Goal: Task Accomplishment & Management: Use online tool/utility

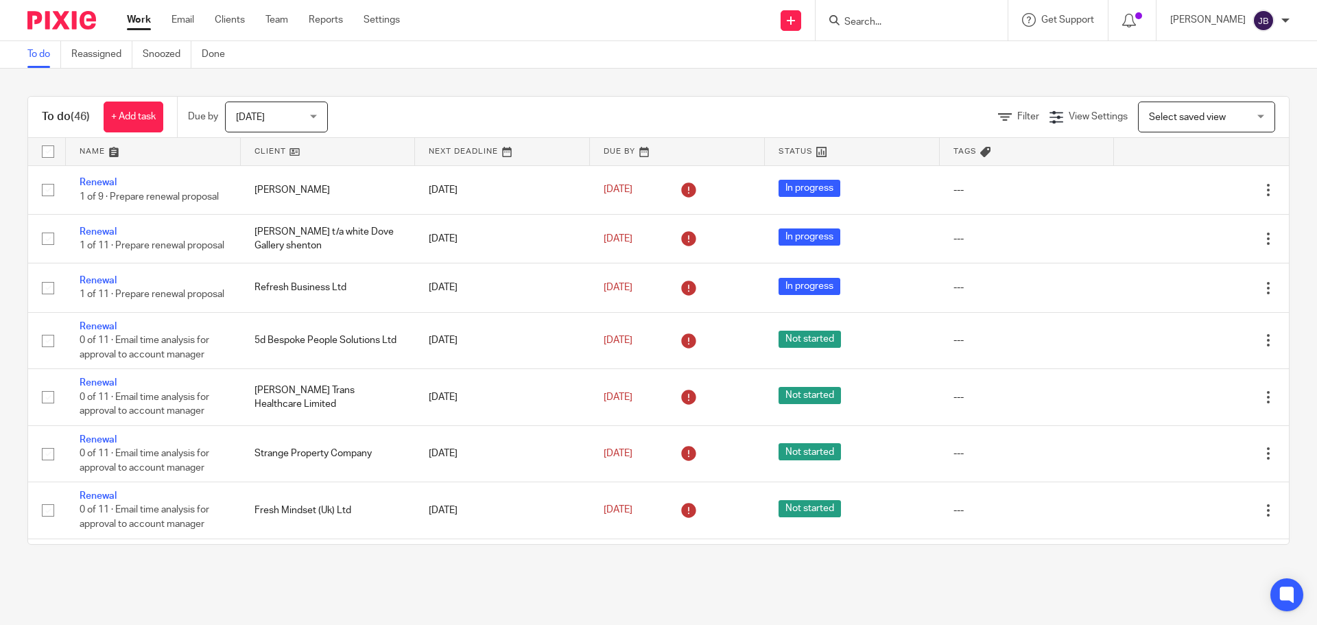
click at [894, 30] on div at bounding box center [912, 20] width 192 height 40
click at [873, 17] on input "Search" at bounding box center [904, 22] width 123 height 12
type input "v"
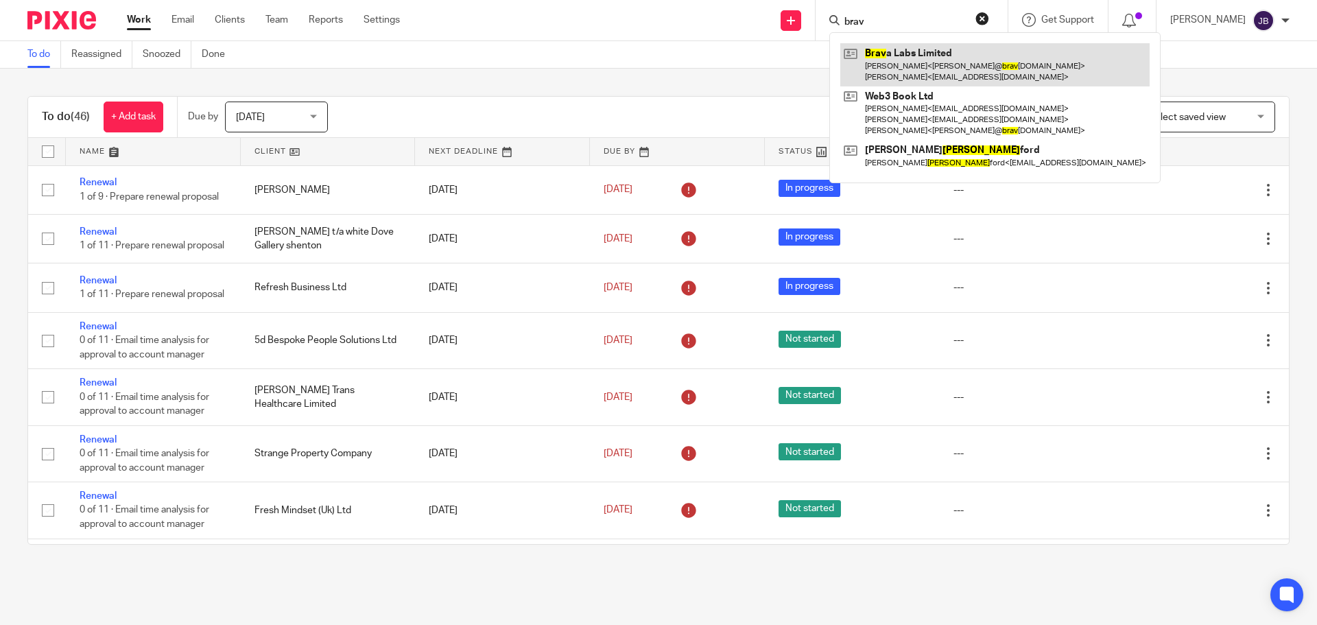
type input "brav"
click at [907, 67] on link at bounding box center [994, 64] width 309 height 43
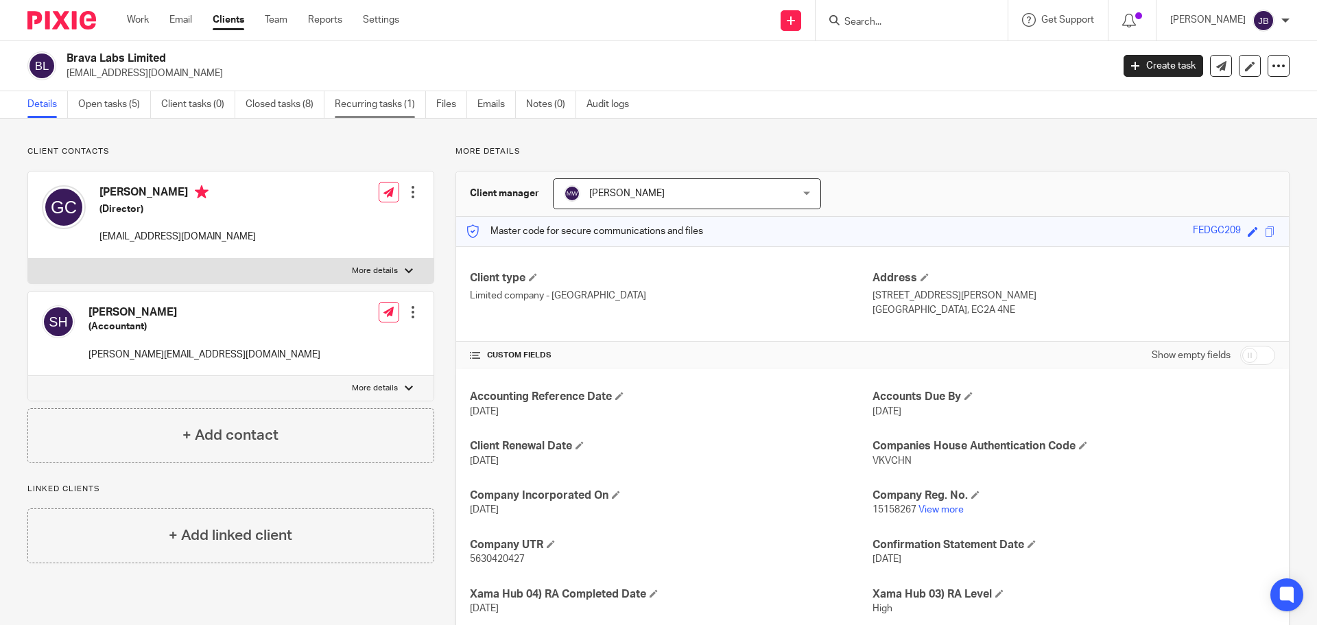
click at [360, 106] on link "Recurring tasks (1)" at bounding box center [380, 104] width 91 height 27
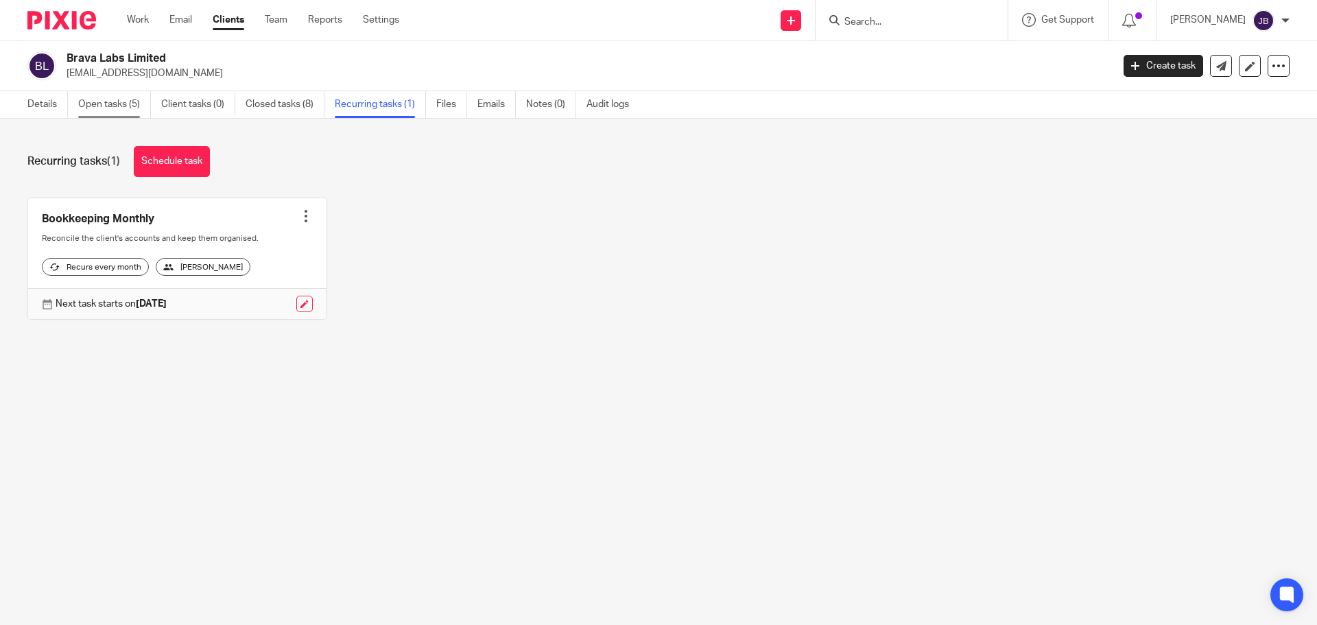
click at [123, 106] on link "Open tasks (5)" at bounding box center [114, 104] width 73 height 27
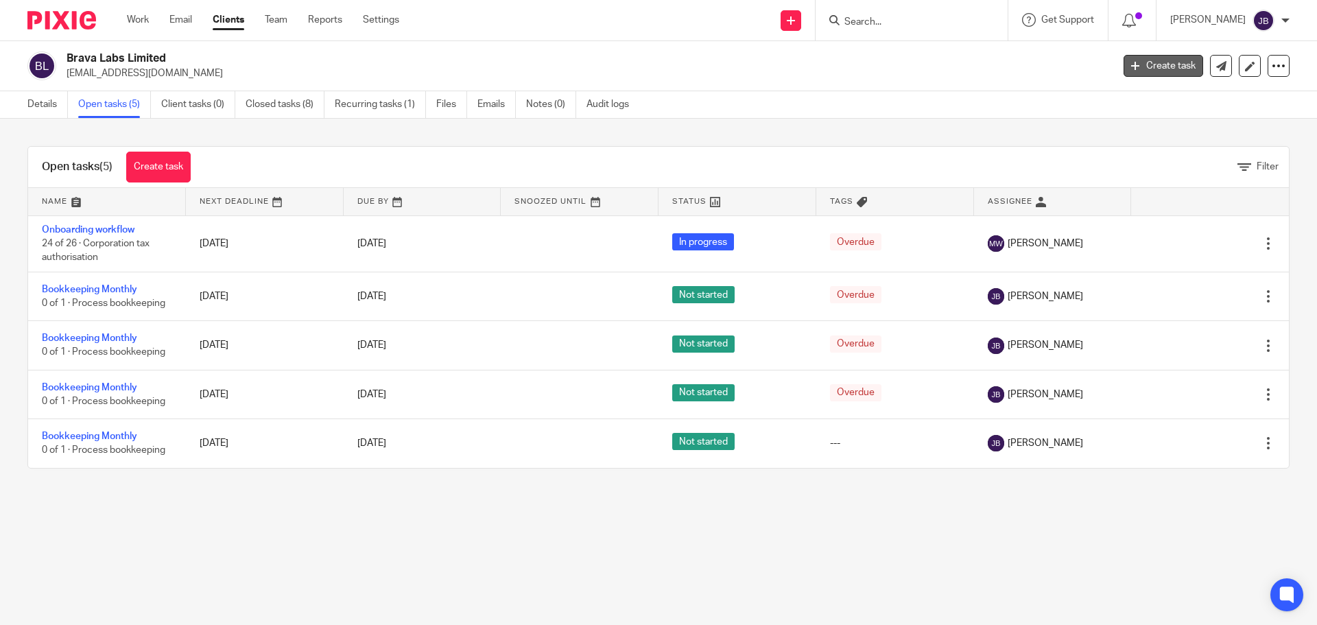
click at [1169, 67] on link "Create task" at bounding box center [1164, 66] width 80 height 22
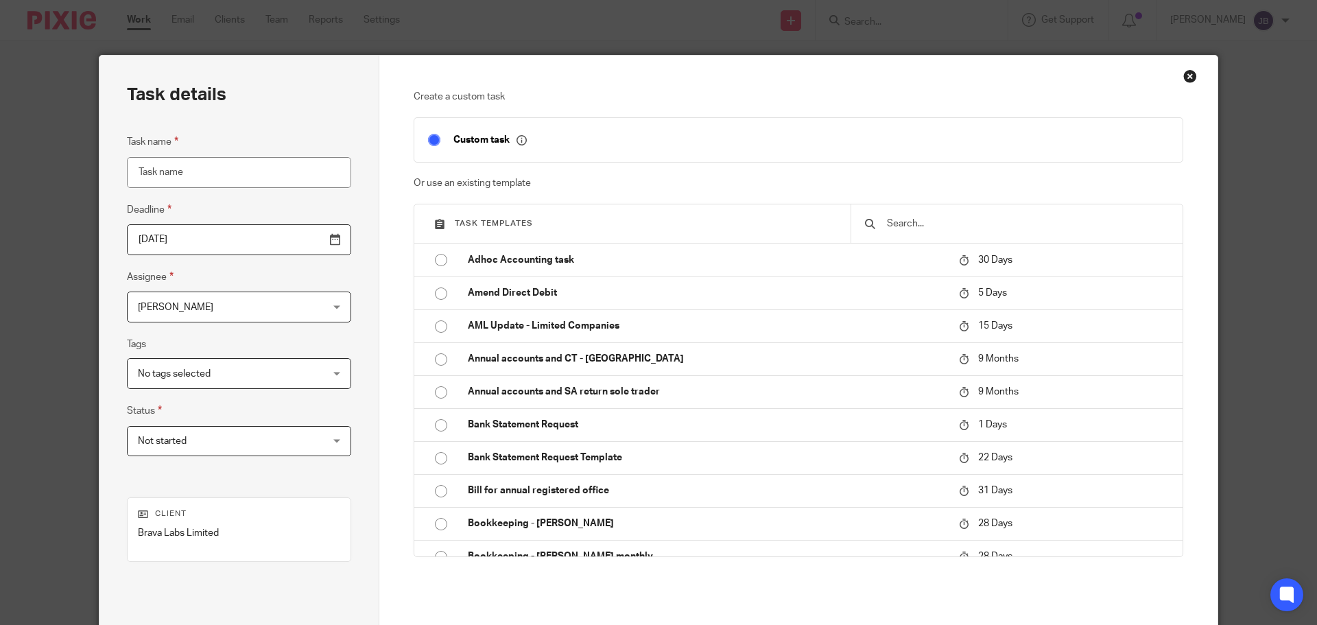
scroll to position [206, 0]
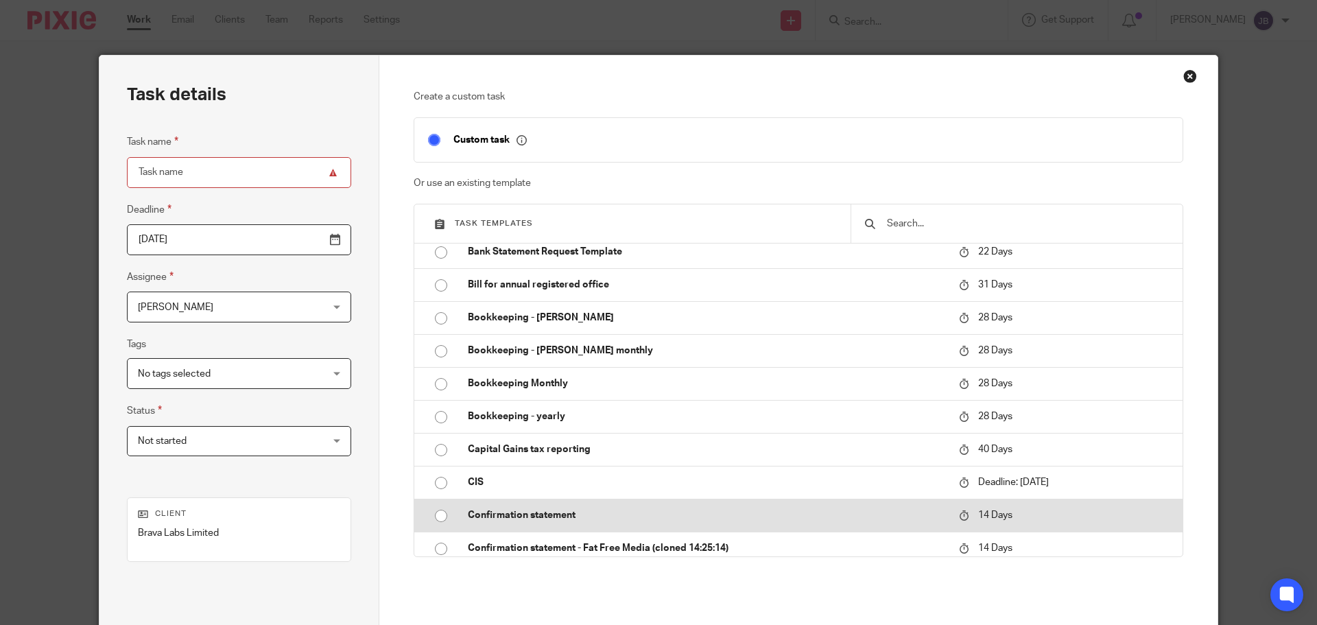
click at [446, 514] on input "radio" at bounding box center [441, 516] width 26 height 26
type input "2025-10-09"
type input "Confirmation statement"
checkbox input "false"
radio input "false"
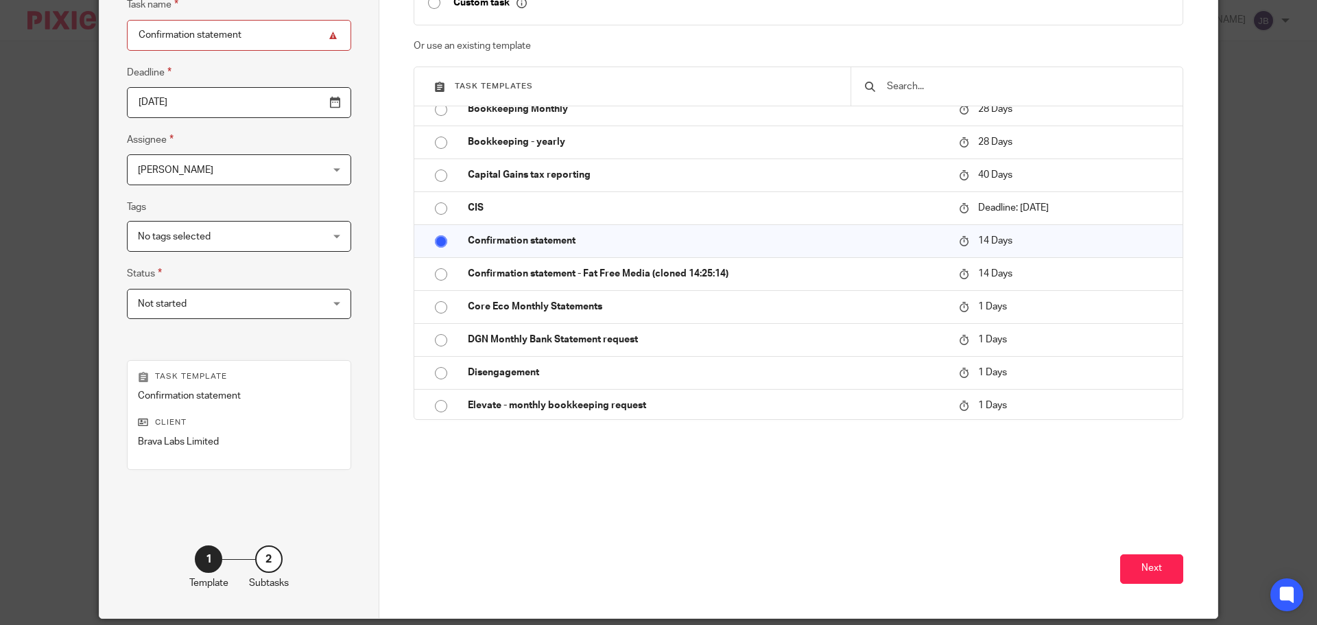
scroll to position [186, 0]
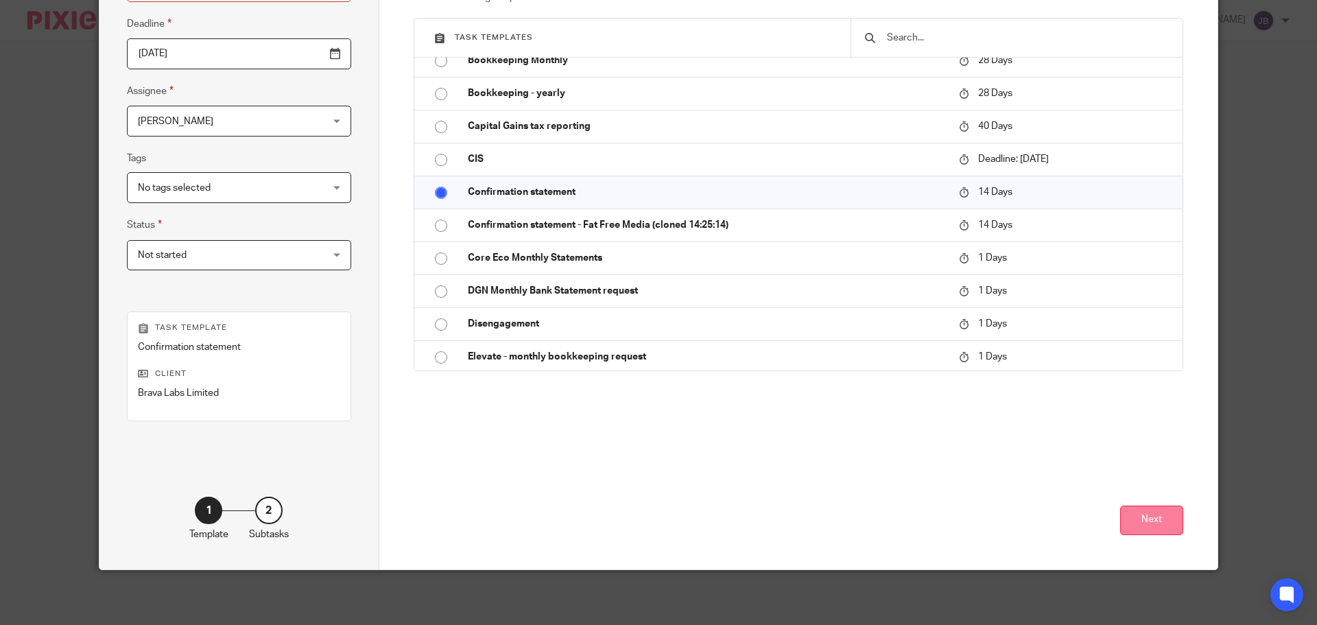
click at [1165, 515] on button "Next" at bounding box center [1151, 521] width 63 height 30
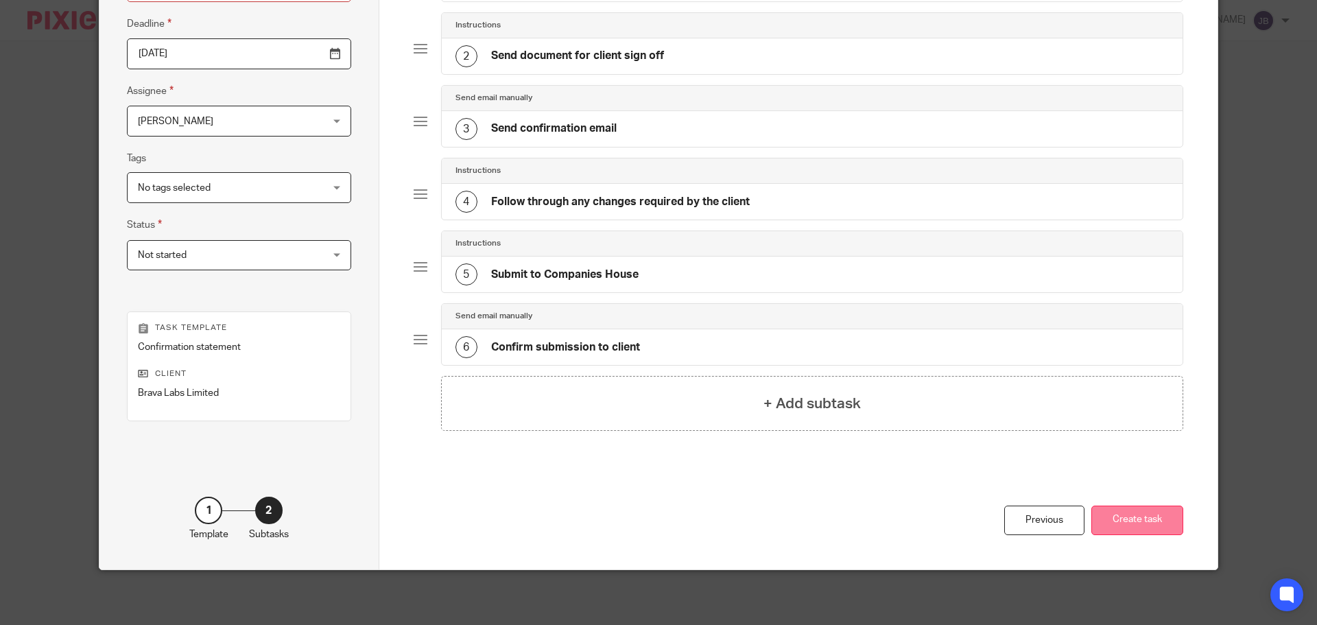
click at [1111, 525] on button "Create task" at bounding box center [1138, 521] width 92 height 30
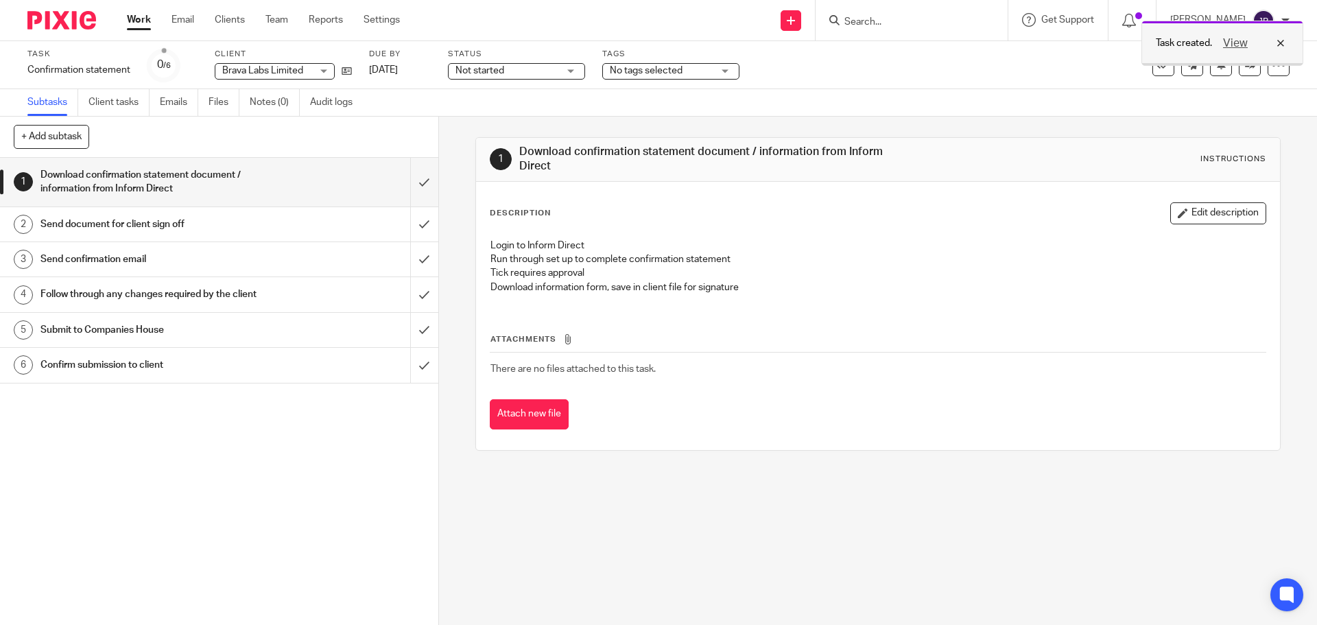
drag, startPoint x: 1289, startPoint y: 39, endPoint x: 1280, endPoint y: 56, distance: 19.3
click at [1289, 39] on div "View" at bounding box center [1250, 43] width 77 height 16
click at [1272, 62] on icon at bounding box center [1279, 65] width 14 height 14
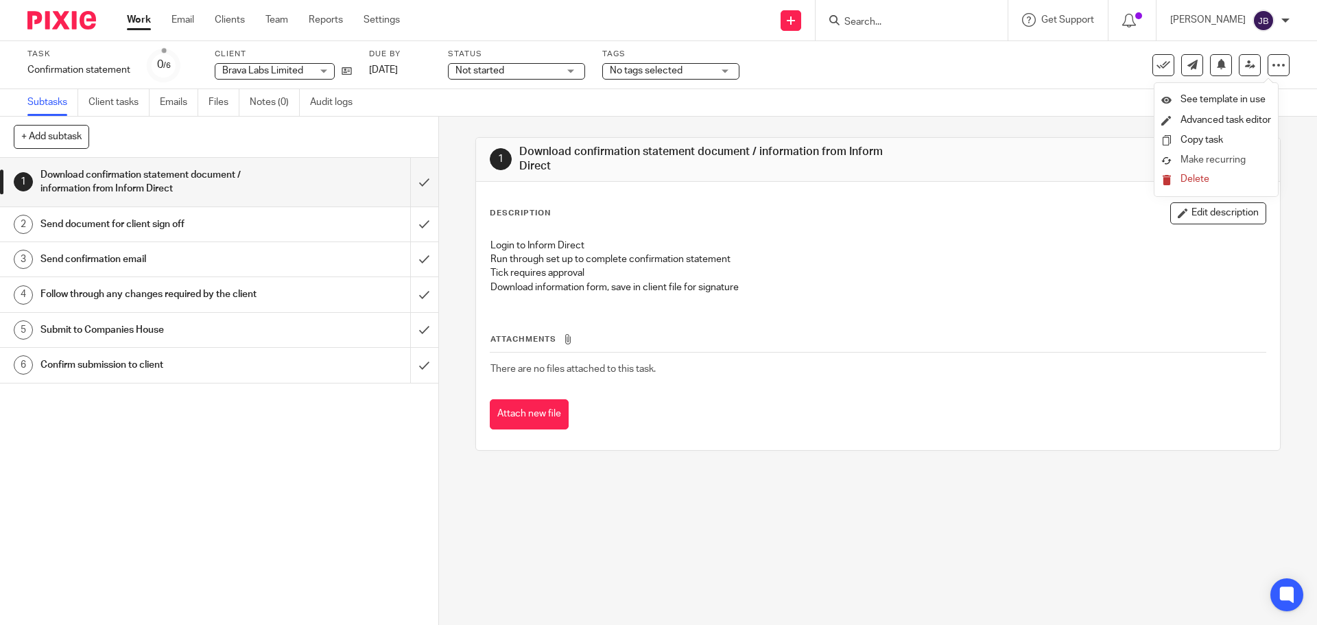
click at [1208, 163] on span "Make recurring" at bounding box center [1213, 160] width 65 height 10
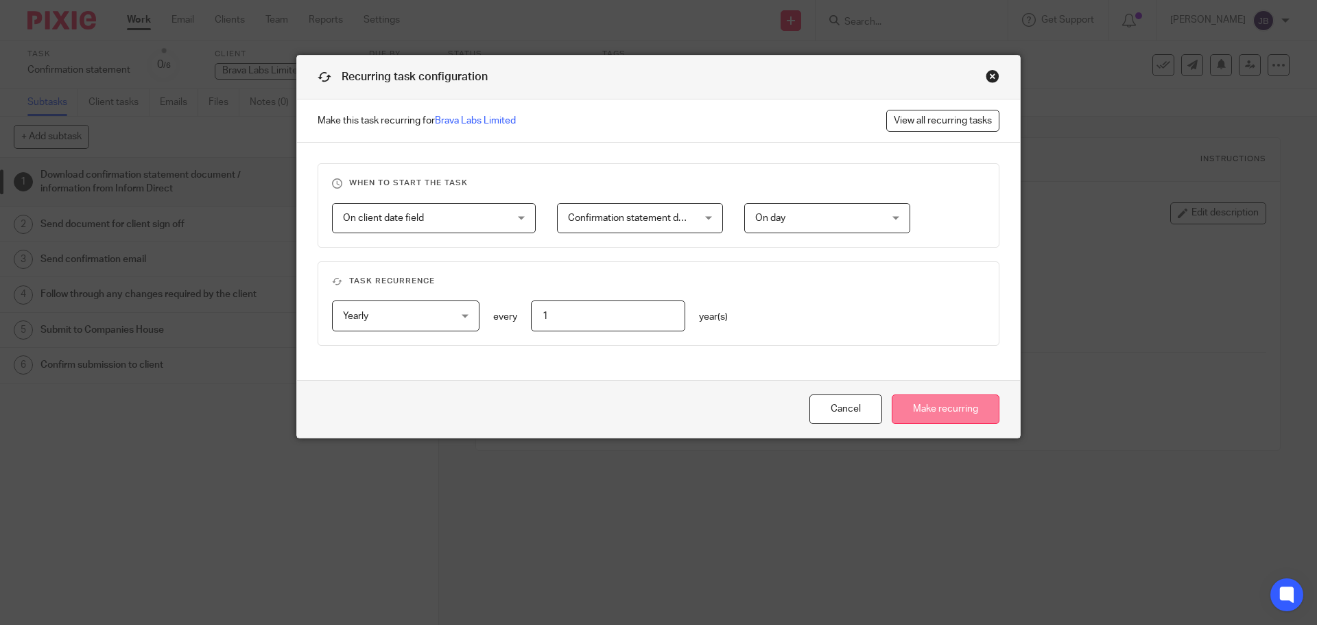
click at [930, 405] on input "Make recurring" at bounding box center [946, 410] width 108 height 30
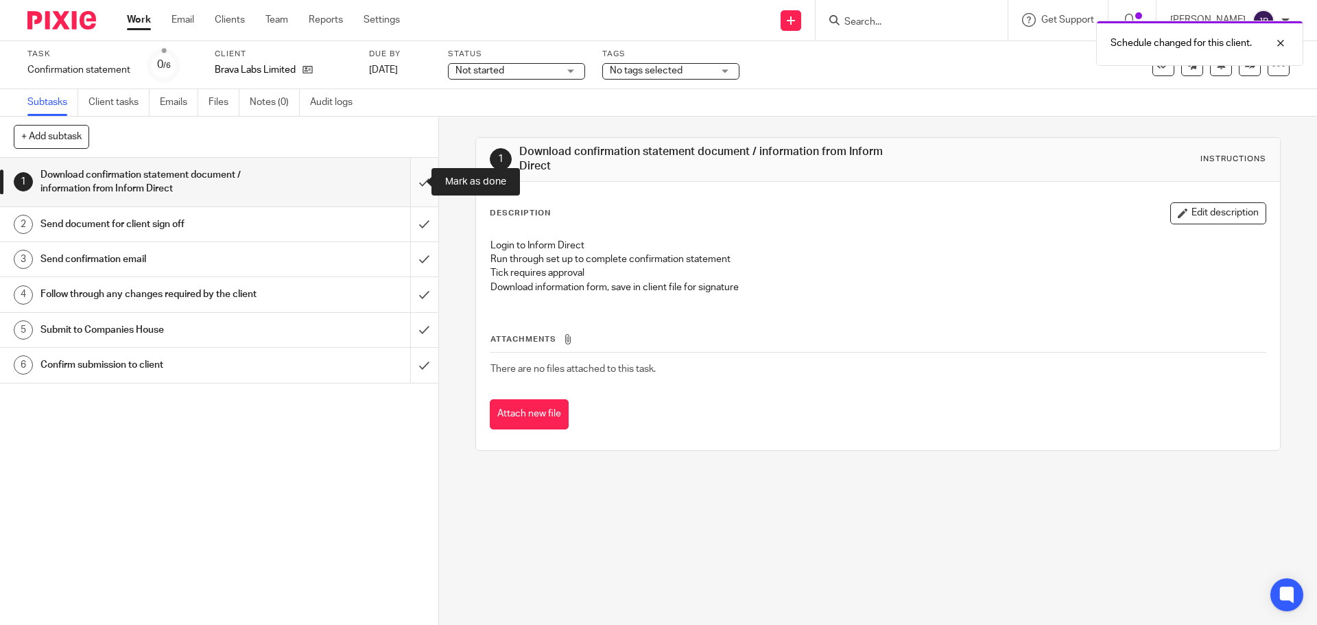
drag, startPoint x: 408, startPoint y: 180, endPoint x: 403, endPoint y: 246, distance: 66.7
click at [407, 180] on input "submit" at bounding box center [219, 182] width 438 height 49
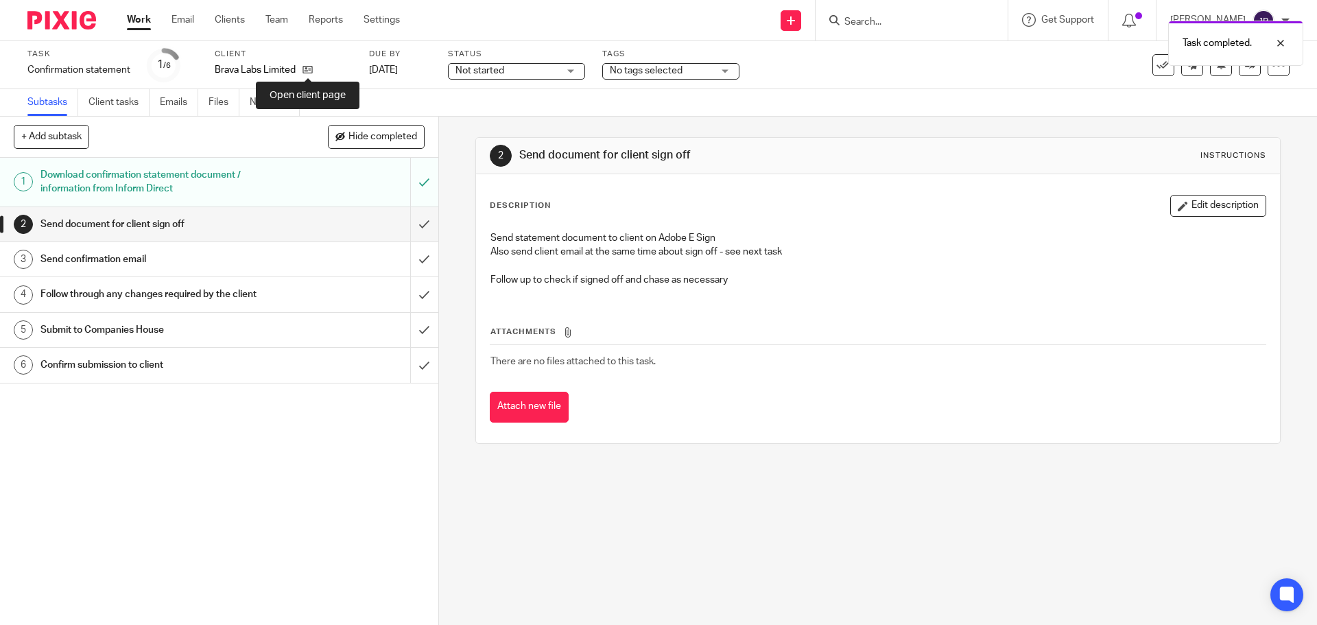
drag, startPoint x: 305, startPoint y: 69, endPoint x: 292, endPoint y: 83, distance: 19.9
click at [304, 70] on icon at bounding box center [308, 69] width 10 height 10
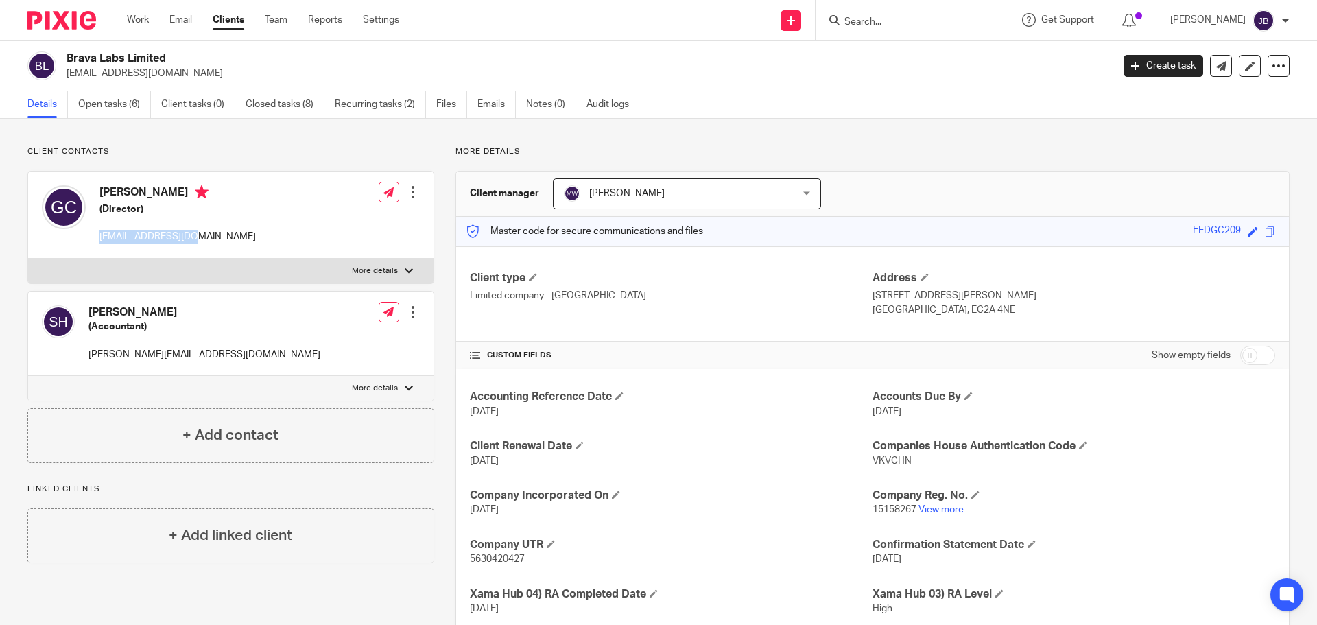
drag, startPoint x: 215, startPoint y: 235, endPoint x: 101, endPoint y: 243, distance: 114.9
click at [101, 243] on div "[PERSON_NAME] (Director) [EMAIL_ADDRESS][DOMAIN_NAME] Edit contact Create clien…" at bounding box center [230, 215] width 405 height 87
copy p "[EMAIL_ADDRESS][DOMAIN_NAME]"
click at [109, 110] on link "Open tasks (6)" at bounding box center [114, 104] width 73 height 27
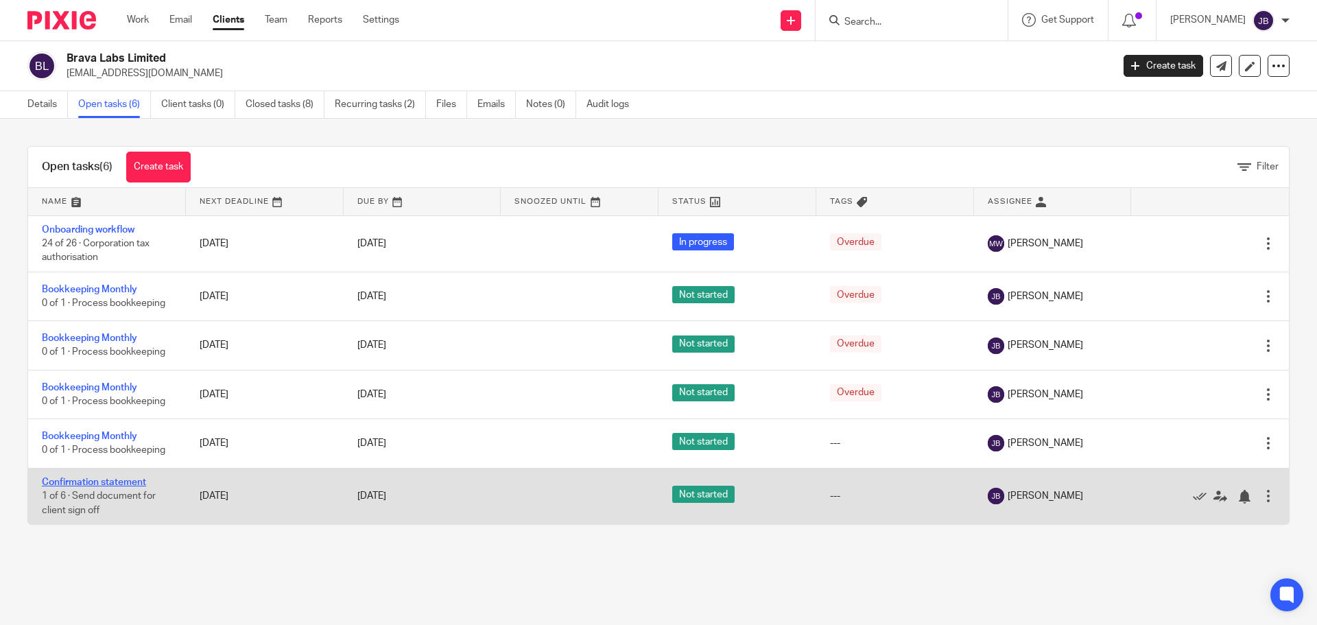
click at [93, 478] on link "Confirmation statement" at bounding box center [94, 483] width 104 height 10
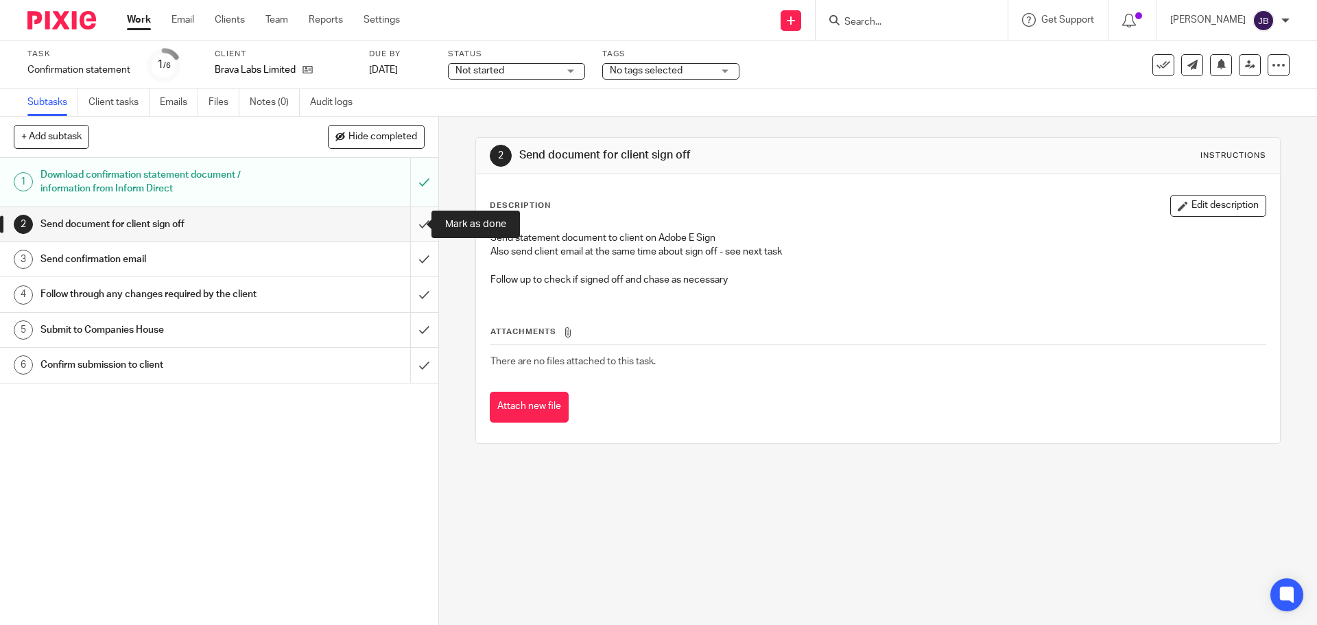
click at [414, 226] on input "submit" at bounding box center [219, 224] width 438 height 34
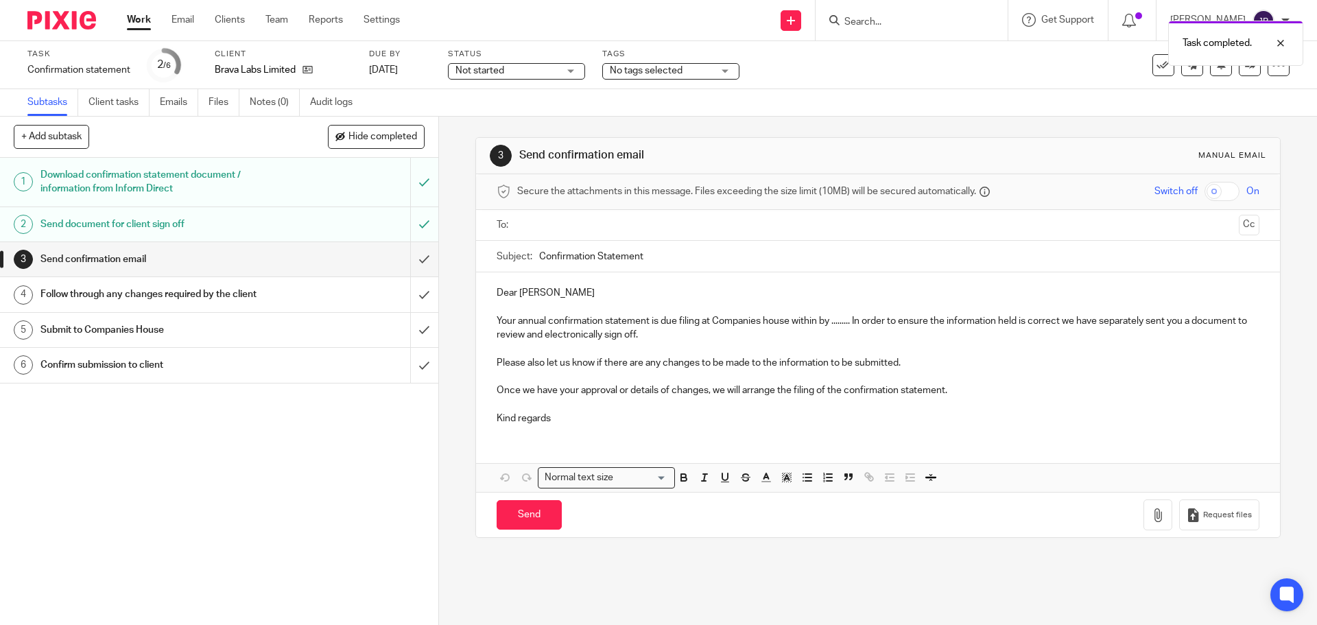
click at [259, 265] on h1 "Send confirmation email" at bounding box center [158, 259] width 237 height 21
click at [563, 227] on input "text" at bounding box center [877, 225] width 711 height 16
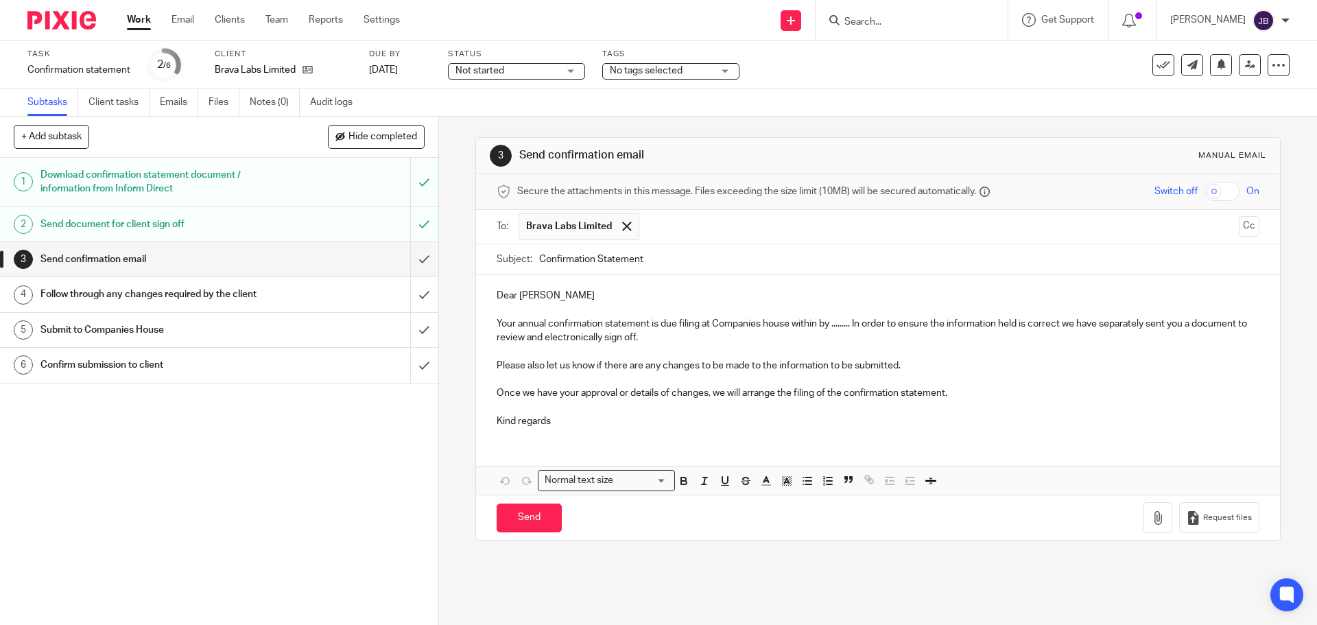
drag, startPoint x: 819, startPoint y: 320, endPoint x: 827, endPoint y: 320, distance: 8.3
click at [820, 320] on p "Your annual confirmation statement is due filing at Companies house within by .…" at bounding box center [878, 331] width 762 height 28
drag, startPoint x: 847, startPoint y: 327, endPoint x: 791, endPoint y: 325, distance: 56.3
click at [791, 325] on p "Your annual confirmation statement is due filing at Companies house within by .…" at bounding box center [878, 331] width 762 height 28
drag, startPoint x: 600, startPoint y: 436, endPoint x: 596, endPoint y: 449, distance: 14.3
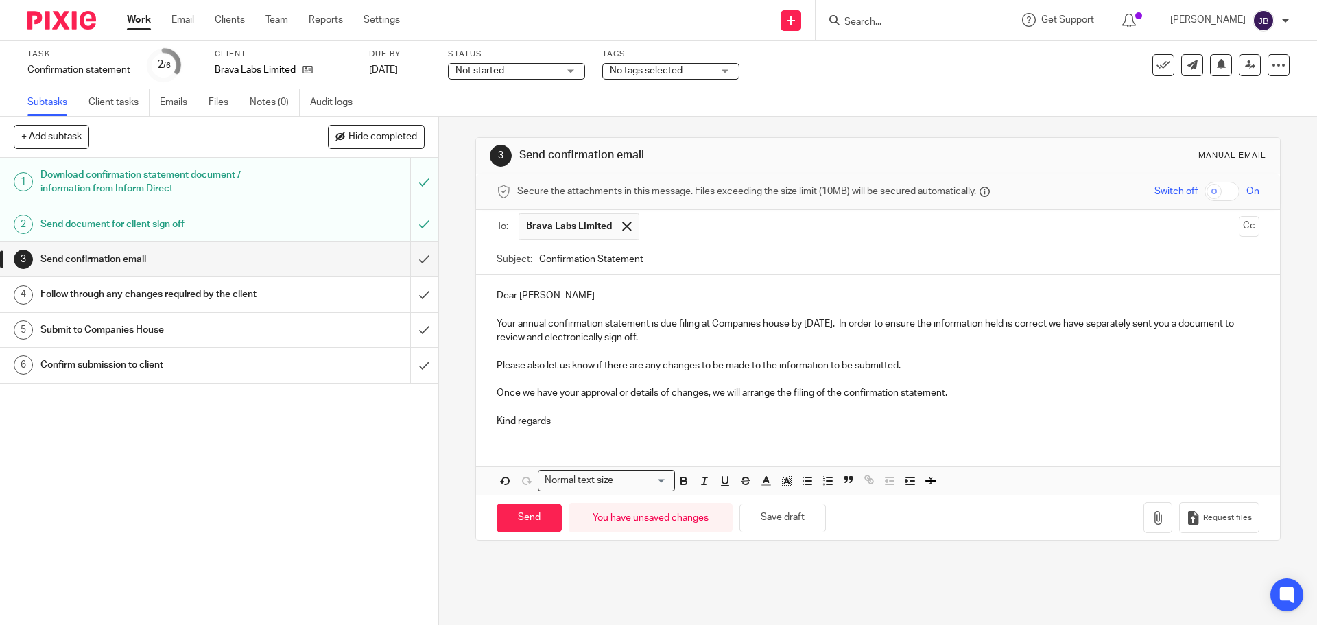
click at [599, 436] on div "Dear Graham Your annual confirmation statement is due filing at Companies house…" at bounding box center [877, 356] width 803 height 163
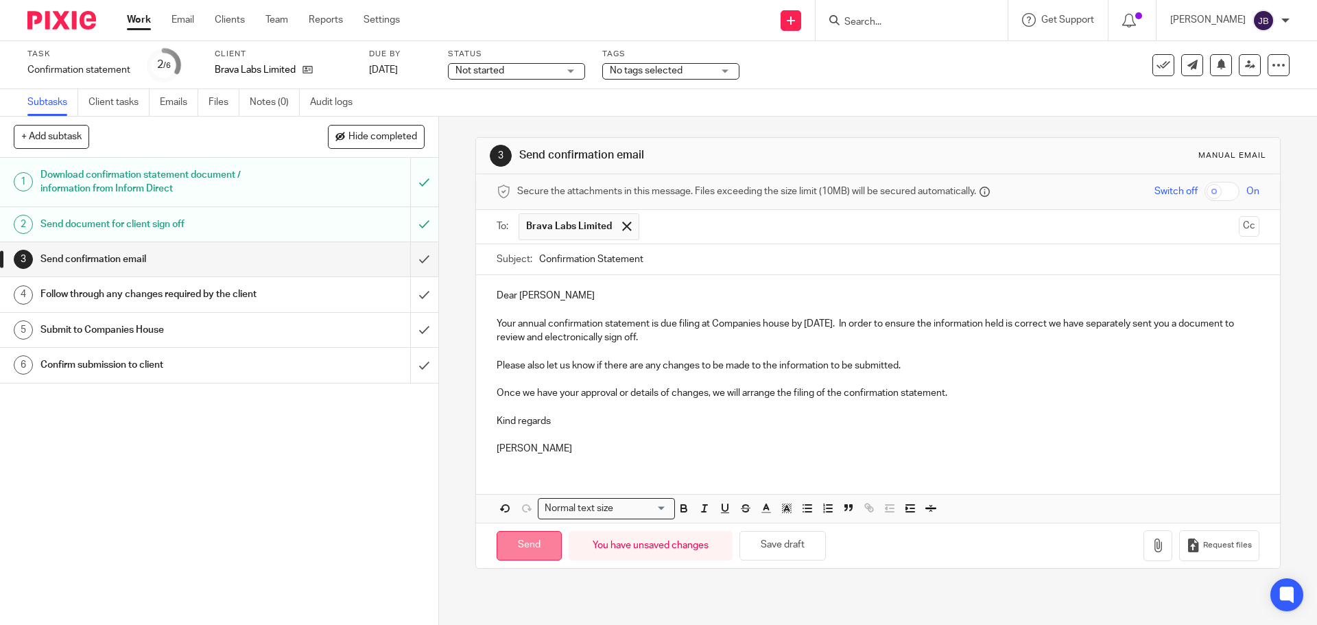
click at [521, 550] on input "Send" at bounding box center [529, 546] width 65 height 30
type input "Sent"
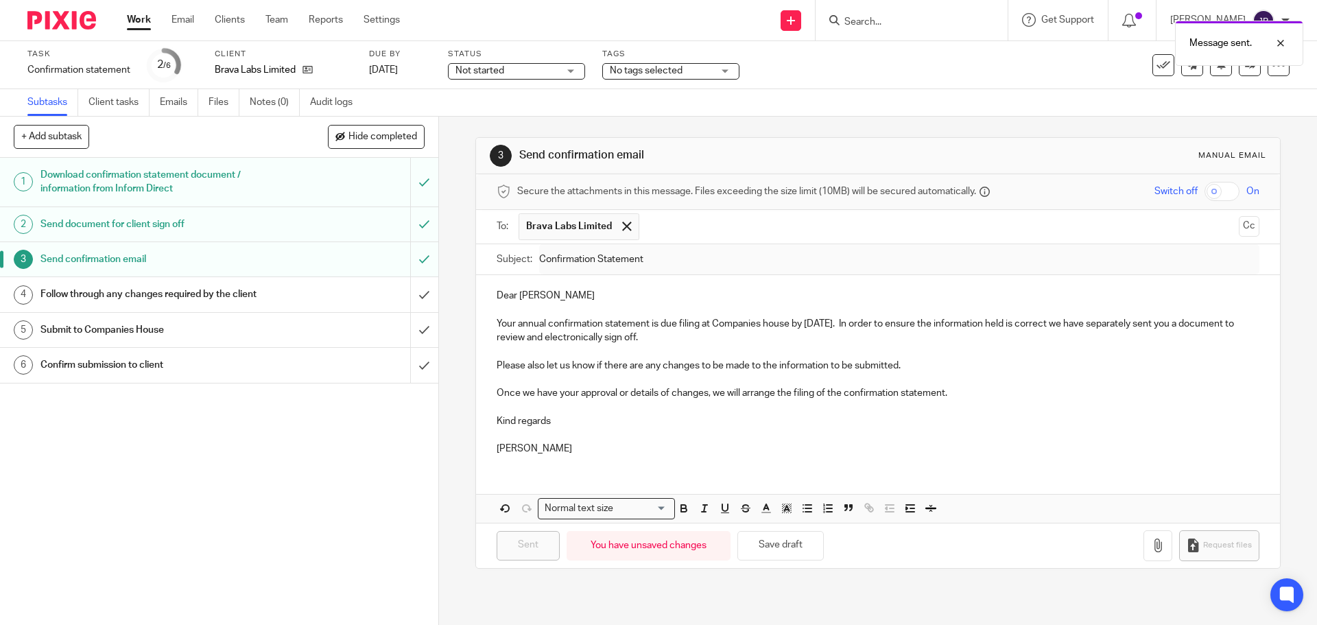
click at [945, 27] on div "Message sent." at bounding box center [981, 40] width 645 height 52
click at [884, 20] on div "Message sent." at bounding box center [981, 40] width 645 height 52
click at [845, 23] on div "Message sent." at bounding box center [981, 40] width 645 height 52
click at [1273, 45] on div at bounding box center [1270, 43] width 37 height 16
click at [915, 9] on div at bounding box center [912, 20] width 192 height 40
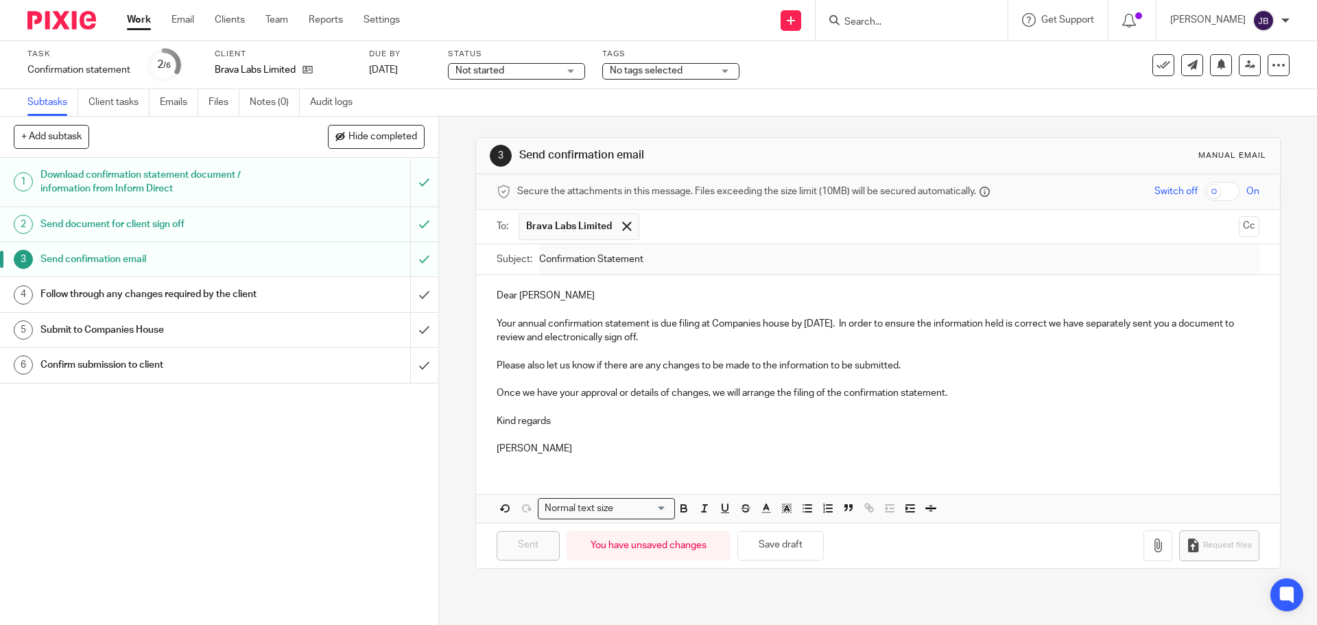
click at [900, 25] on input "Search" at bounding box center [904, 22] width 123 height 12
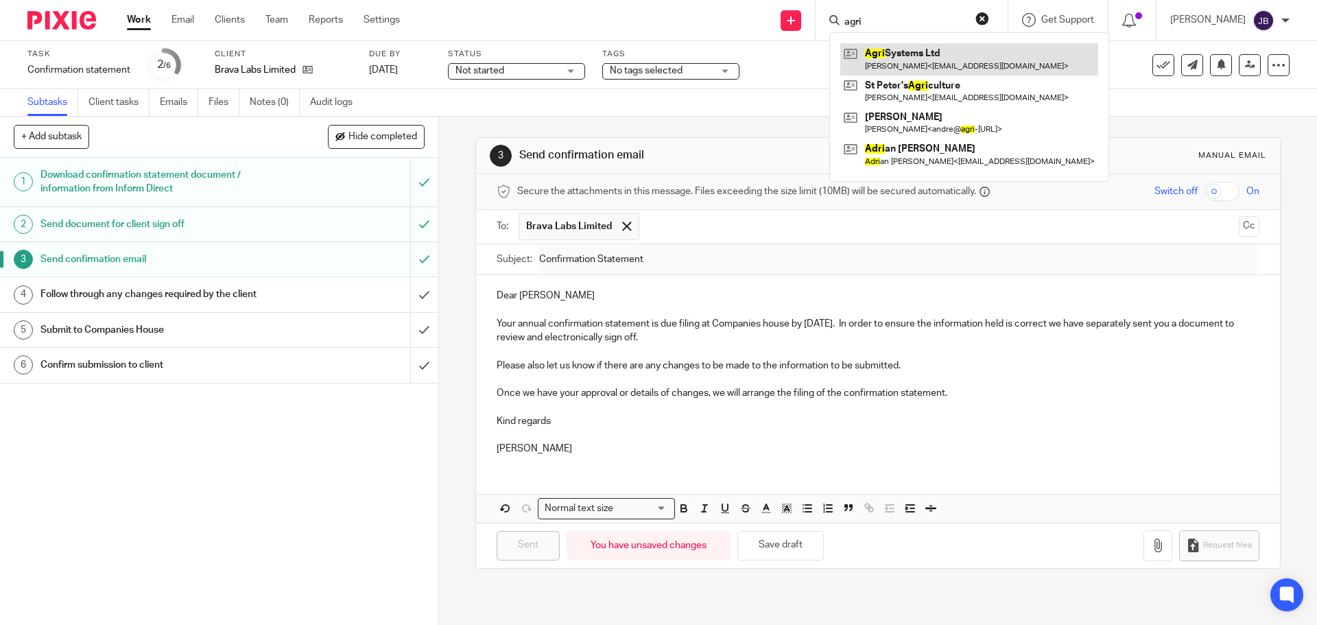
type input "agri"
click at [926, 57] on link at bounding box center [969, 59] width 258 height 32
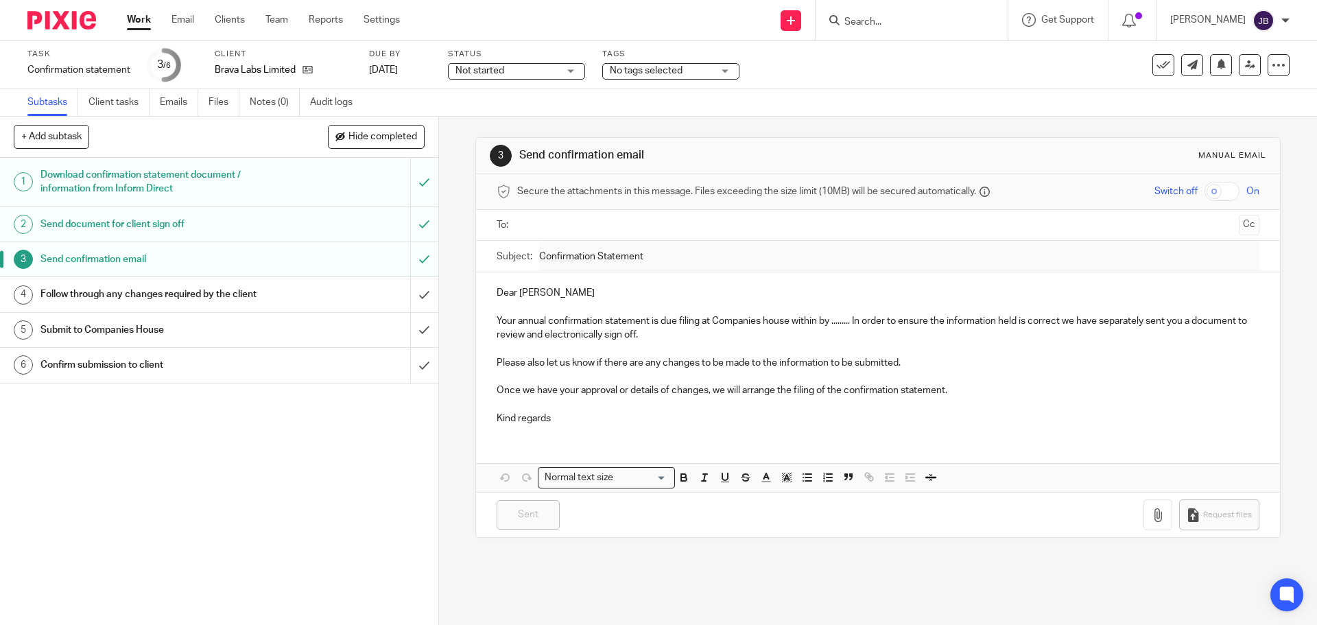
click at [871, 23] on input "Search" at bounding box center [904, 22] width 123 height 12
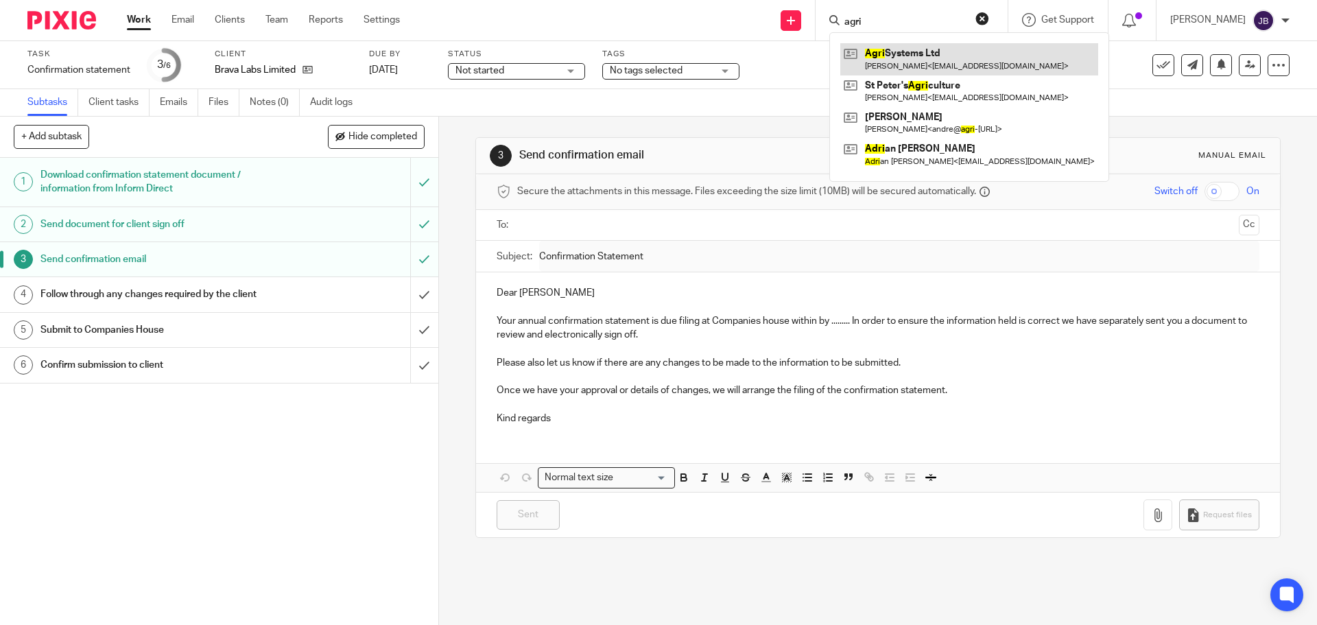
type input "agri"
click at [888, 71] on link at bounding box center [969, 59] width 258 height 32
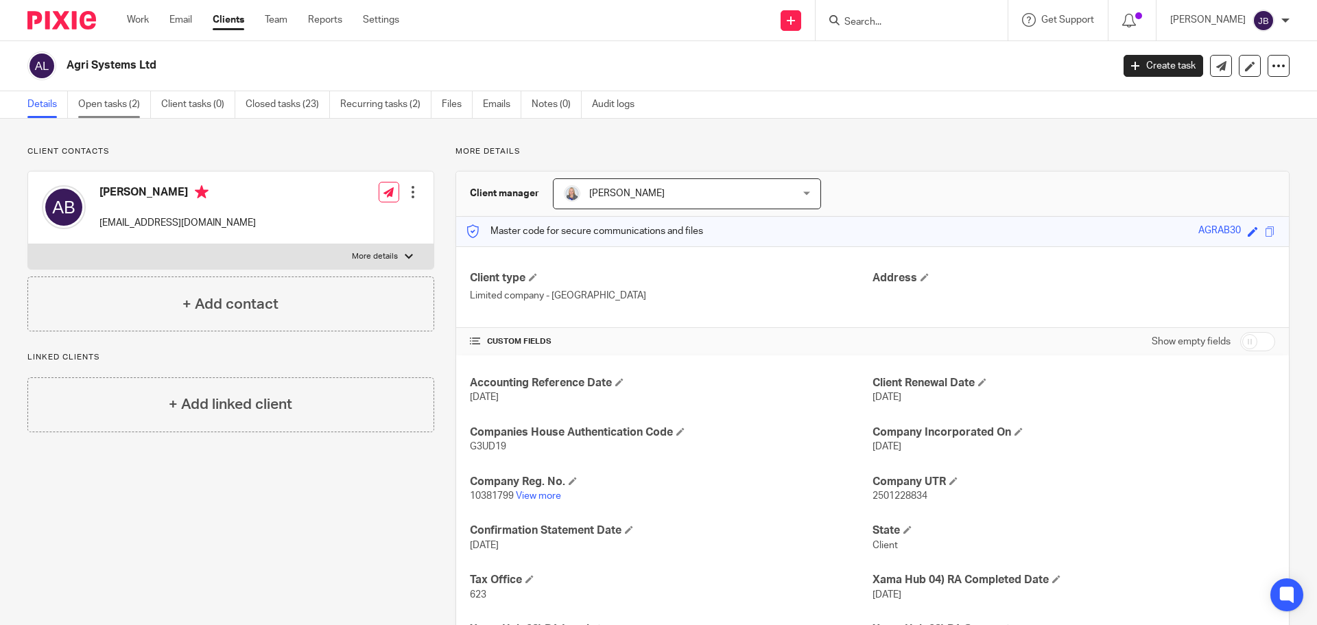
click at [139, 110] on link "Open tasks (2)" at bounding box center [114, 104] width 73 height 27
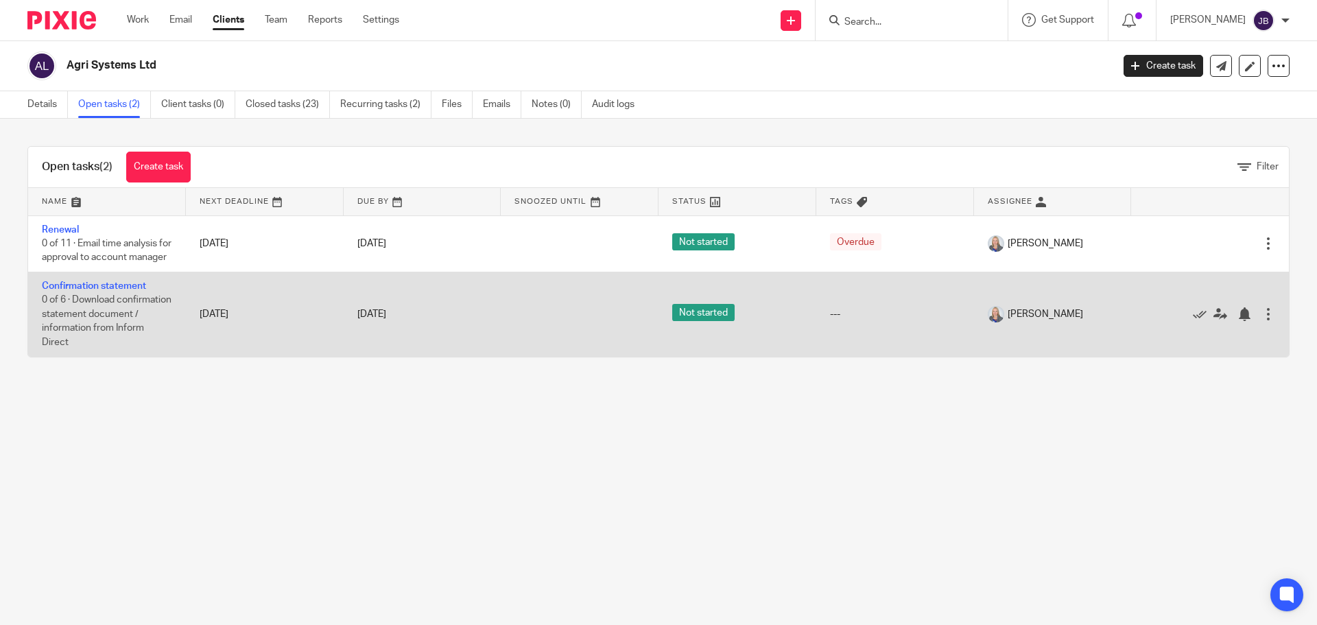
click at [1262, 321] on div at bounding box center [1269, 314] width 14 height 14
click at [1216, 321] on div at bounding box center [1203, 314] width 117 height 14
click at [1196, 331] on div "Edit task Delete" at bounding box center [1210, 314] width 130 height 34
click at [1197, 351] on td "Edit task Delete" at bounding box center [1210, 314] width 158 height 84
click at [1214, 321] on icon at bounding box center [1221, 314] width 14 height 14
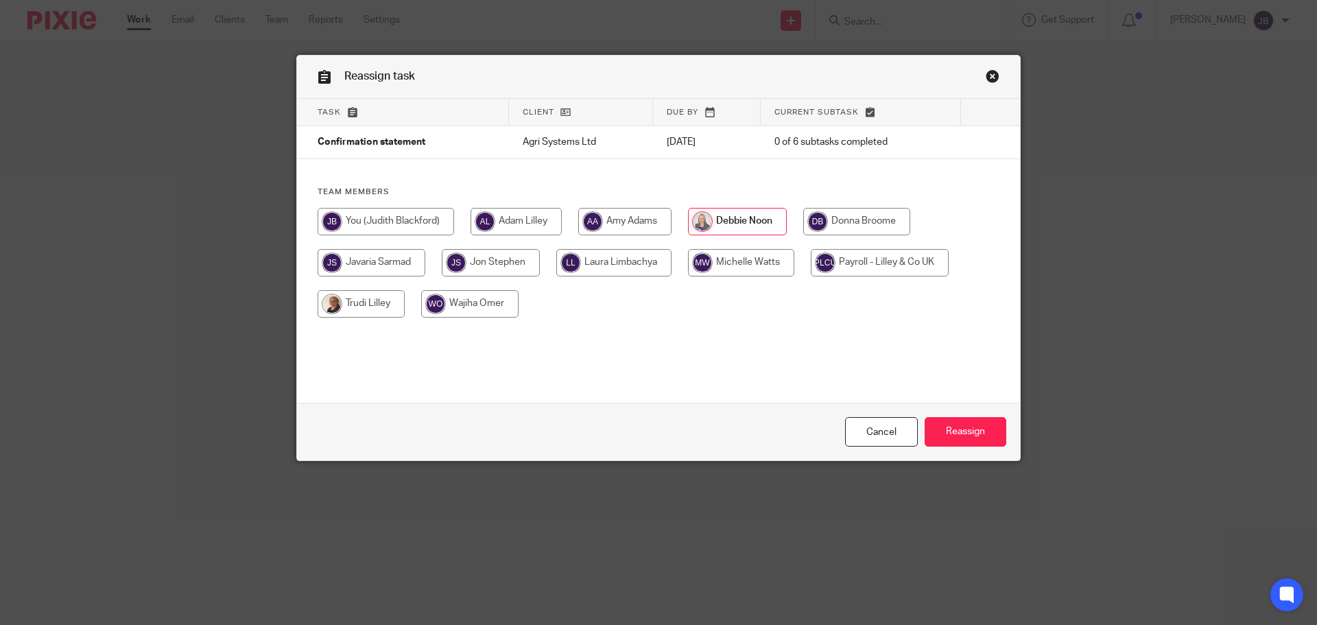
drag, startPoint x: 357, startPoint y: 215, endPoint x: 468, endPoint y: 259, distance: 118.9
click at [361, 215] on input "radio" at bounding box center [386, 221] width 137 height 27
radio input "true"
click at [989, 427] on input "Reassign" at bounding box center [966, 432] width 82 height 30
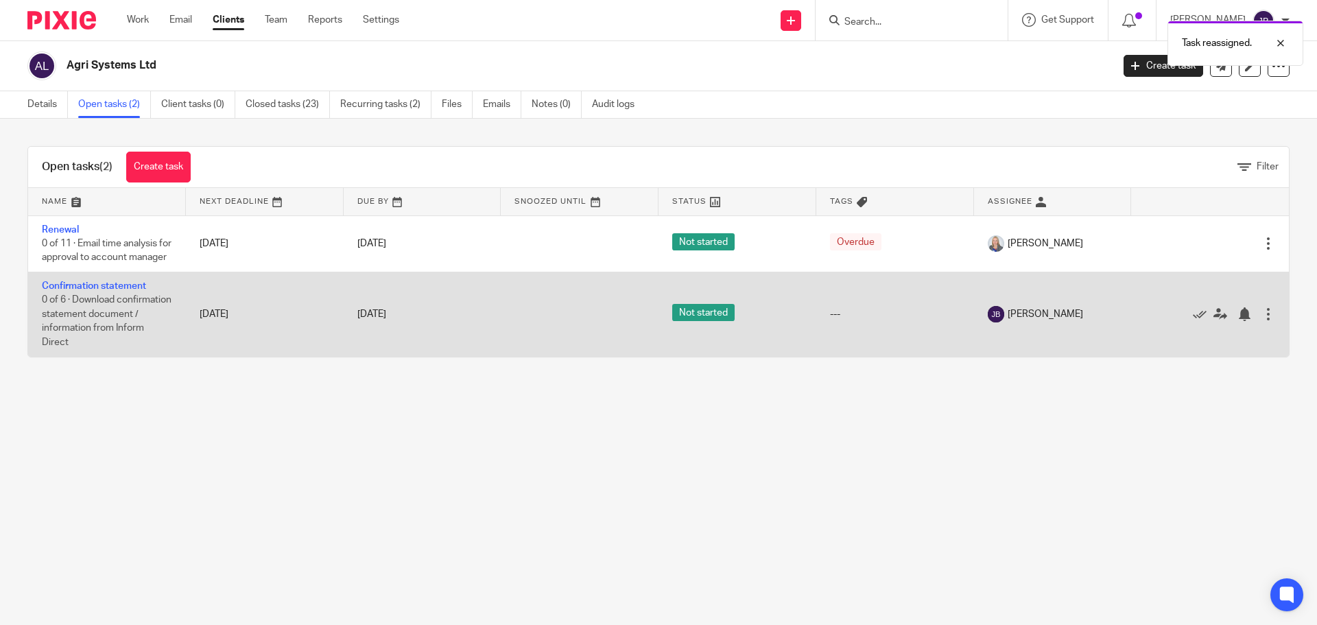
click at [96, 311] on span "0 of 6 · Download confirmation statement document / information from Inform Dir…" at bounding box center [107, 322] width 130 height 52
click at [116, 292] on td "Confirmation statement 0 of 6 · Download confirmation statement document / info…" at bounding box center [107, 314] width 158 height 84
click at [116, 291] on link "Confirmation statement" at bounding box center [94, 286] width 104 height 10
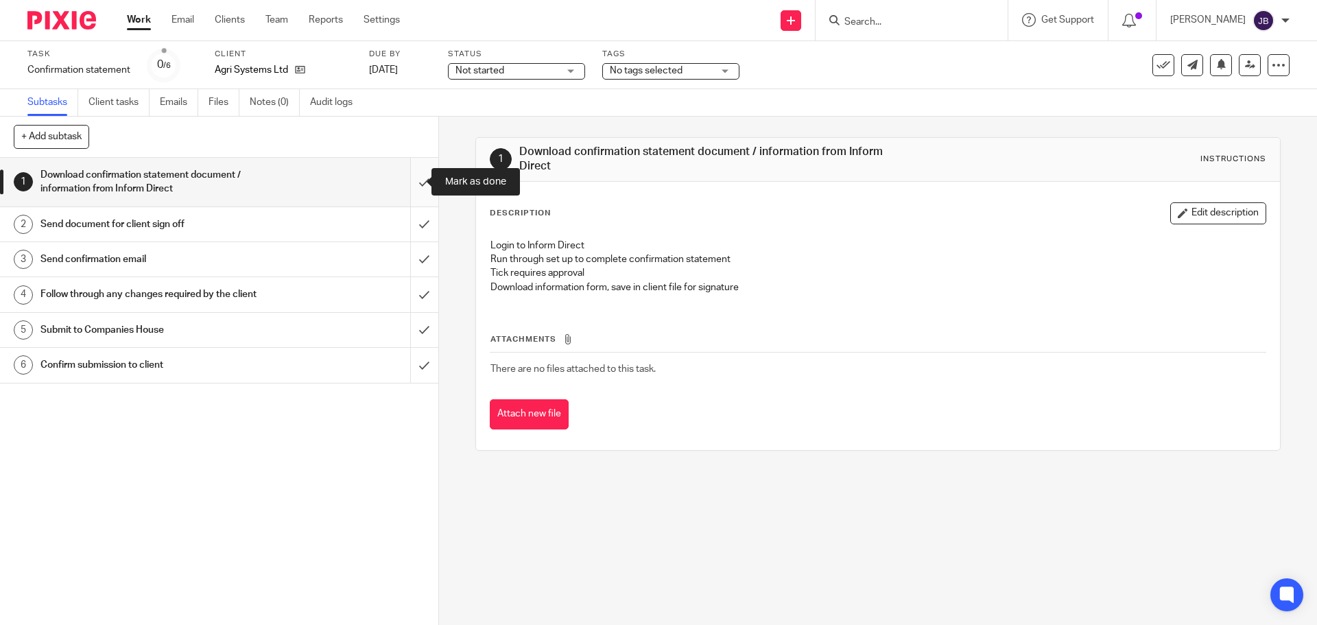
click at [412, 186] on input "submit" at bounding box center [219, 182] width 438 height 49
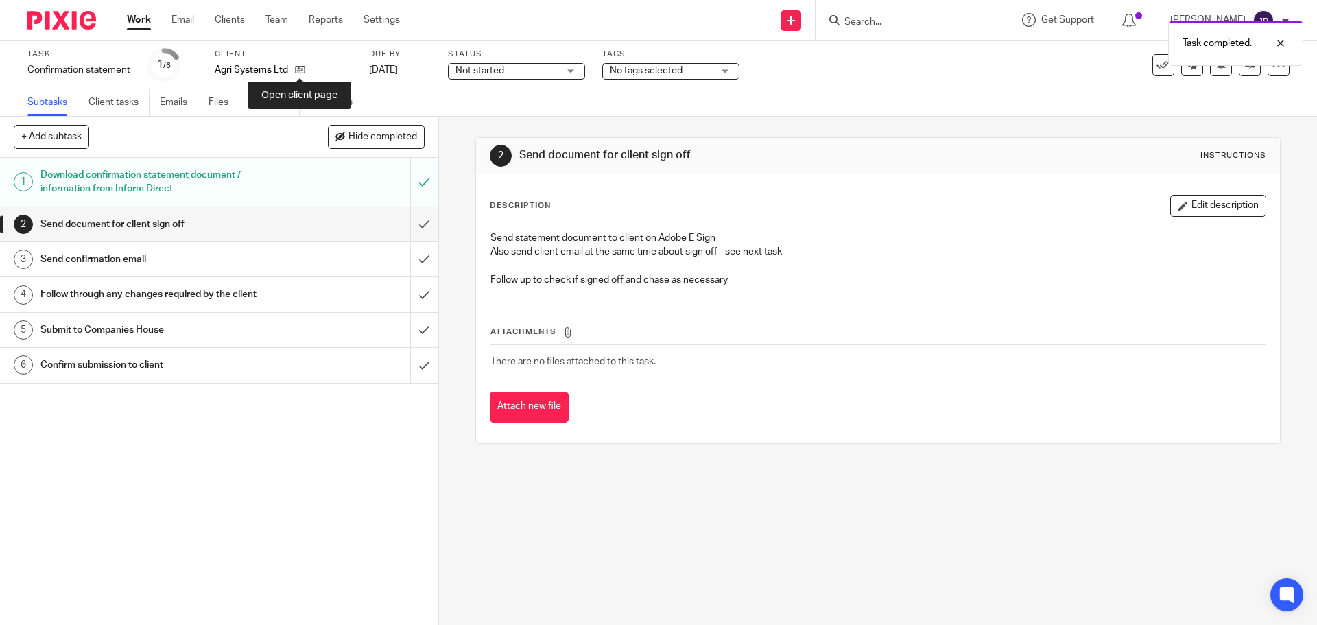
drag, startPoint x: 297, startPoint y: 67, endPoint x: 277, endPoint y: 122, distance: 58.4
click at [296, 68] on icon at bounding box center [300, 69] width 10 height 10
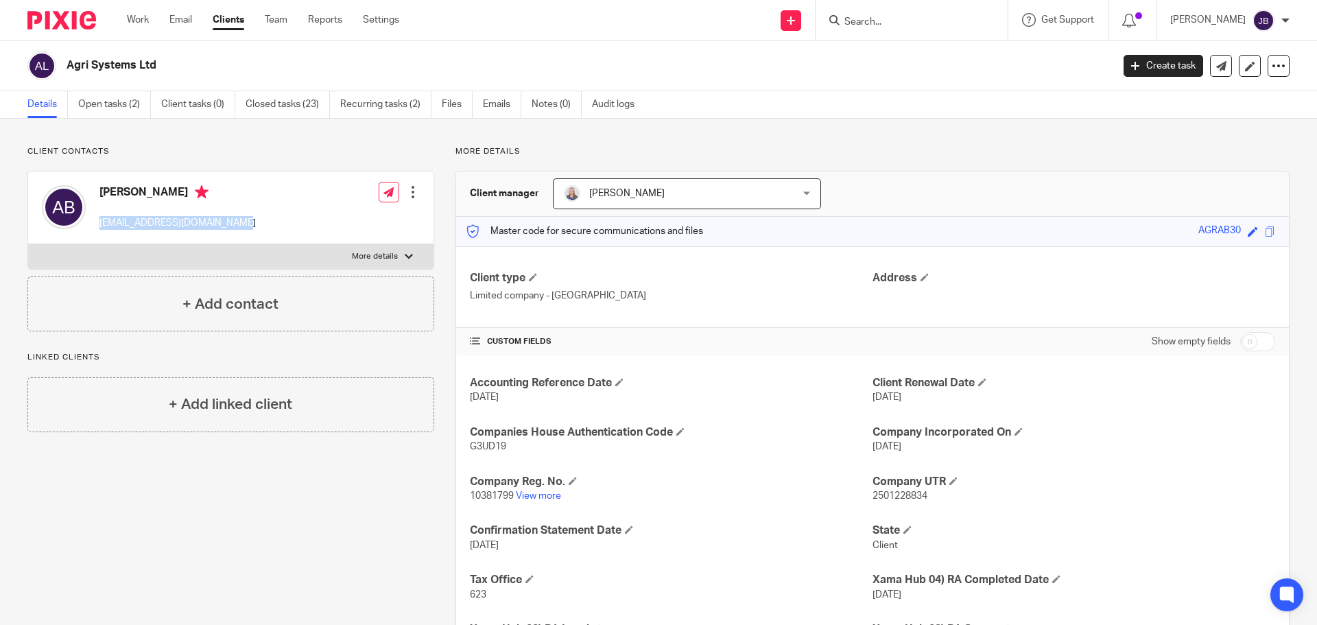
drag, startPoint x: 239, startPoint y: 217, endPoint x: 102, endPoint y: 224, distance: 137.4
click at [102, 224] on div "Andre Bisson andreb@climate-controls.com Edit contact Create client from contac…" at bounding box center [230, 208] width 405 height 73
click at [93, 93] on link "Open tasks (2)" at bounding box center [114, 104] width 73 height 27
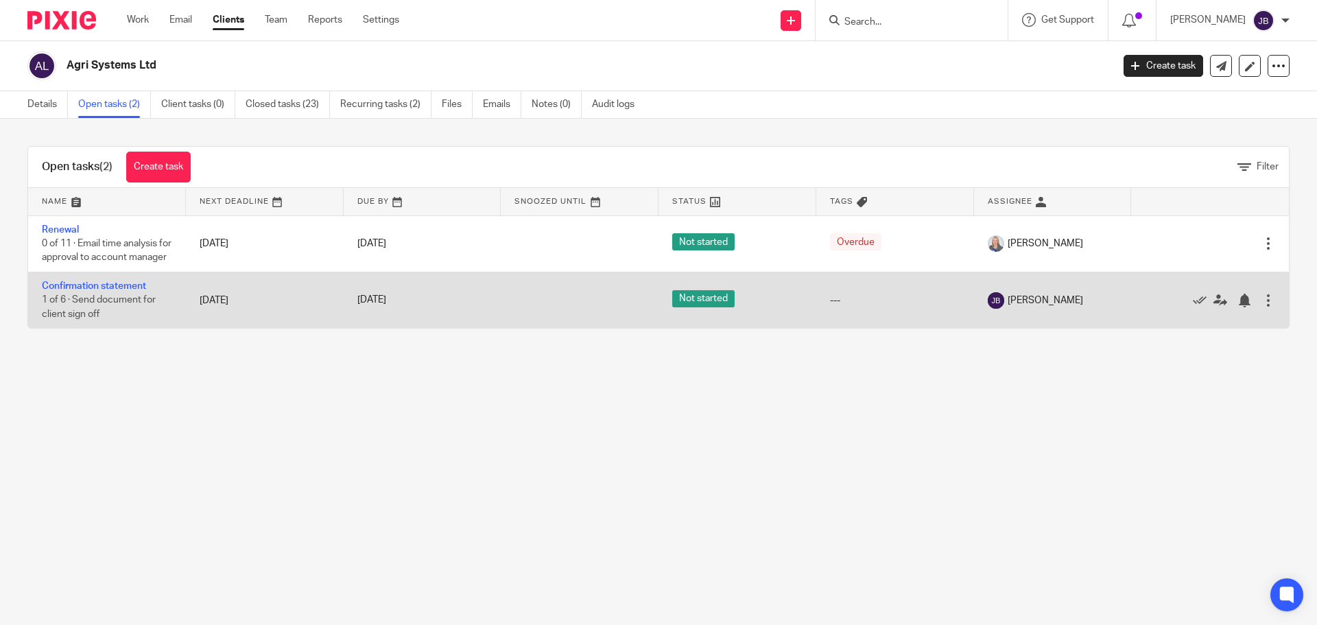
click at [99, 291] on td "Confirmation statement 1 of 6 · Send document for client sign off" at bounding box center [107, 300] width 158 height 56
drag, startPoint x: 102, startPoint y: 305, endPoint x: 179, endPoint y: 331, distance: 81.8
click at [102, 305] on td "Confirmation statement 1 of 6 · Send document for client sign off" at bounding box center [107, 300] width 158 height 56
click at [124, 291] on link "Confirmation statement" at bounding box center [94, 286] width 104 height 10
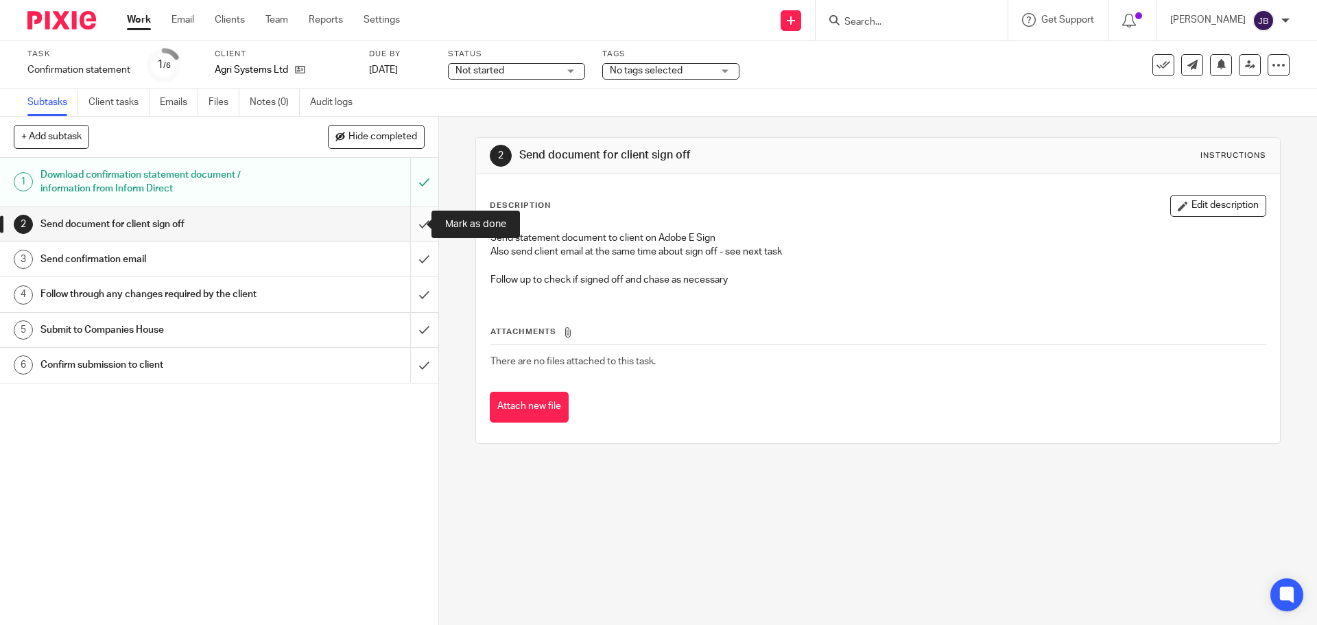
click at [410, 220] on input "submit" at bounding box center [219, 224] width 438 height 34
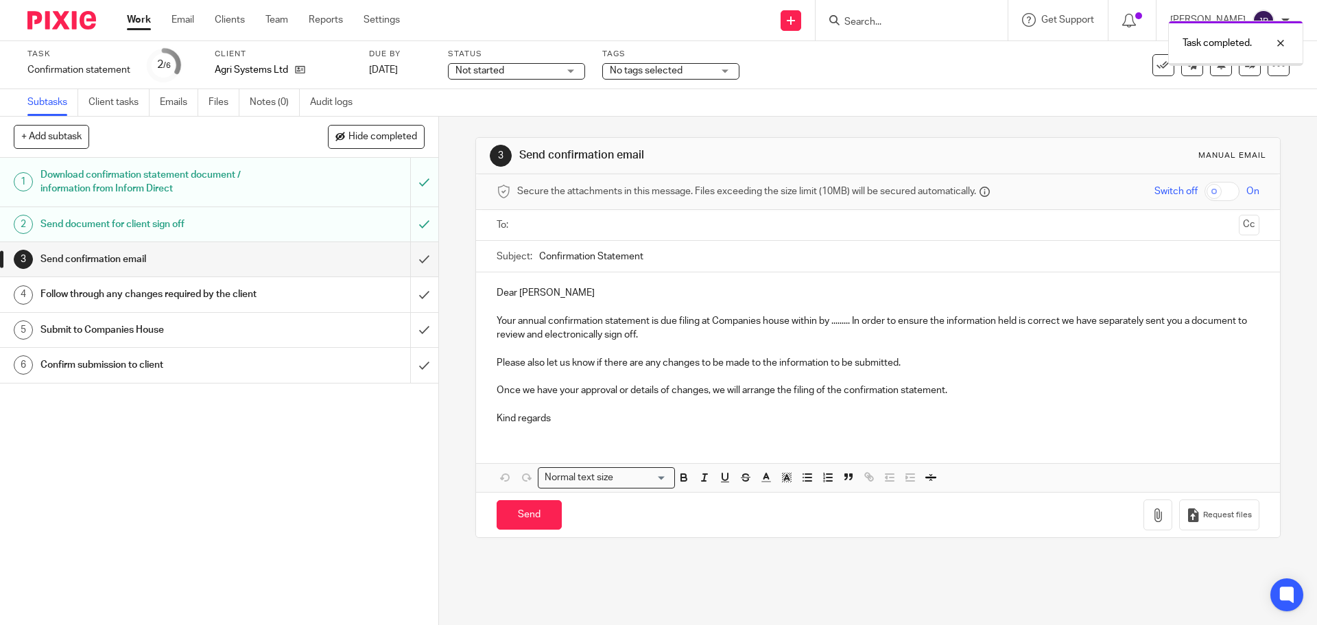
click at [188, 255] on h1 "Send confirmation email" at bounding box center [158, 259] width 237 height 21
drag, startPoint x: 567, startPoint y: 228, endPoint x: 567, endPoint y: 221, distance: 6.9
click at [567, 223] on input "text" at bounding box center [877, 225] width 711 height 16
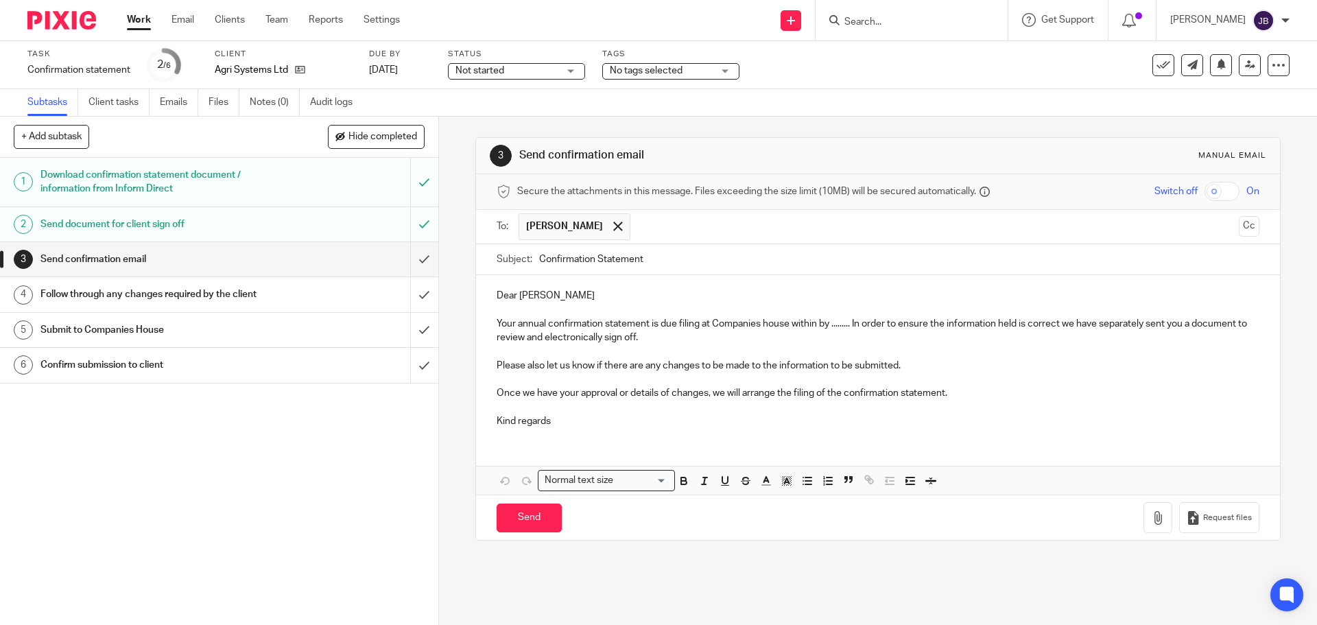
click at [858, 329] on p "Your annual confirmation statement is due filing at Companies house within by .…" at bounding box center [878, 331] width 762 height 28
drag, startPoint x: 849, startPoint y: 324, endPoint x: 789, endPoint y: 326, distance: 60.4
click at [789, 326] on p "Your annual confirmation statement is due filing at Companies house within by .…" at bounding box center [878, 331] width 762 height 28
click at [593, 424] on p "Kind regards" at bounding box center [878, 421] width 762 height 14
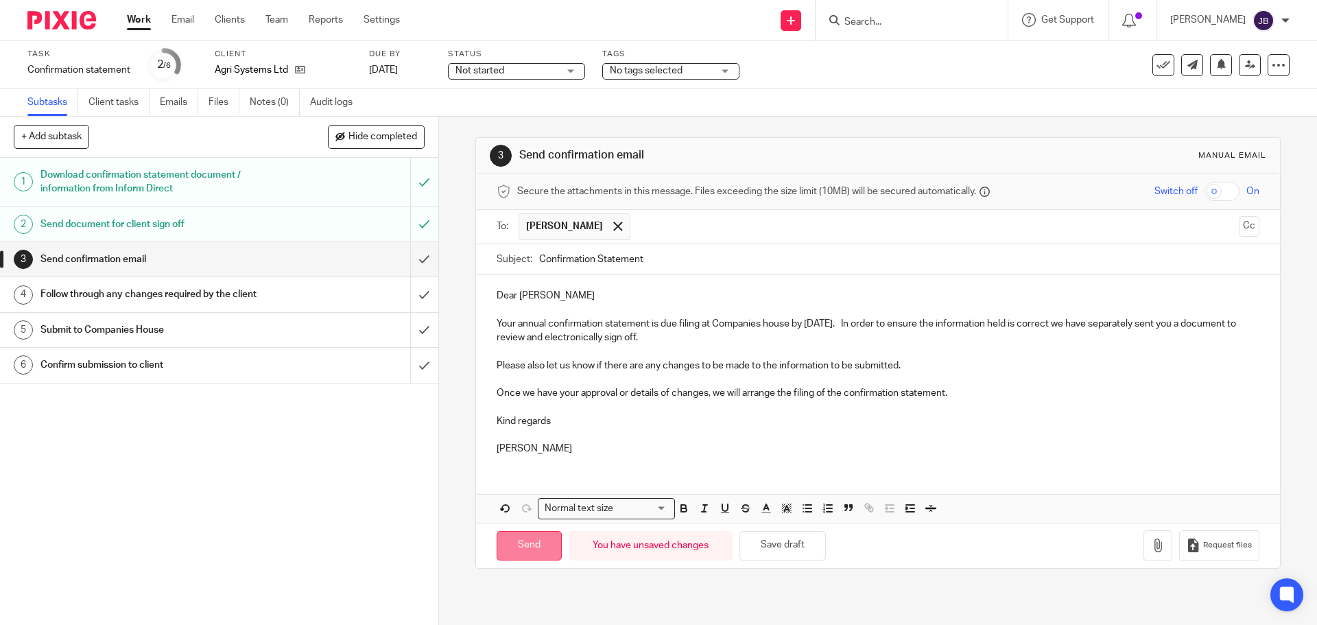
click at [520, 538] on input "Send" at bounding box center [529, 546] width 65 height 30
type input "Sent"
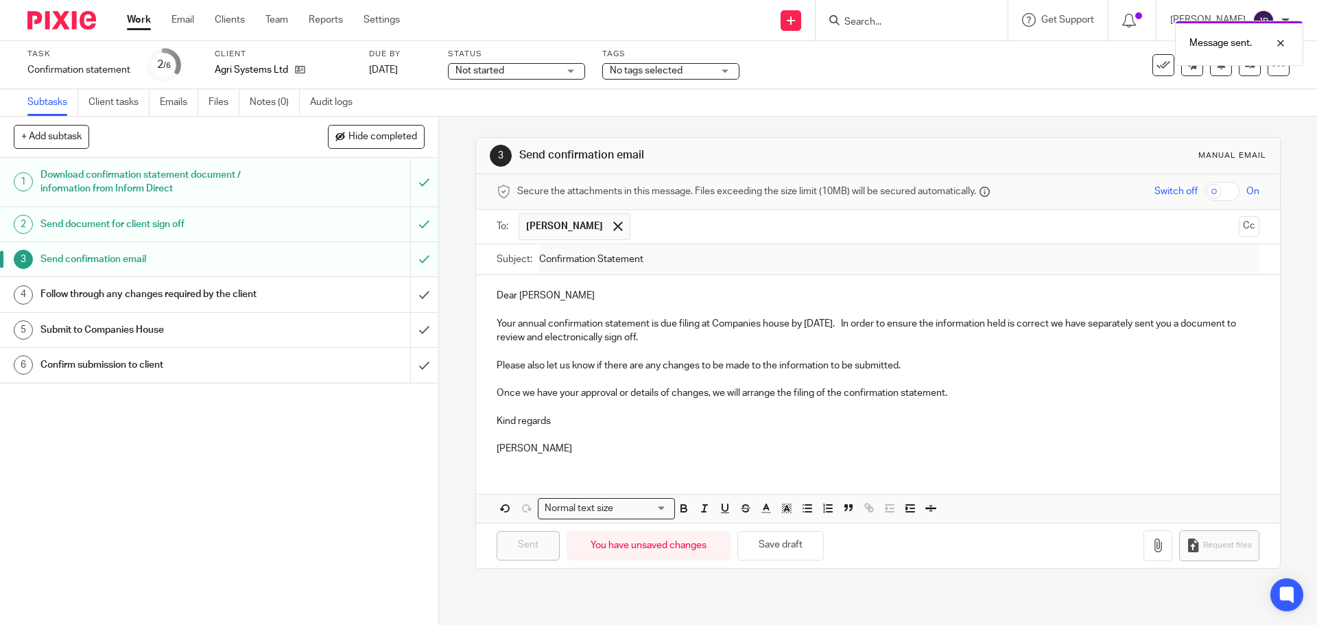
click at [880, 23] on div "Message sent." at bounding box center [981, 40] width 645 height 52
click at [886, 23] on div "Message sent." at bounding box center [981, 40] width 645 height 52
click at [1284, 40] on div at bounding box center [1270, 43] width 37 height 16
click at [908, 20] on input "Search" at bounding box center [904, 22] width 123 height 12
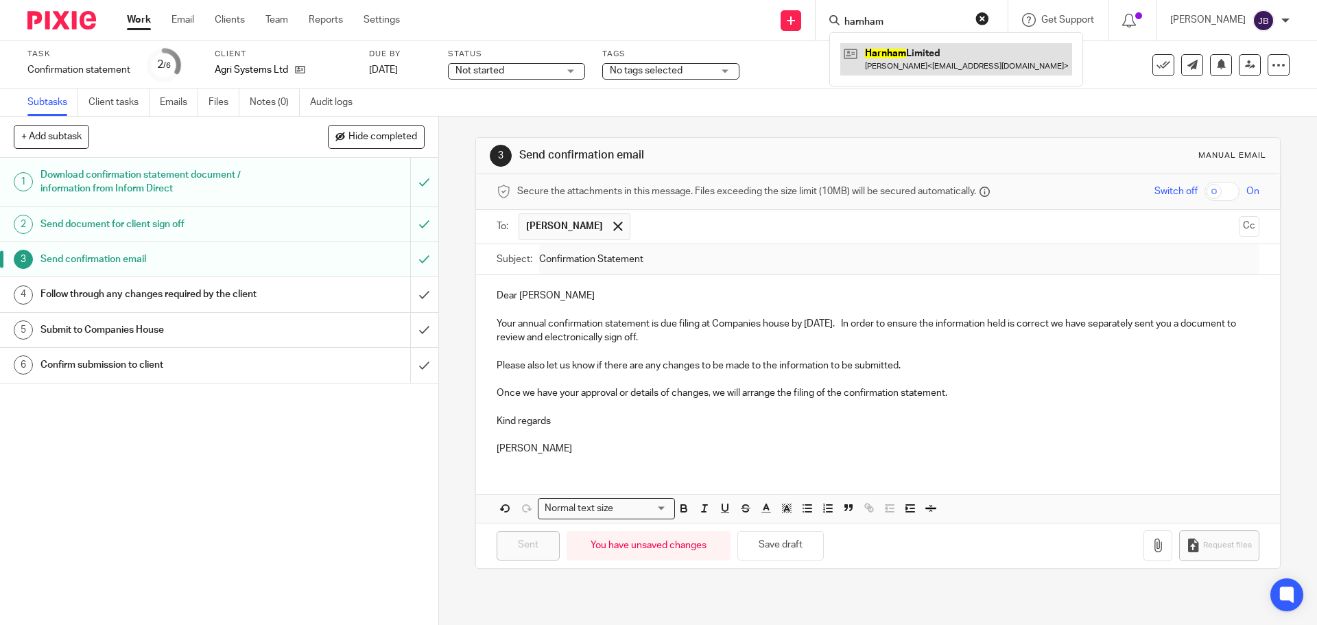
type input "harnham"
click at [966, 62] on link at bounding box center [956, 59] width 232 height 32
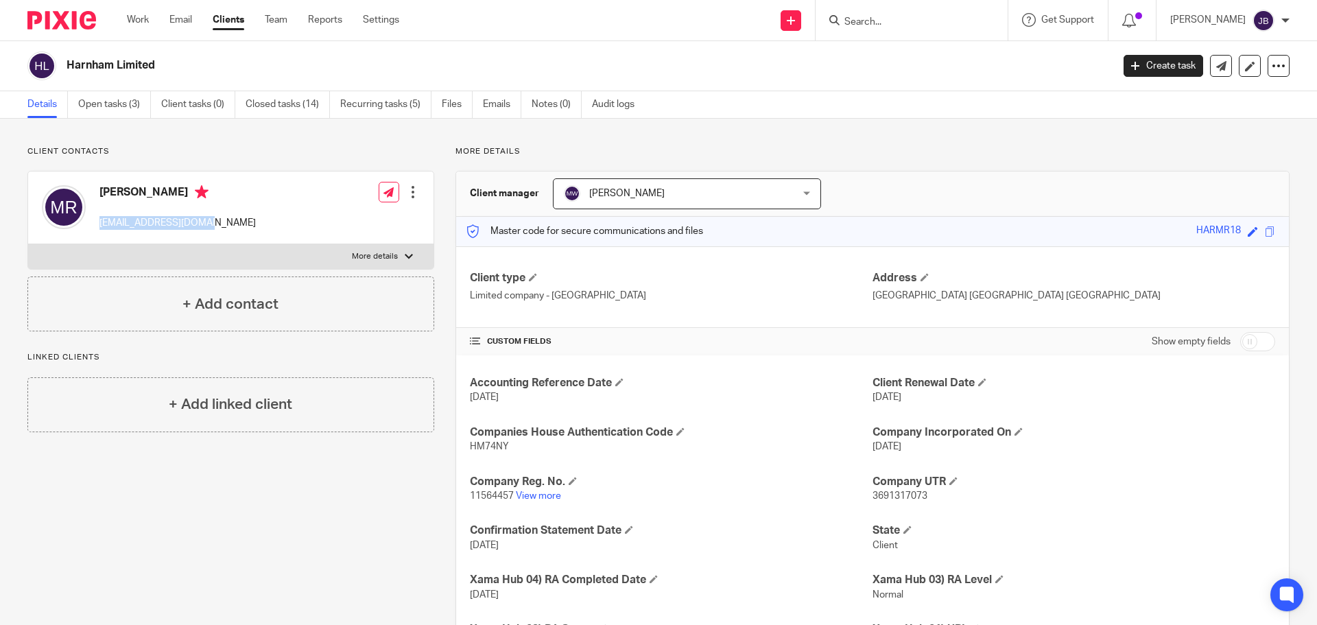
drag, startPoint x: 208, startPoint y: 222, endPoint x: 95, endPoint y: 221, distance: 112.5
click at [96, 220] on div "Mark Ruff markruff261@gmail.com Edit contact Create client from contact Export …" at bounding box center [230, 208] width 405 height 73
copy p "markruff261@gmail.com"
click at [110, 100] on link "Open tasks (3)" at bounding box center [114, 104] width 73 height 27
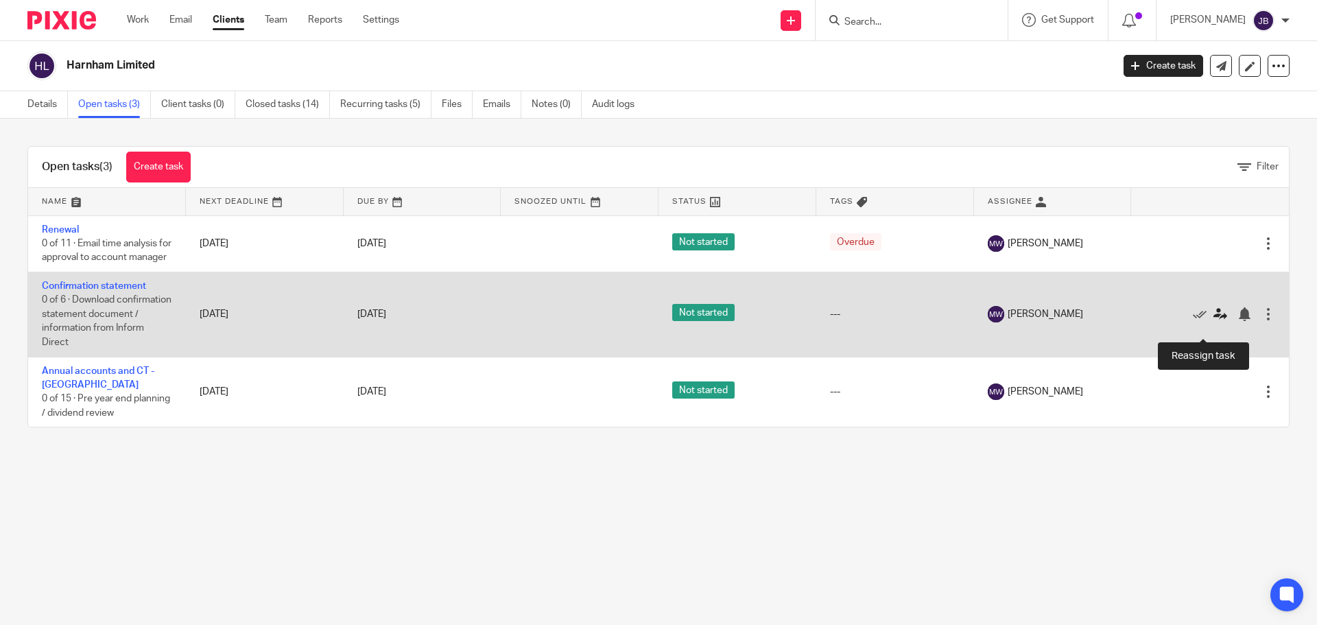
click at [1214, 321] on icon at bounding box center [1221, 314] width 14 height 14
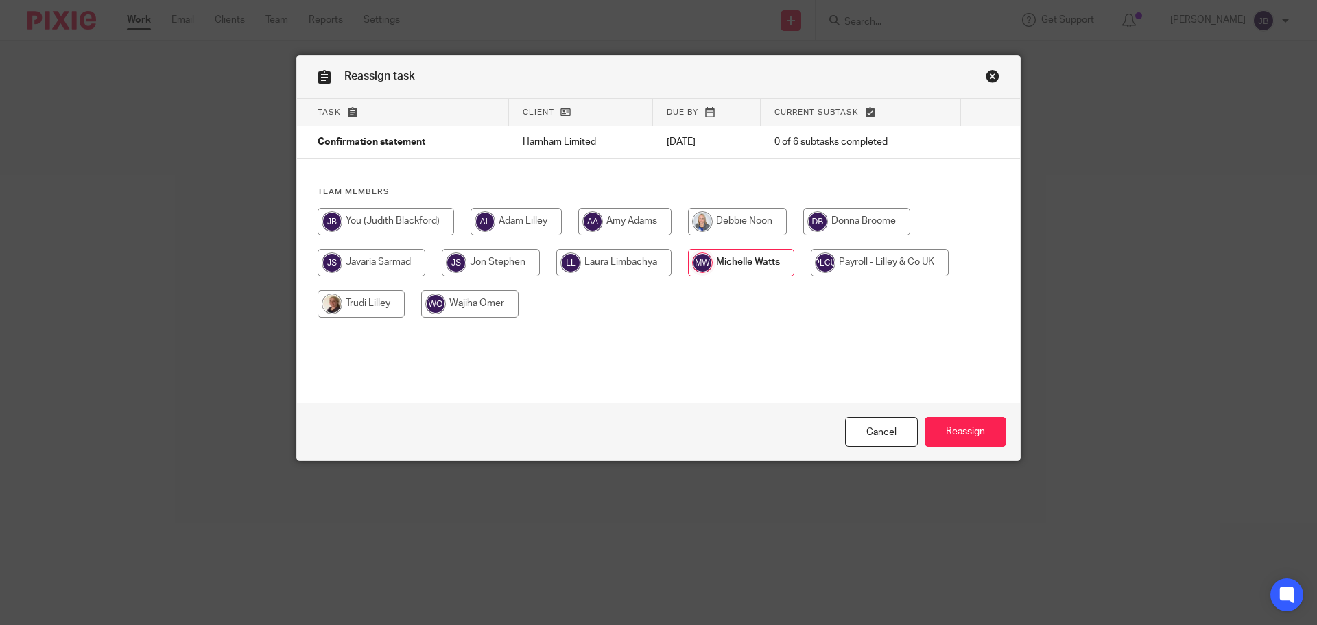
click at [373, 227] on input "radio" at bounding box center [386, 221] width 137 height 27
radio input "true"
drag, startPoint x: 987, startPoint y: 434, endPoint x: 959, endPoint y: 447, distance: 30.1
click at [986, 434] on input "Reassign" at bounding box center [966, 432] width 82 height 30
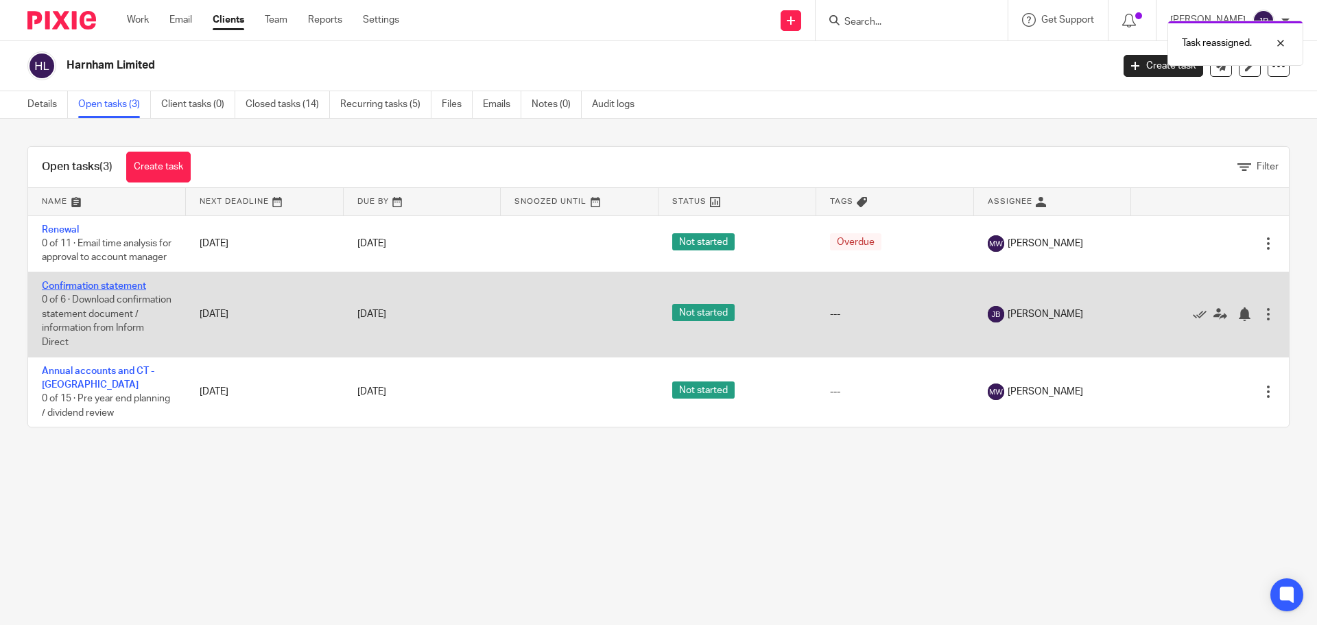
click at [115, 291] on link "Confirmation statement" at bounding box center [94, 286] width 104 height 10
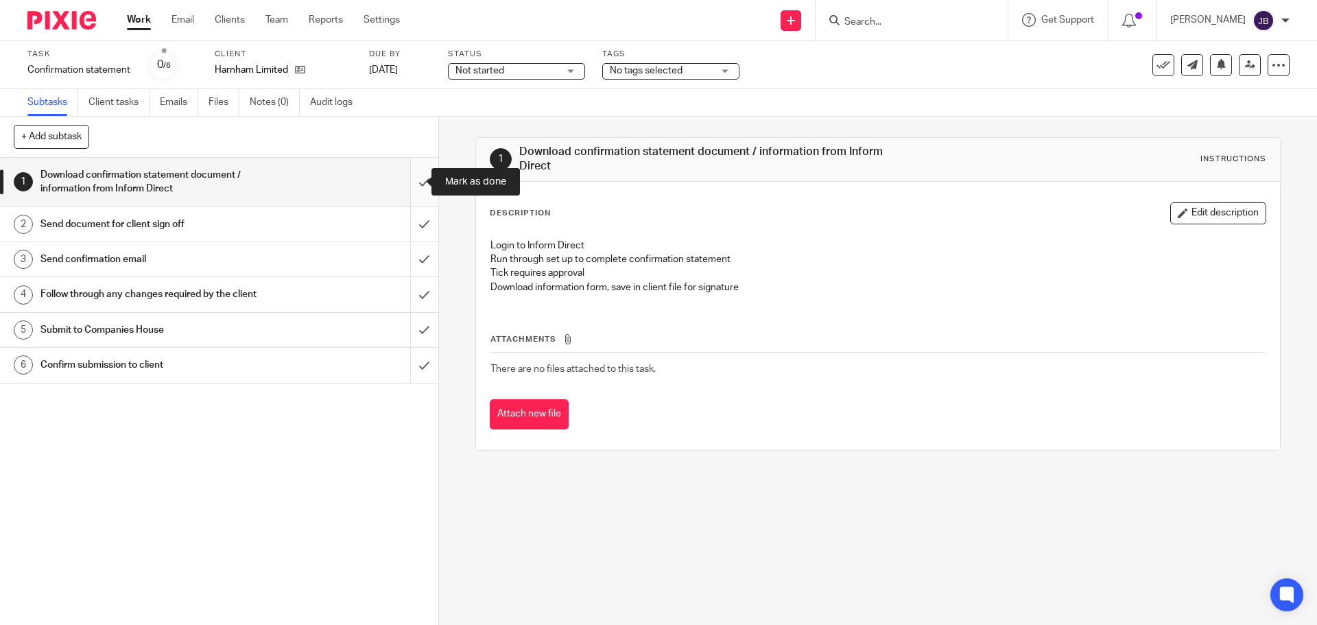
click at [413, 182] on input "submit" at bounding box center [219, 182] width 438 height 49
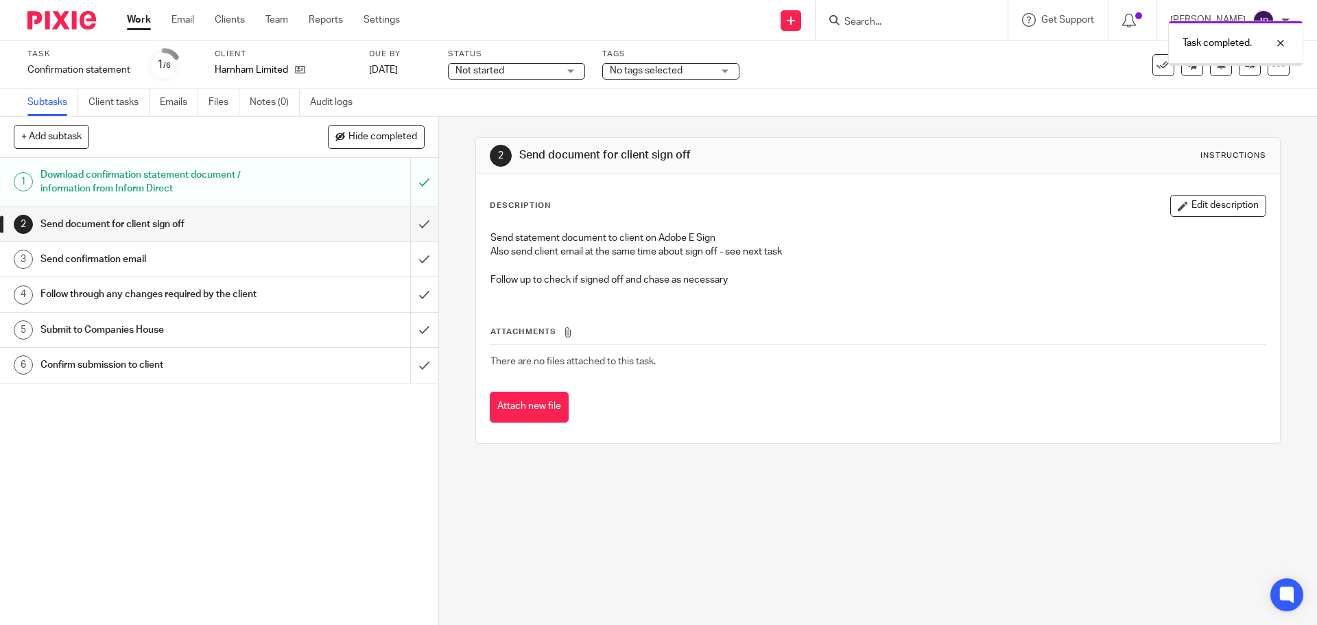
click at [419, 217] on input "submit" at bounding box center [219, 224] width 438 height 34
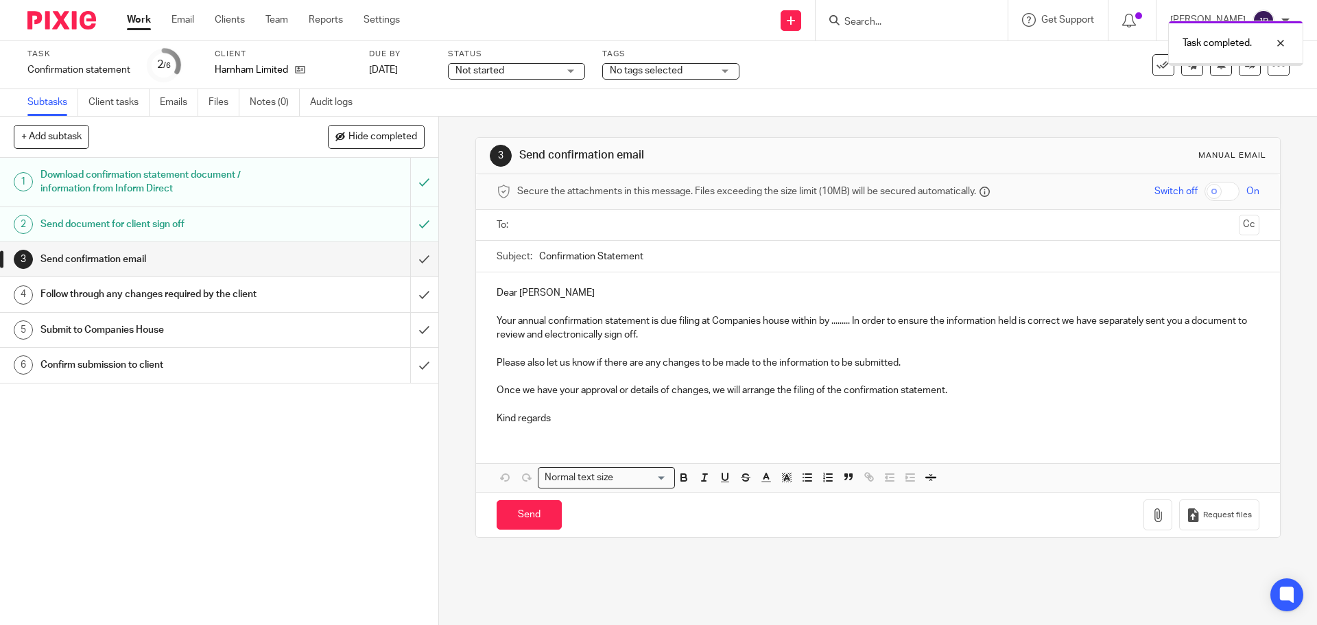
click at [255, 255] on h1 "Send confirmation email" at bounding box center [158, 259] width 237 height 21
click at [526, 224] on input "text" at bounding box center [877, 225] width 711 height 16
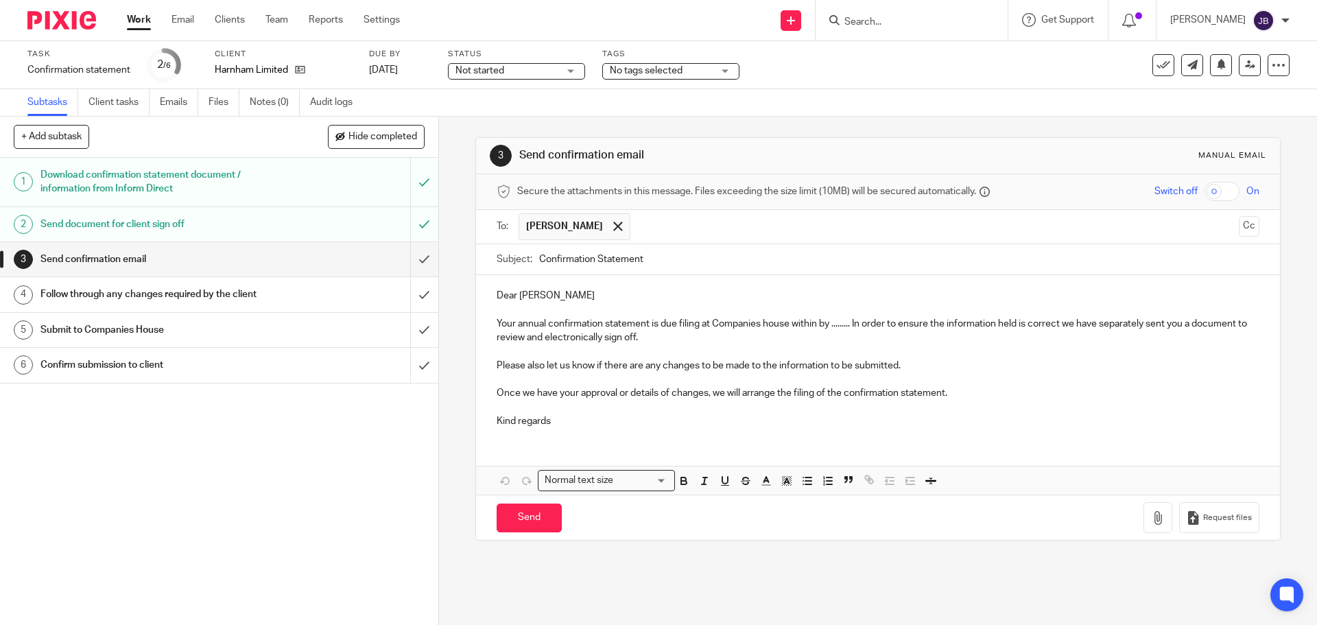
click at [838, 328] on p "Your annual confirmation statement is due filing at Companies house within by .…" at bounding box center [878, 331] width 762 height 28
drag, startPoint x: 851, startPoint y: 326, endPoint x: 790, endPoint y: 327, distance: 61.1
click at [790, 327] on p "Your annual confirmation statement is due filing at Companies house within by .…" at bounding box center [878, 331] width 762 height 28
click at [580, 419] on p "Kind regards" at bounding box center [878, 421] width 762 height 14
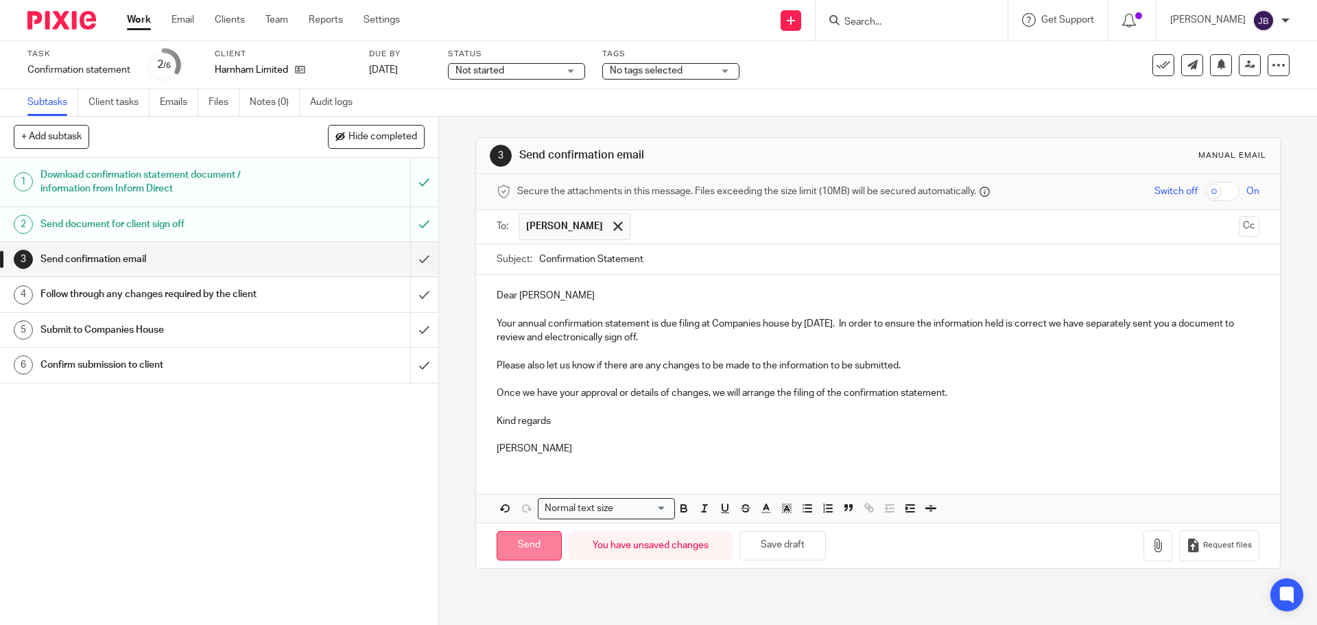
click at [521, 533] on input "Send" at bounding box center [529, 546] width 65 height 30
type input "Sent"
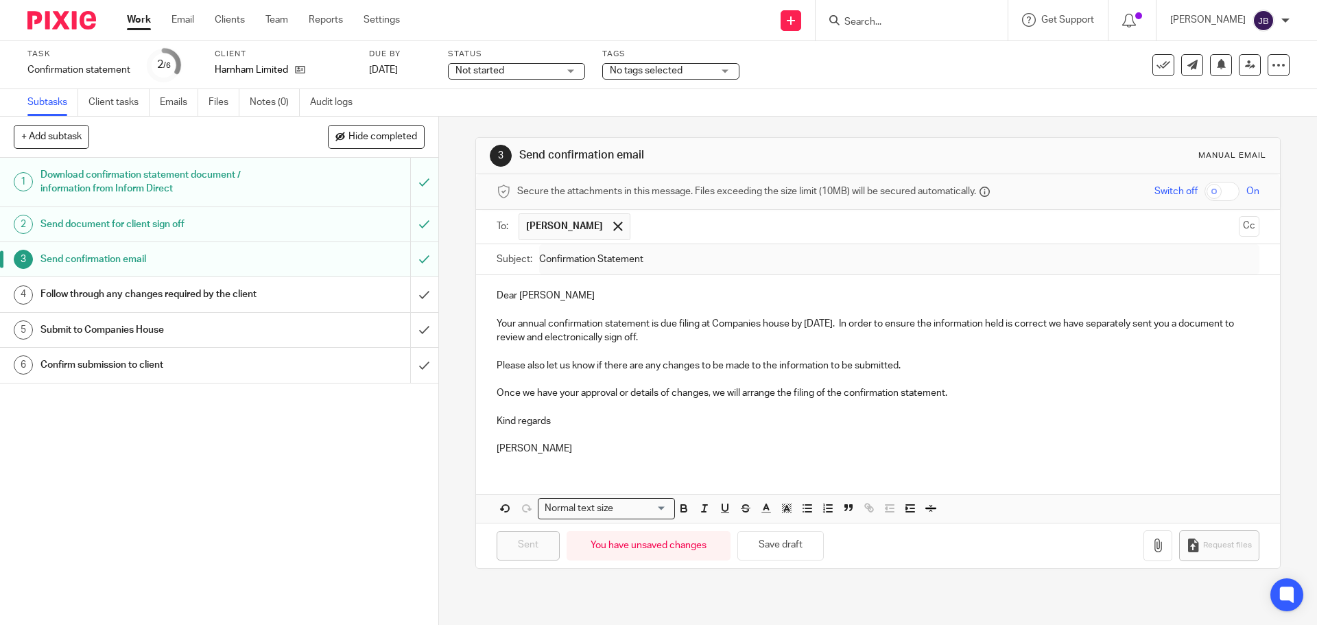
click at [882, 25] on input "Search" at bounding box center [904, 22] width 123 height 12
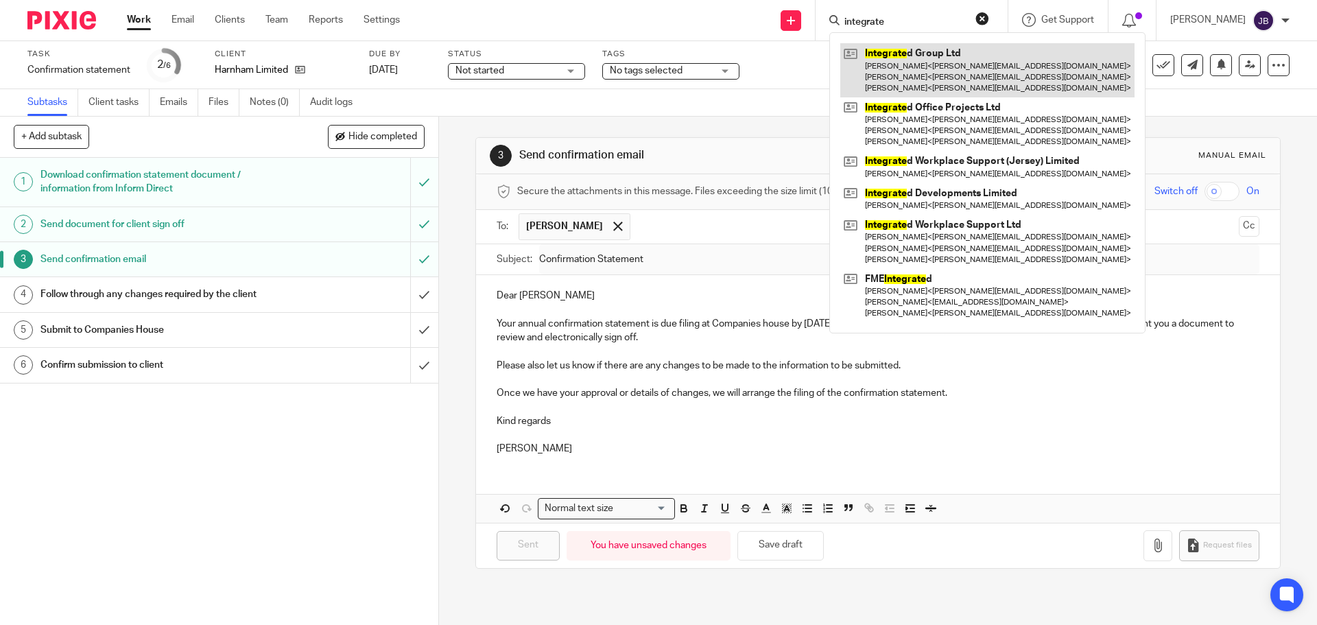
type input "integrate"
click at [891, 67] on link at bounding box center [987, 70] width 294 height 54
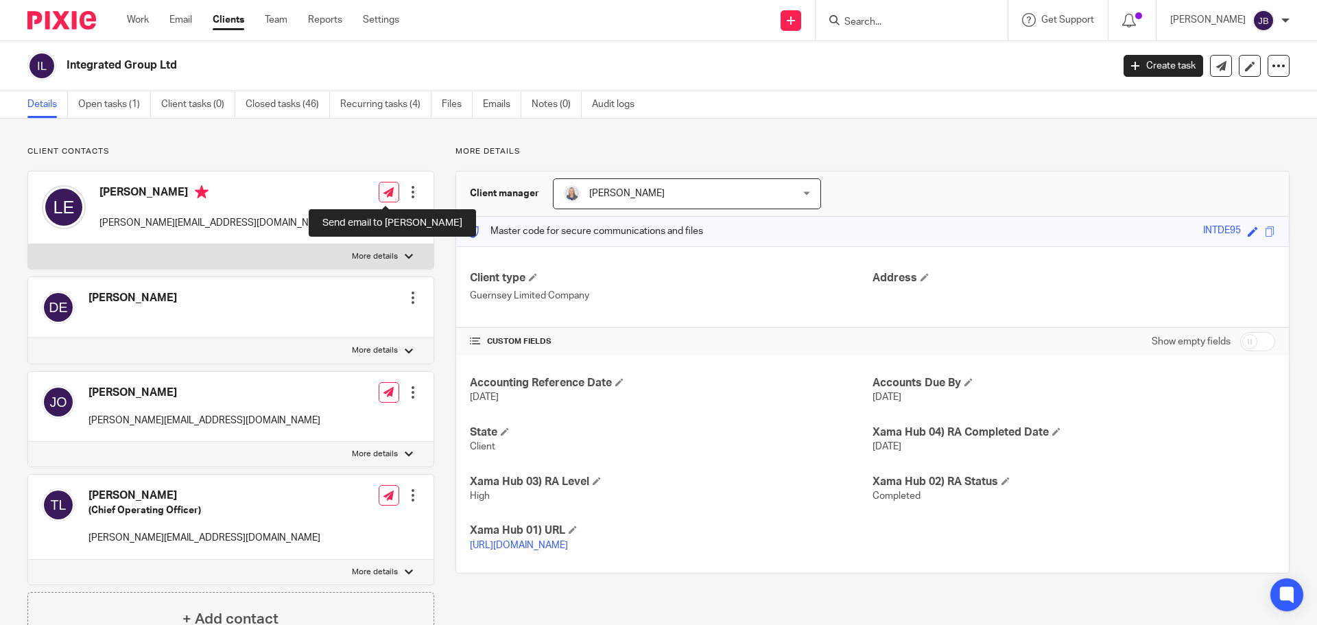
click at [386, 192] on icon at bounding box center [389, 192] width 10 height 10
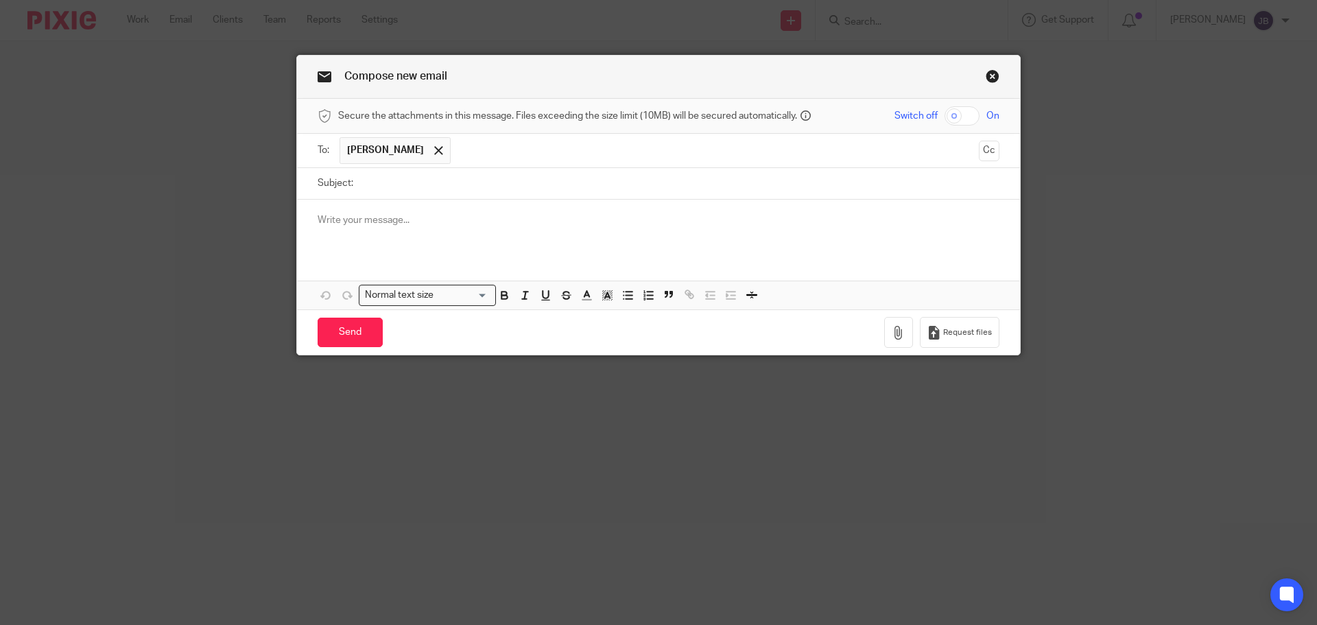
click at [475, 153] on input "text" at bounding box center [715, 150] width 515 height 27
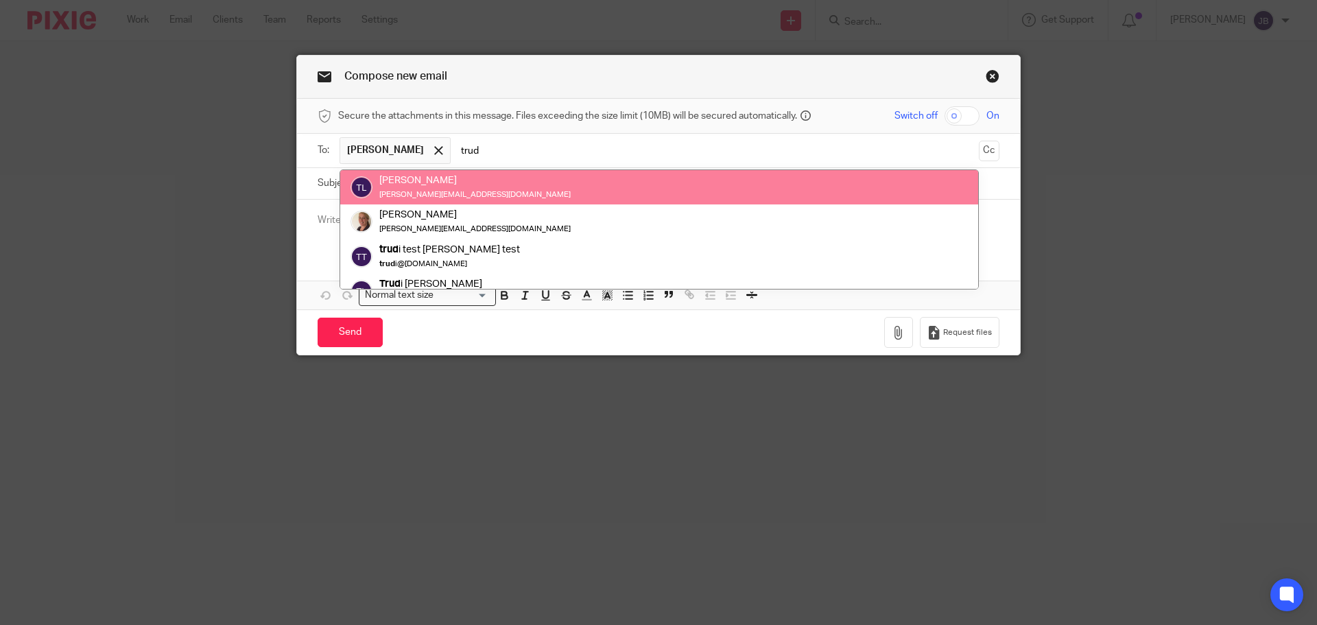
type input "trud"
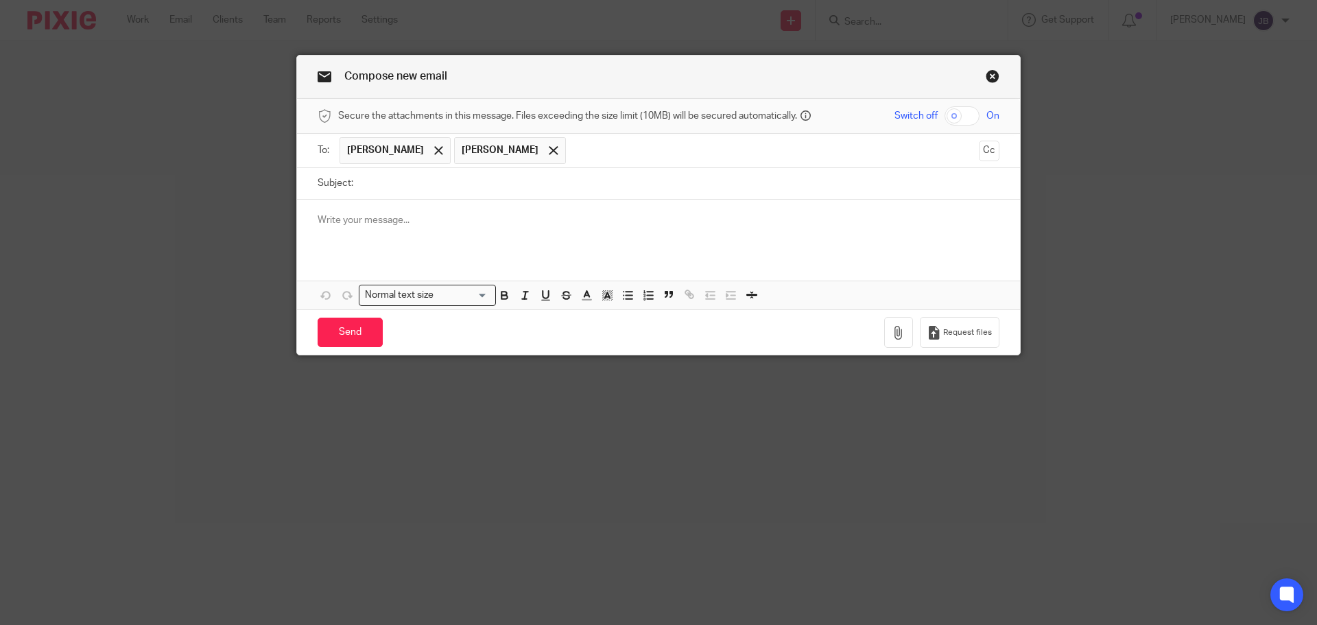
click at [380, 192] on input "Subject:" at bounding box center [679, 183] width 639 height 31
type input "Payroll reports for [DATE] - Integrated Group"
click at [325, 216] on p at bounding box center [659, 220] width 682 height 14
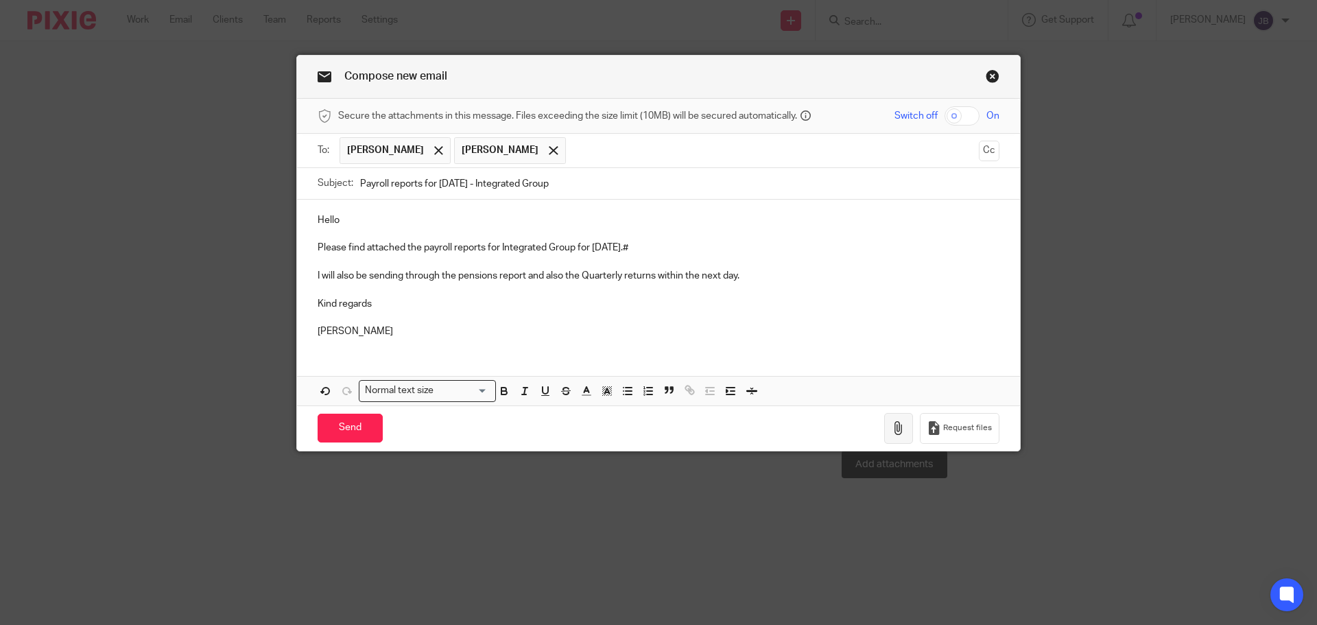
click at [891, 415] on button "button" at bounding box center [898, 428] width 29 height 31
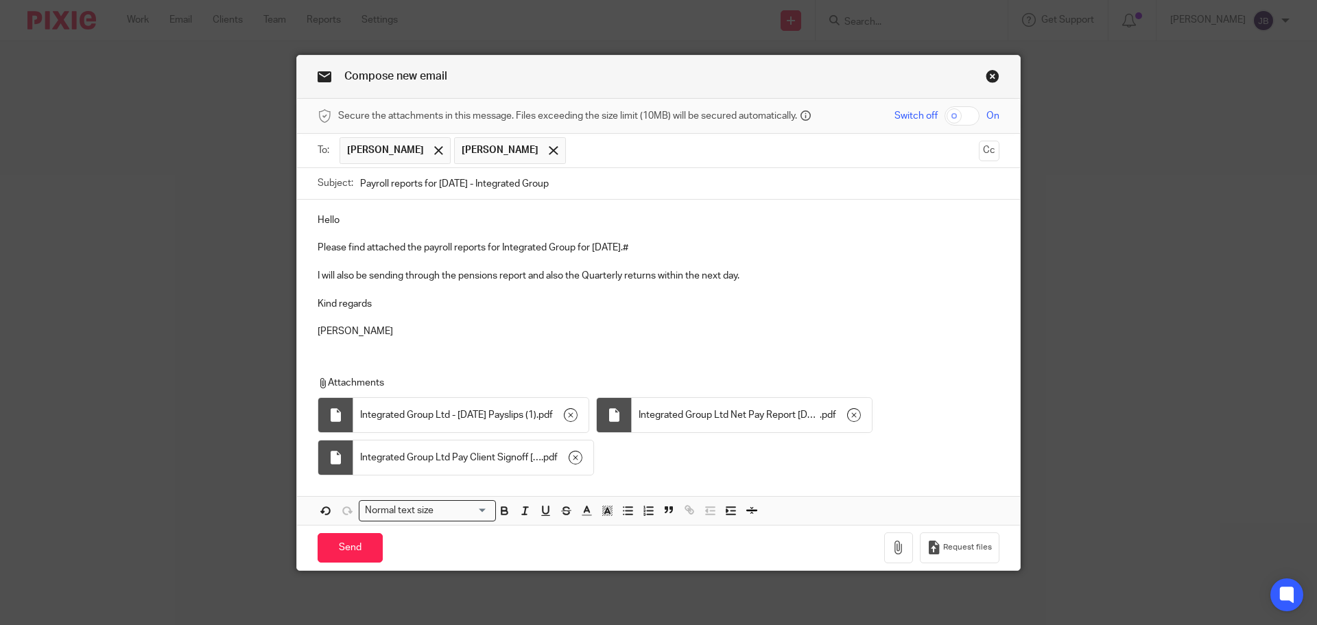
click at [962, 124] on input "checkbox" at bounding box center [962, 115] width 35 height 19
checkbox input "true"
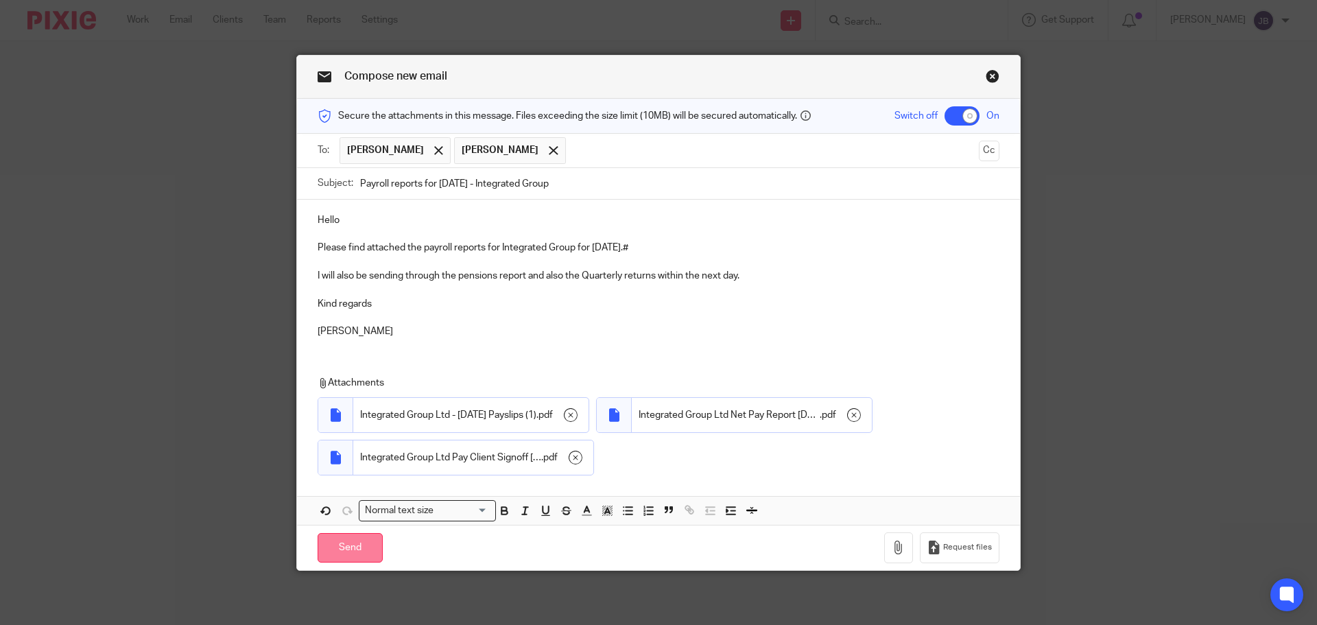
click at [357, 548] on input "Send" at bounding box center [350, 548] width 65 height 30
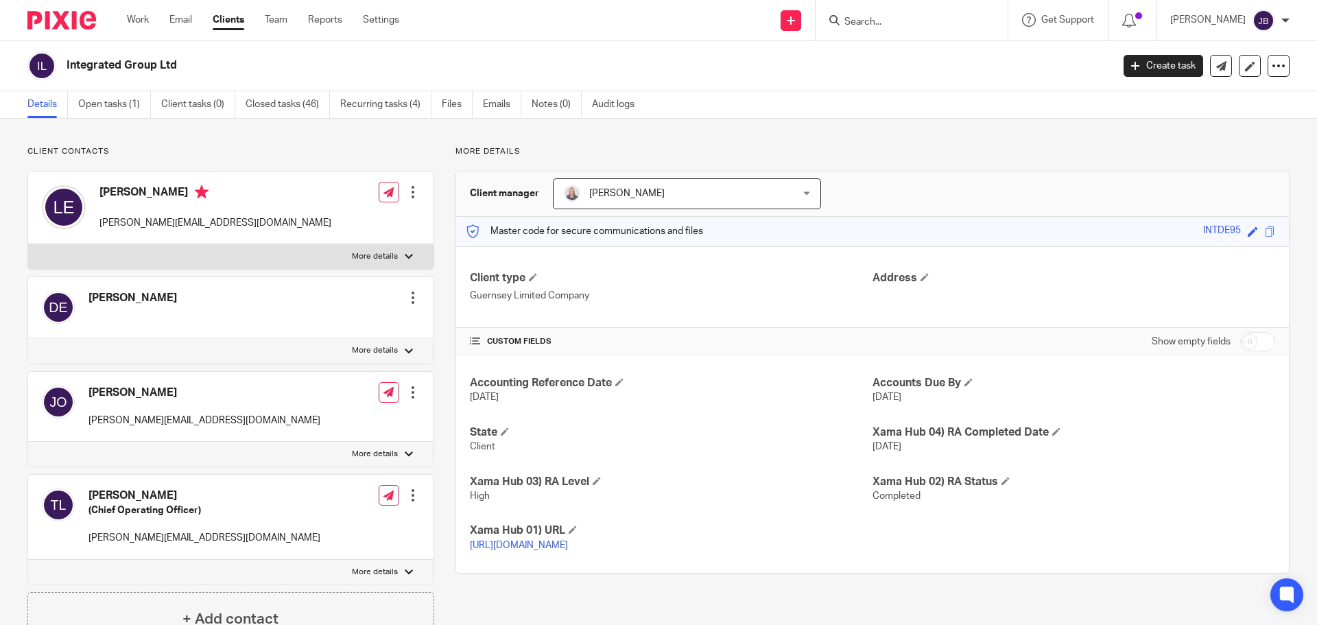
click at [881, 19] on input "Search" at bounding box center [904, 22] width 123 height 12
type input "f"
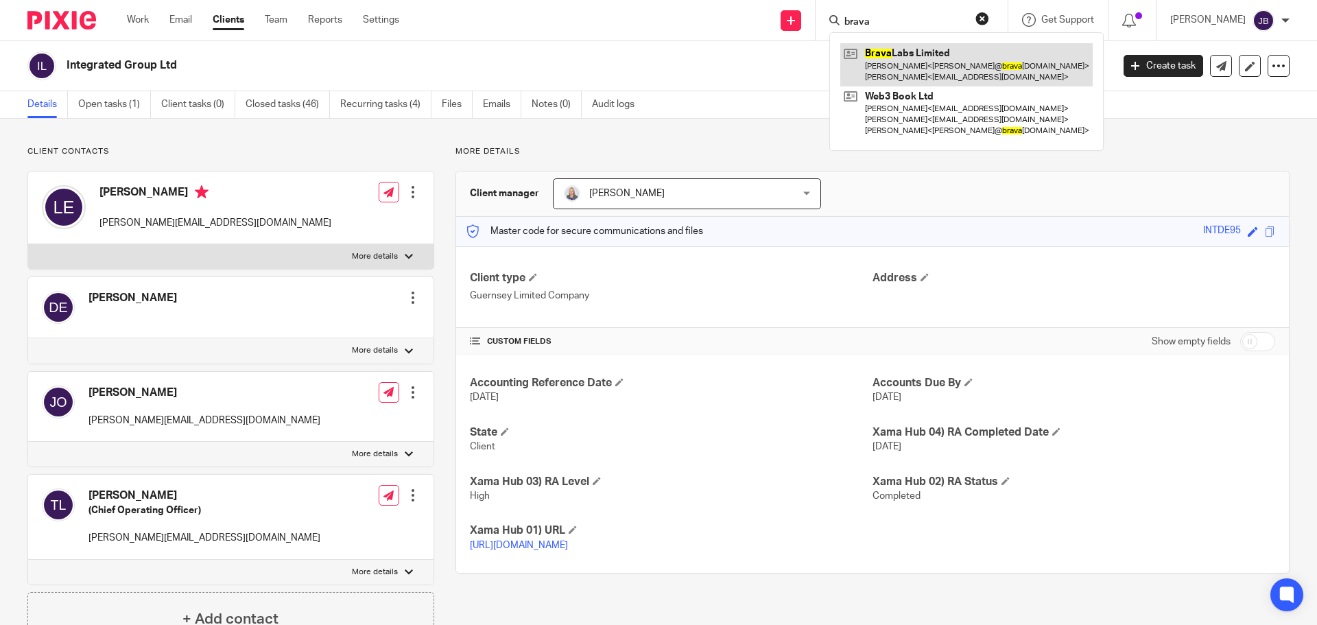
type input "brava"
click at [923, 73] on link at bounding box center [966, 64] width 252 height 43
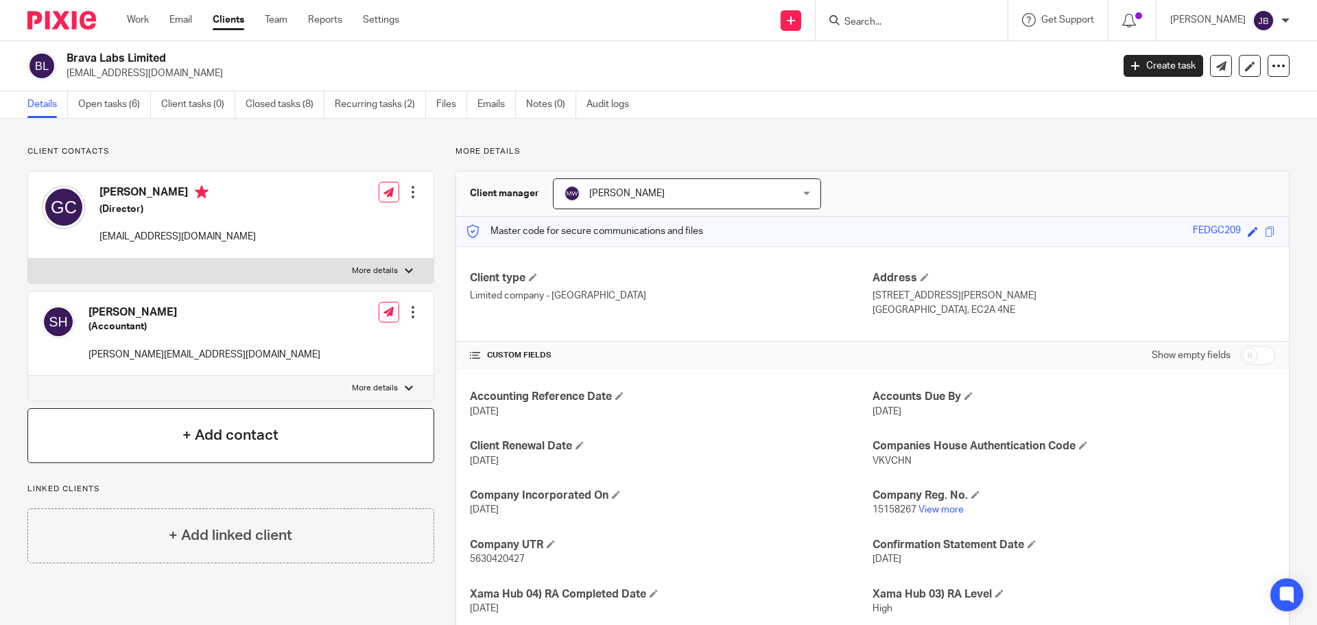
click at [252, 430] on h4 "+ Add contact" at bounding box center [231, 435] width 96 height 21
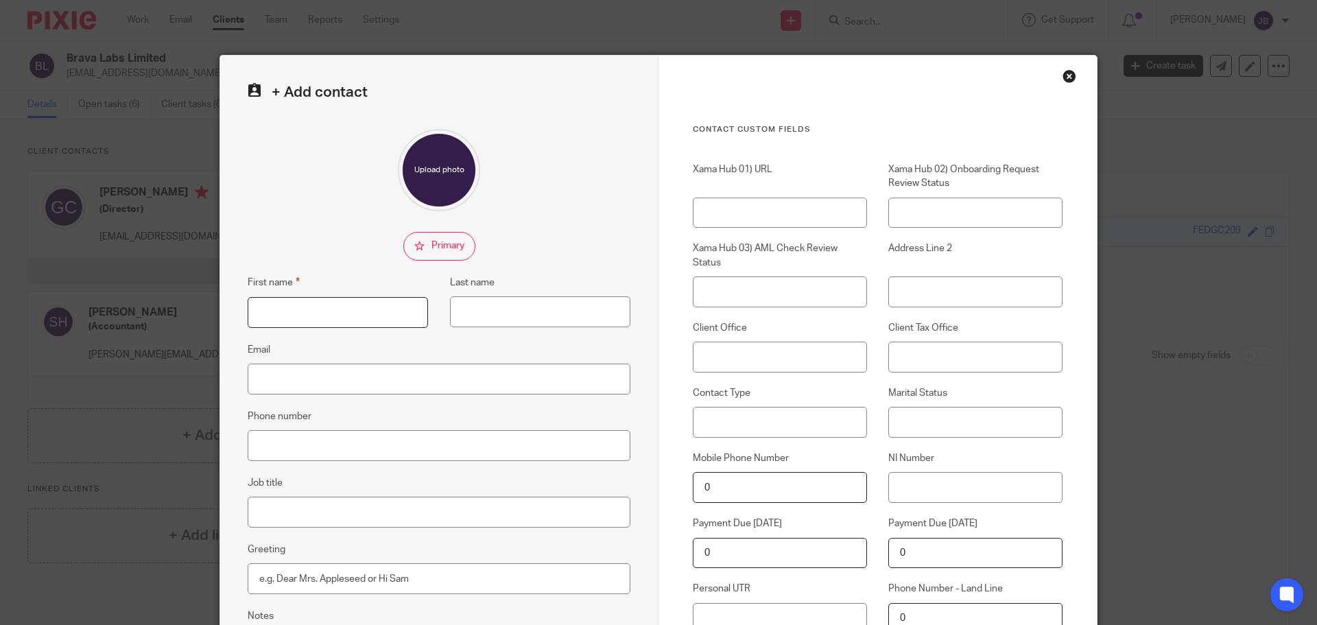
click at [298, 316] on input "First name" at bounding box center [338, 312] width 180 height 31
type input "Kwok"
click at [295, 380] on input "Email" at bounding box center [439, 379] width 383 height 31
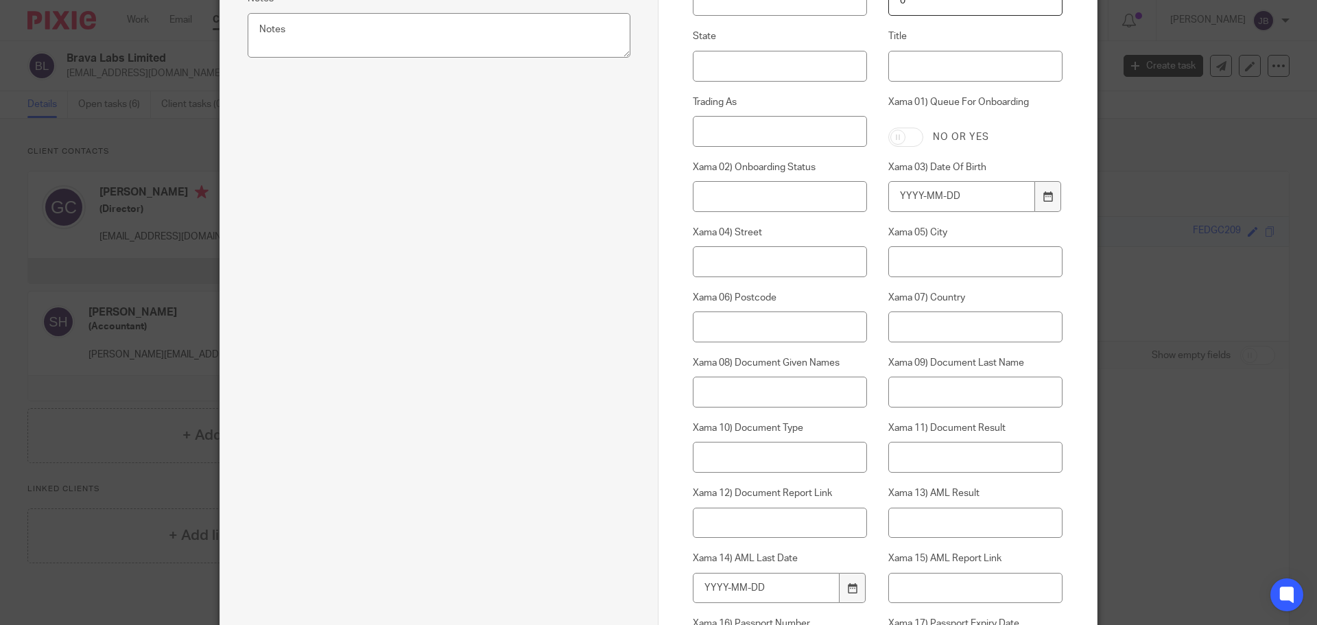
scroll to position [961, 0]
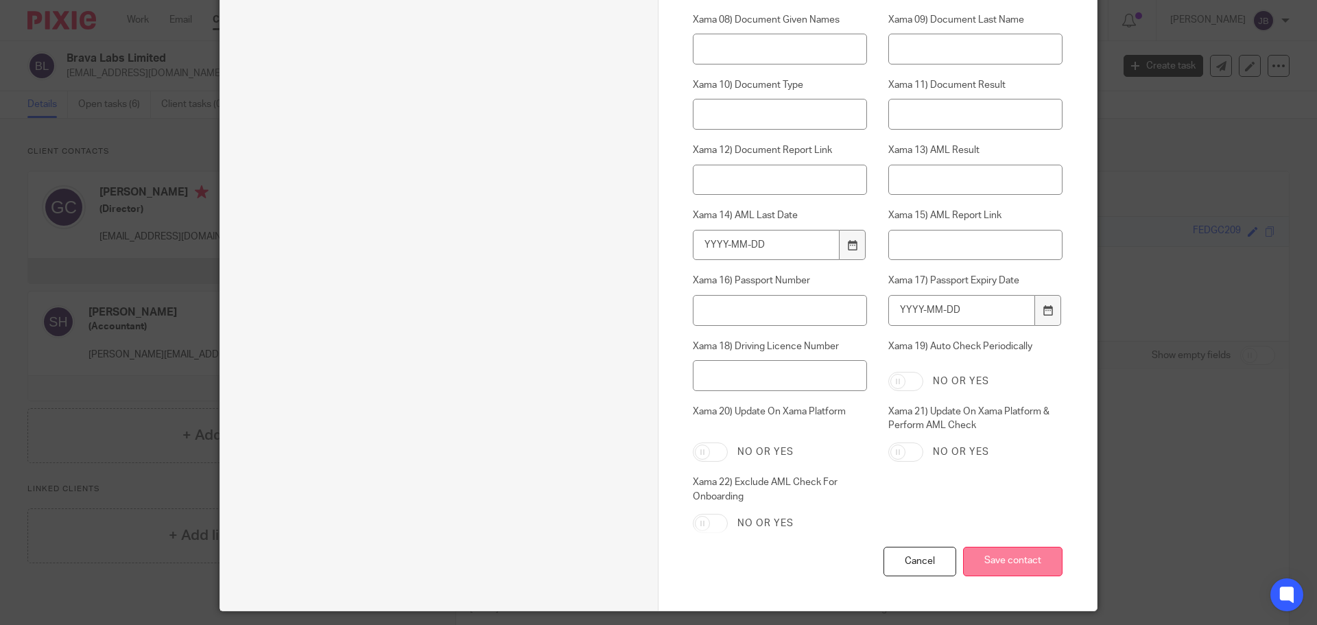
type input "kwok@brava.finance"
click at [1038, 557] on input "Save contact" at bounding box center [1012, 562] width 99 height 30
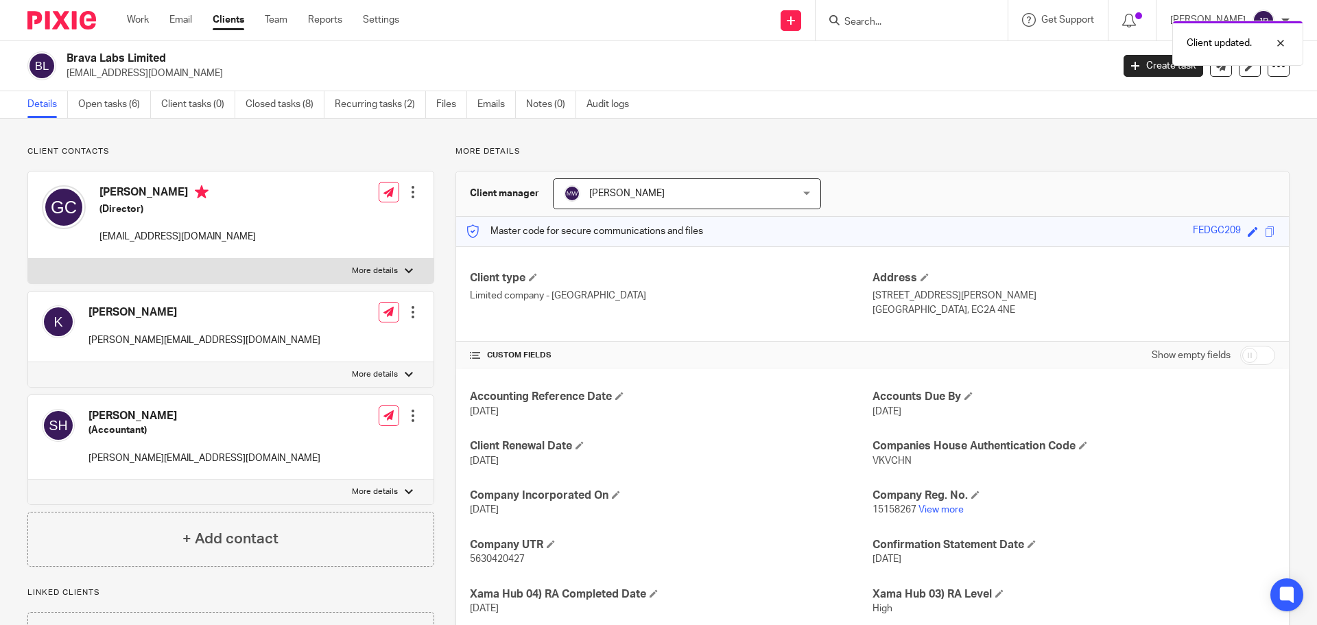
drag, startPoint x: 235, startPoint y: 531, endPoint x: 285, endPoint y: 528, distance: 50.2
click at [235, 531] on h4 "+ Add contact" at bounding box center [231, 538] width 96 height 21
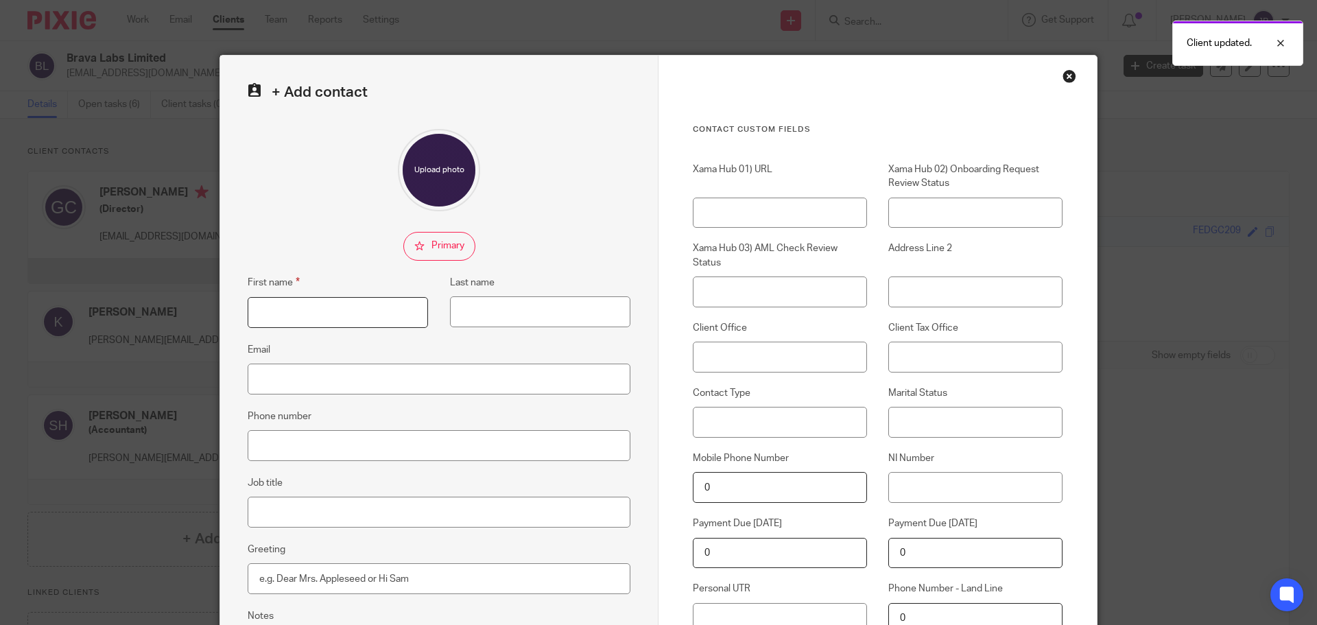
click at [322, 312] on input "First name" at bounding box center [338, 312] width 180 height 31
type input "Will"
click at [486, 318] on input "Last name" at bounding box center [540, 311] width 180 height 31
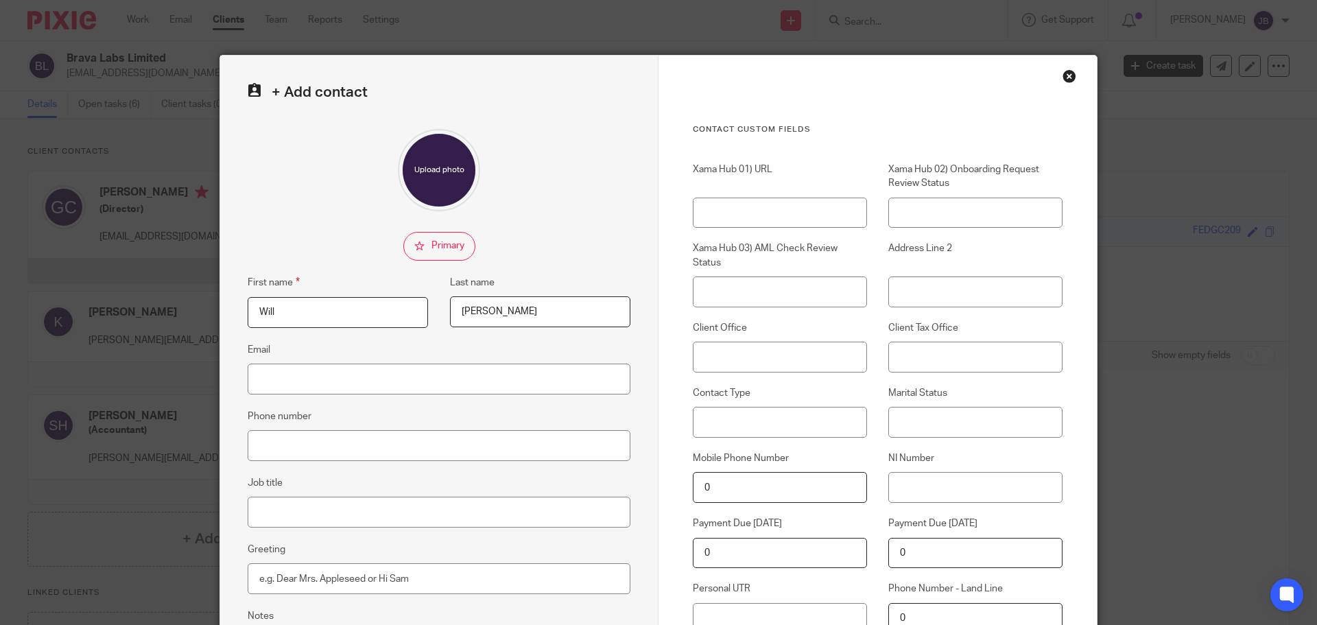
type input "Dean"
click at [363, 373] on input "Email" at bounding box center [439, 379] width 383 height 31
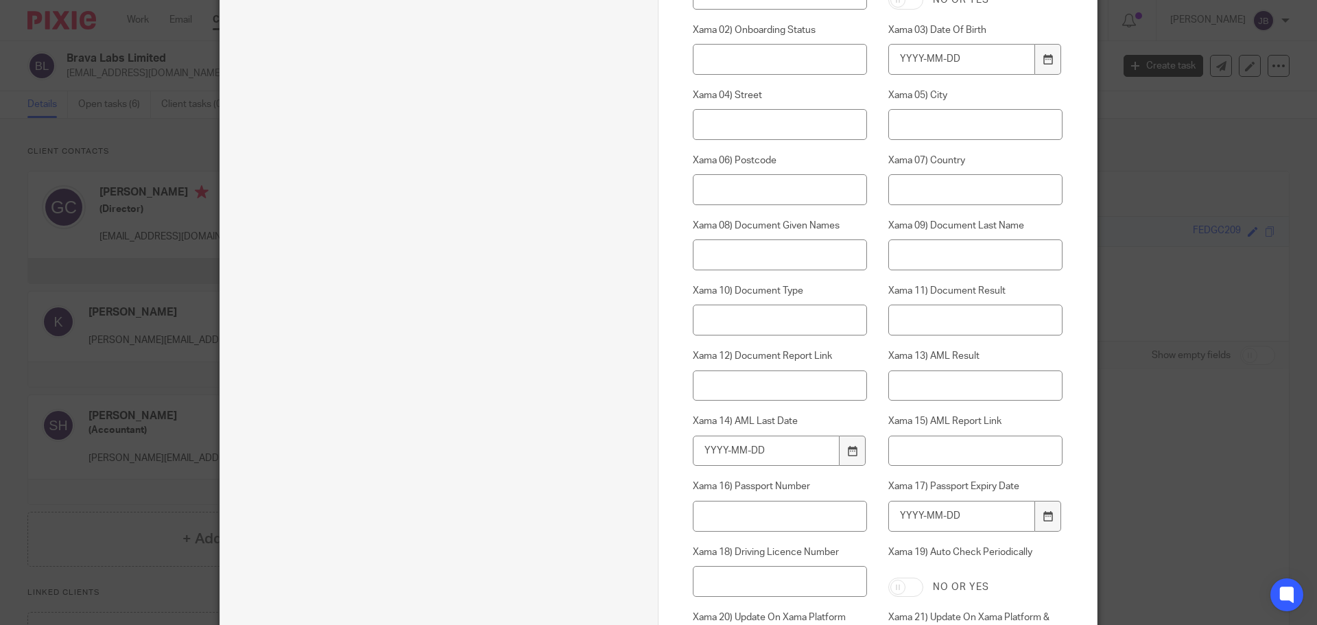
scroll to position [1002, 0]
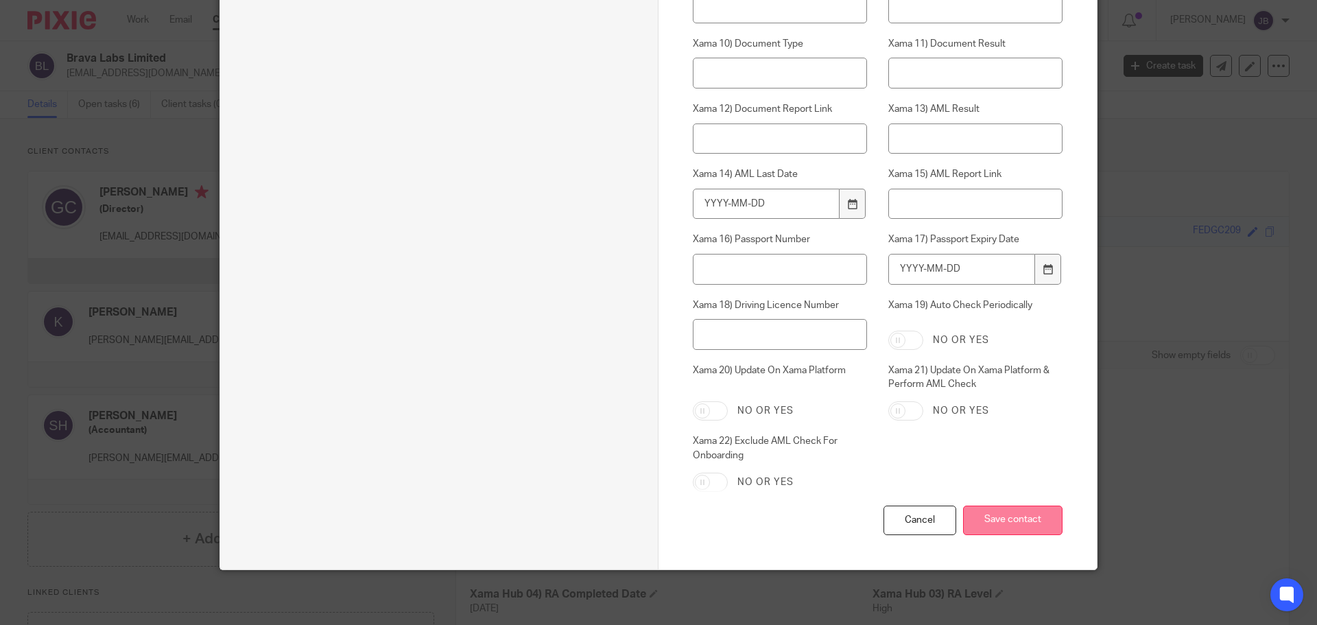
type input "will@paraligngroup.com"
click at [1023, 519] on input "Save contact" at bounding box center [1012, 521] width 99 height 30
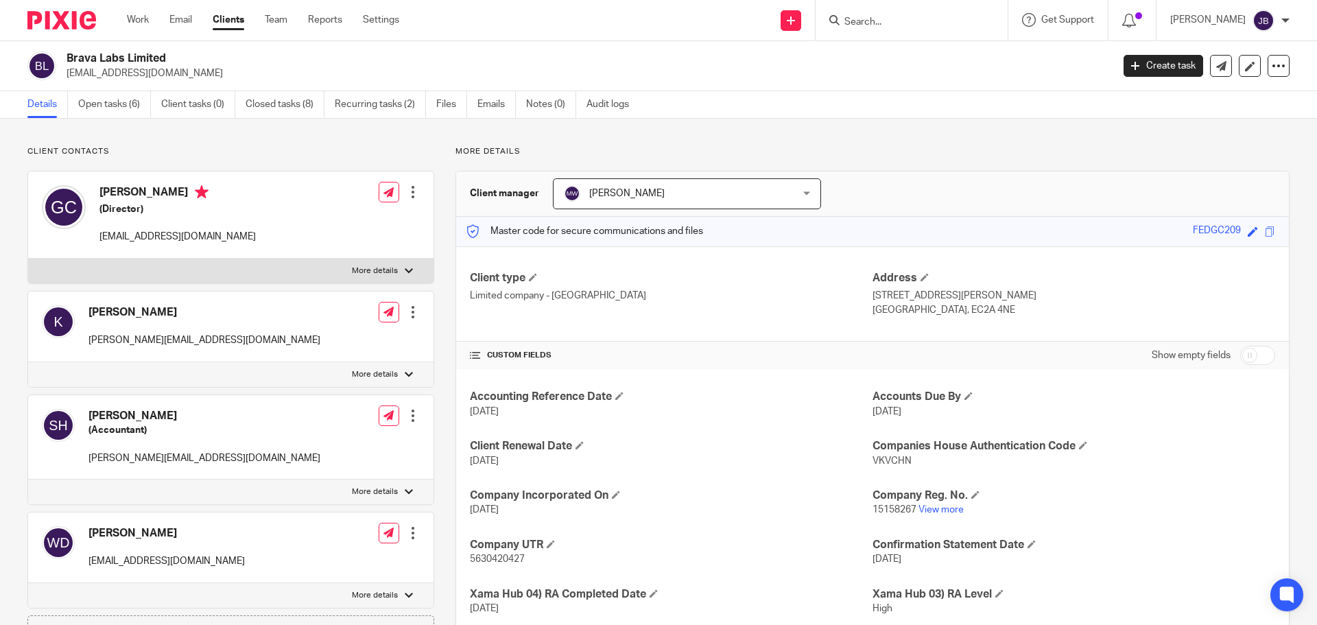
click at [847, 17] on input "Search" at bounding box center [904, 22] width 123 height 12
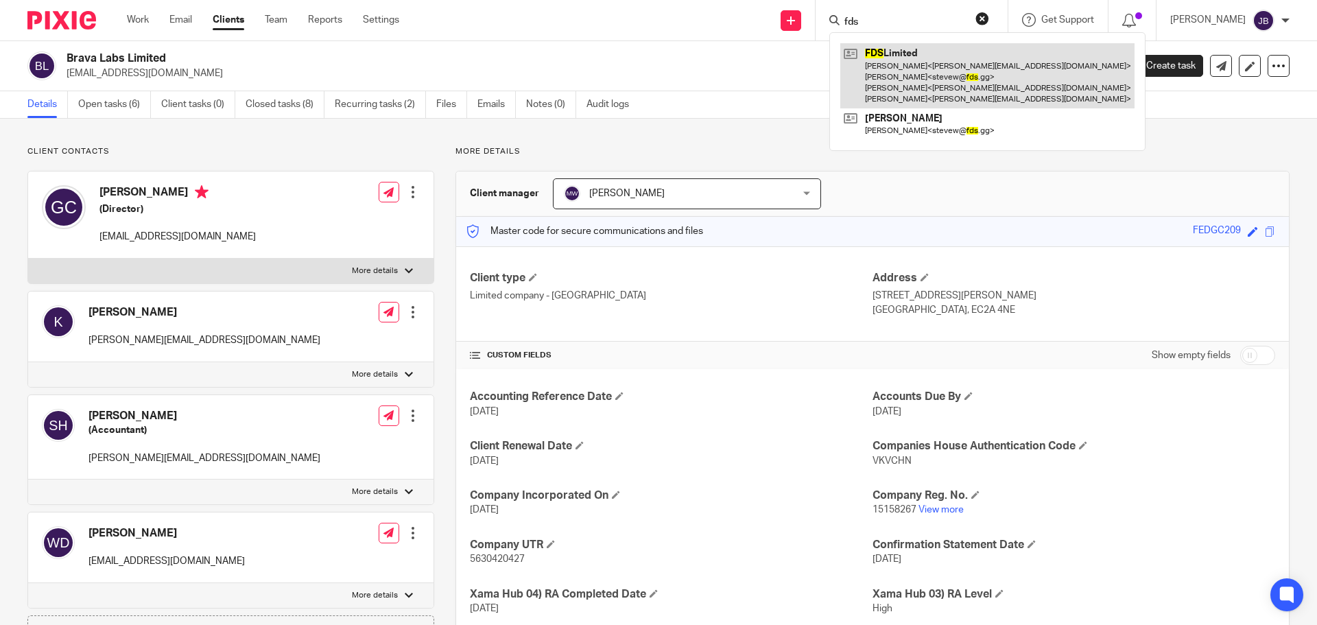
type input "fds"
click at [919, 67] on link at bounding box center [987, 75] width 294 height 65
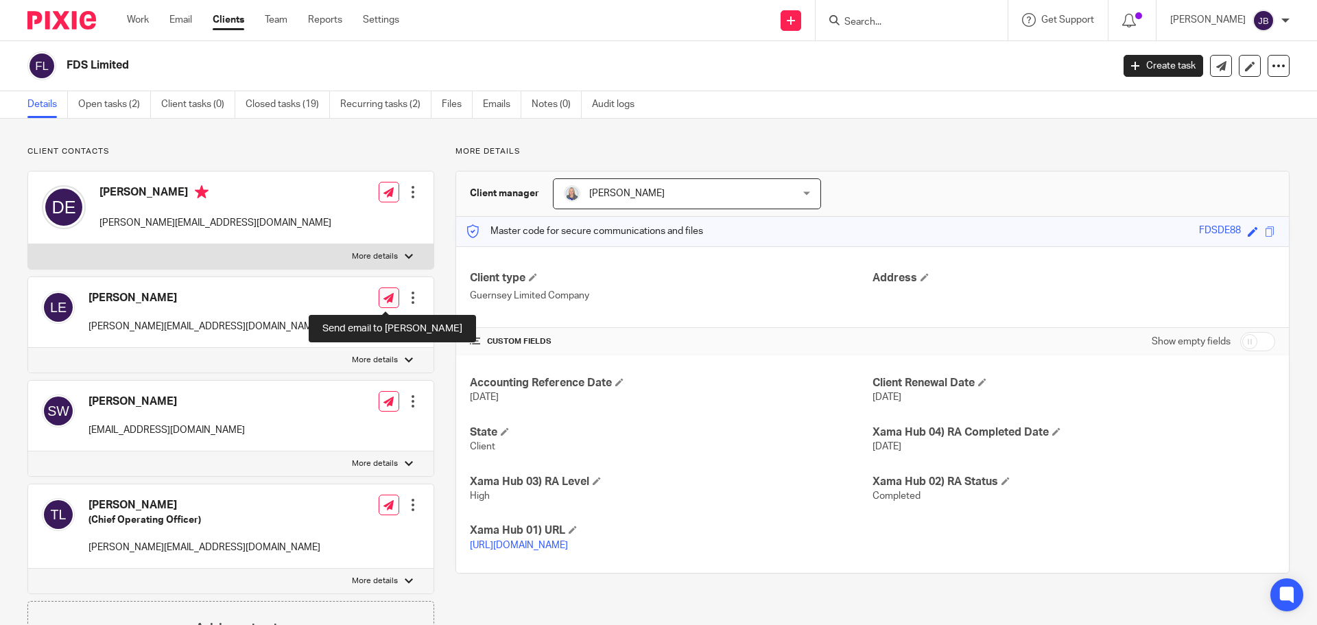
click at [383, 290] on link at bounding box center [389, 297] width 21 height 21
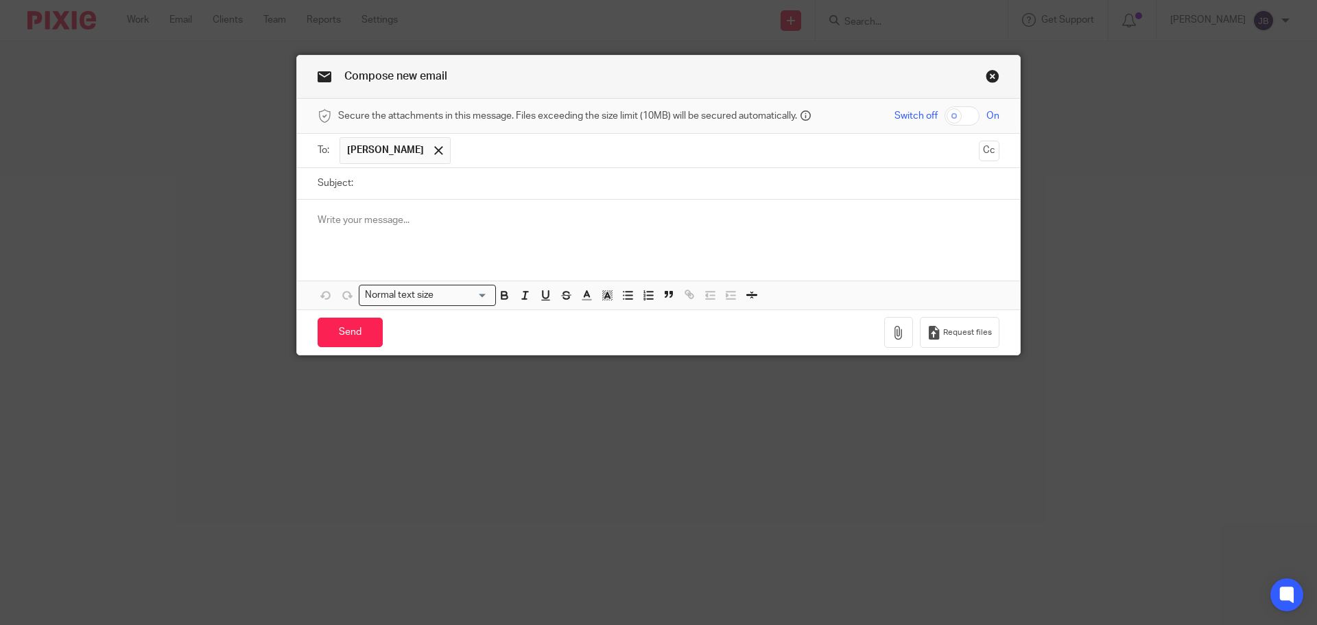
click at [486, 154] on input "text" at bounding box center [715, 150] width 515 height 27
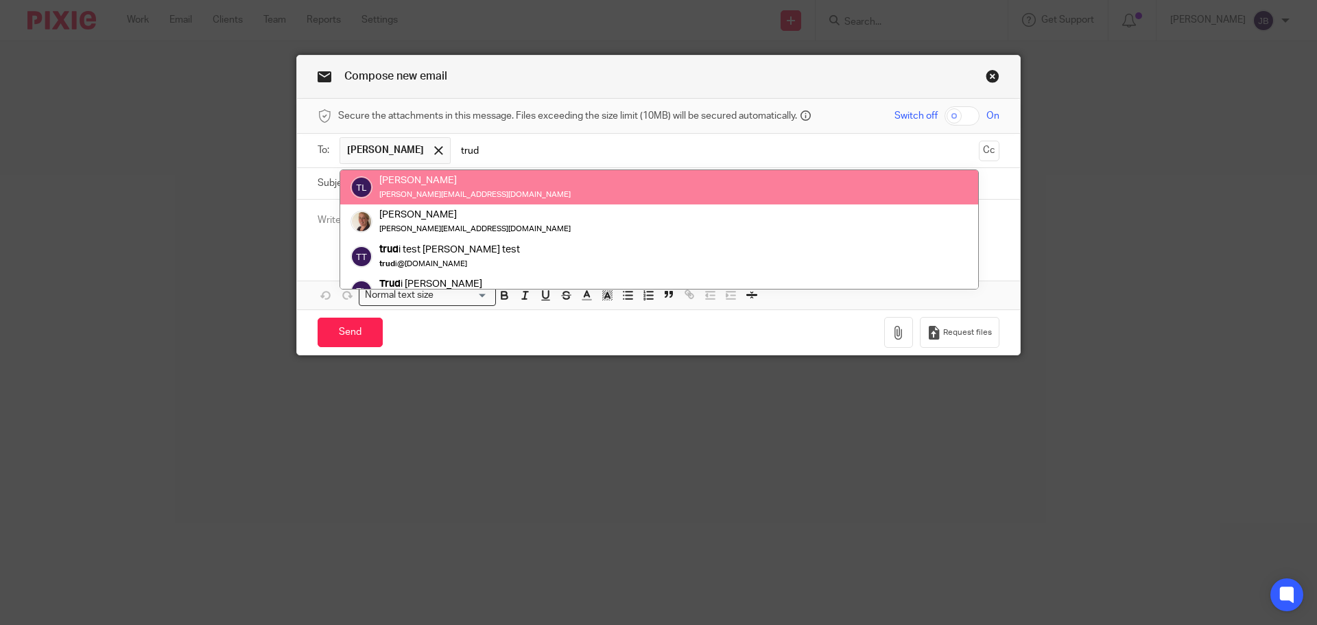
type input "trud"
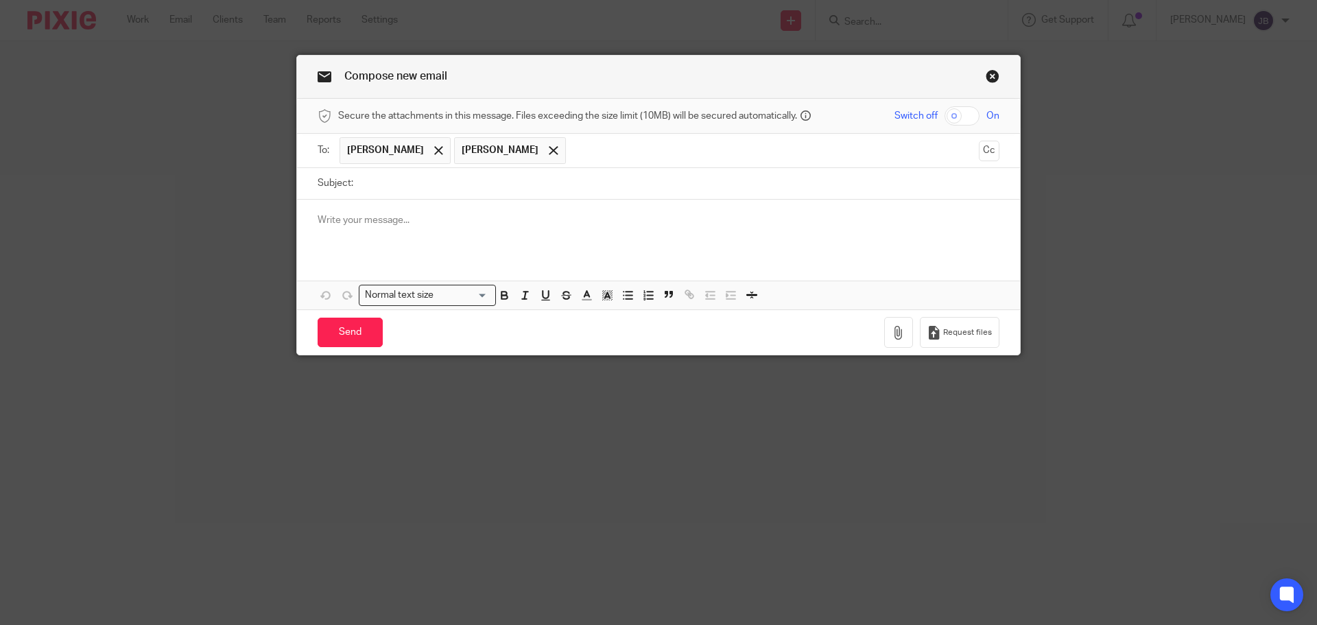
click at [410, 189] on input "Subject:" at bounding box center [679, 183] width 639 height 31
type input "Payroll Reports - September 2025 FDS"
click at [391, 214] on p at bounding box center [659, 220] width 682 height 14
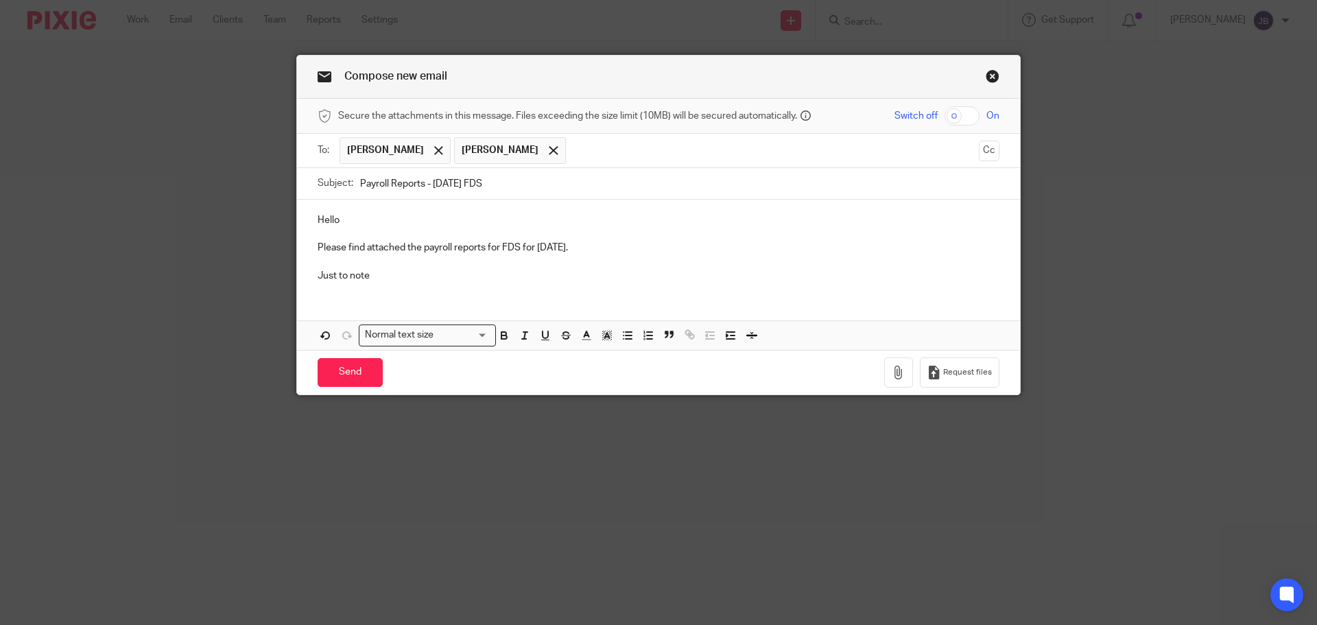
click at [384, 283] on div "Hello Please find attached the payroll reports for FDS for September 2025. Just…" at bounding box center [658, 246] width 723 height 93
drag, startPoint x: 597, startPoint y: 285, endPoint x: 483, endPoint y: 283, distance: 113.9
click at [596, 285] on div "Hello Please find attached the payroll reports for FDS for September 2025. Just…" at bounding box center [658, 246] width 723 height 93
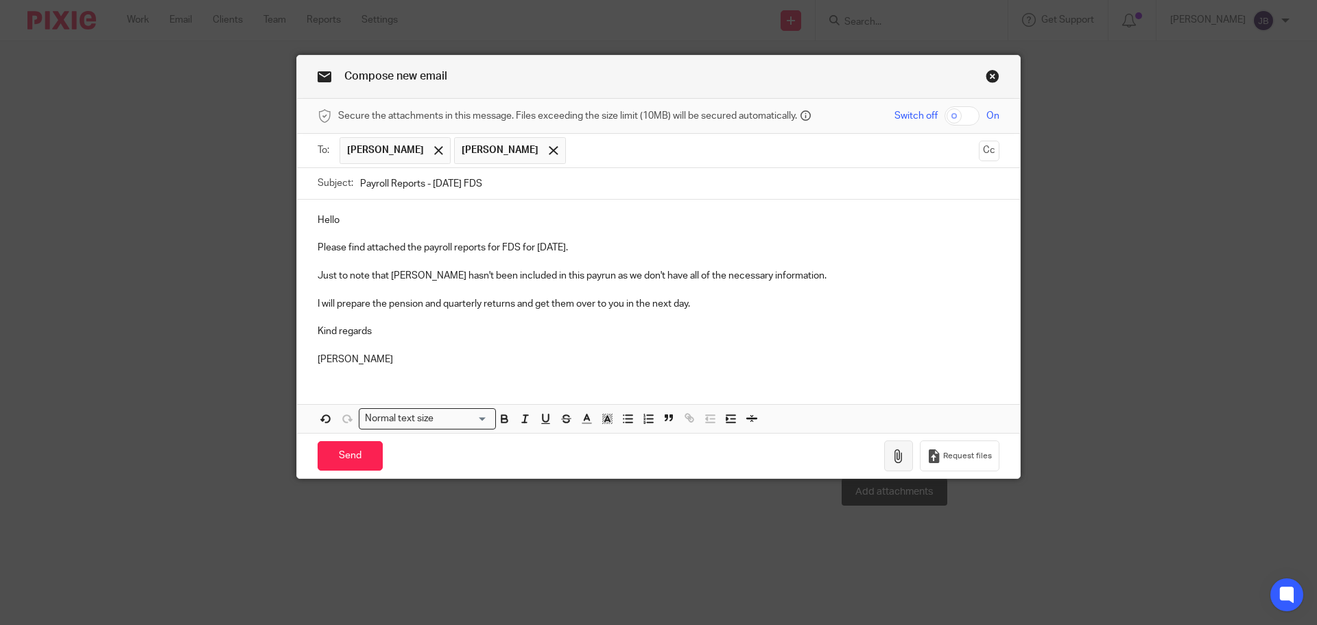
click at [897, 455] on icon "button" at bounding box center [899, 456] width 14 height 14
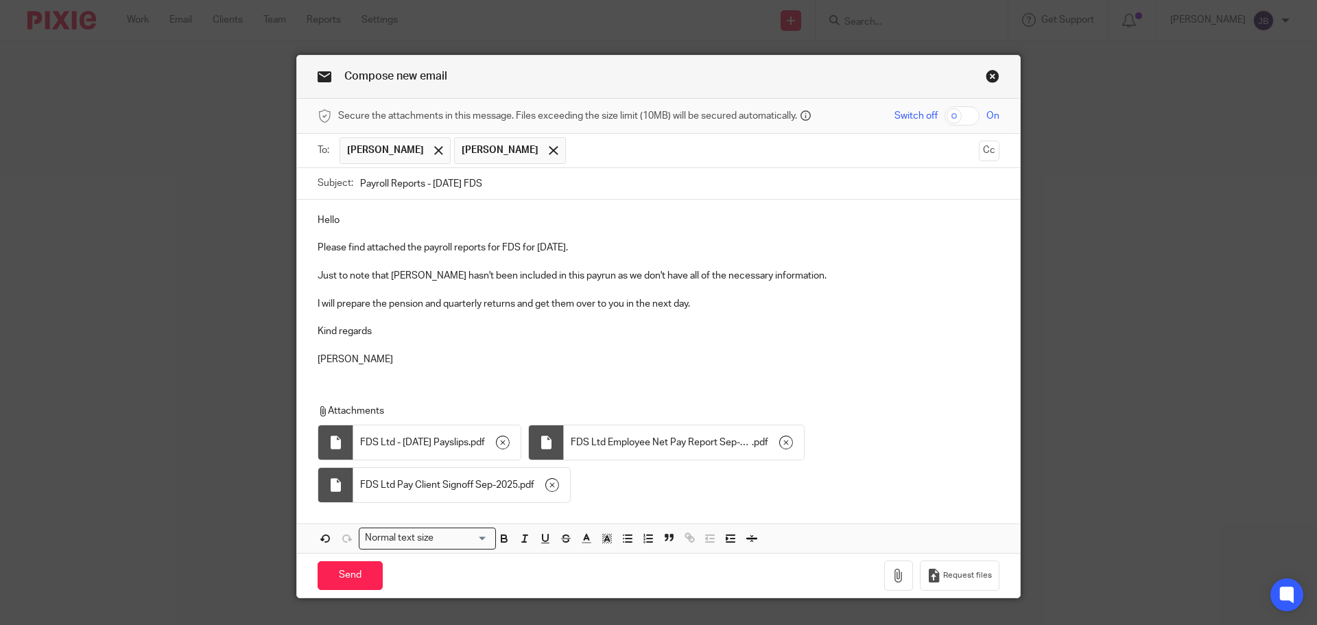
click at [969, 111] on input "checkbox" at bounding box center [962, 115] width 35 height 19
checkbox input "true"
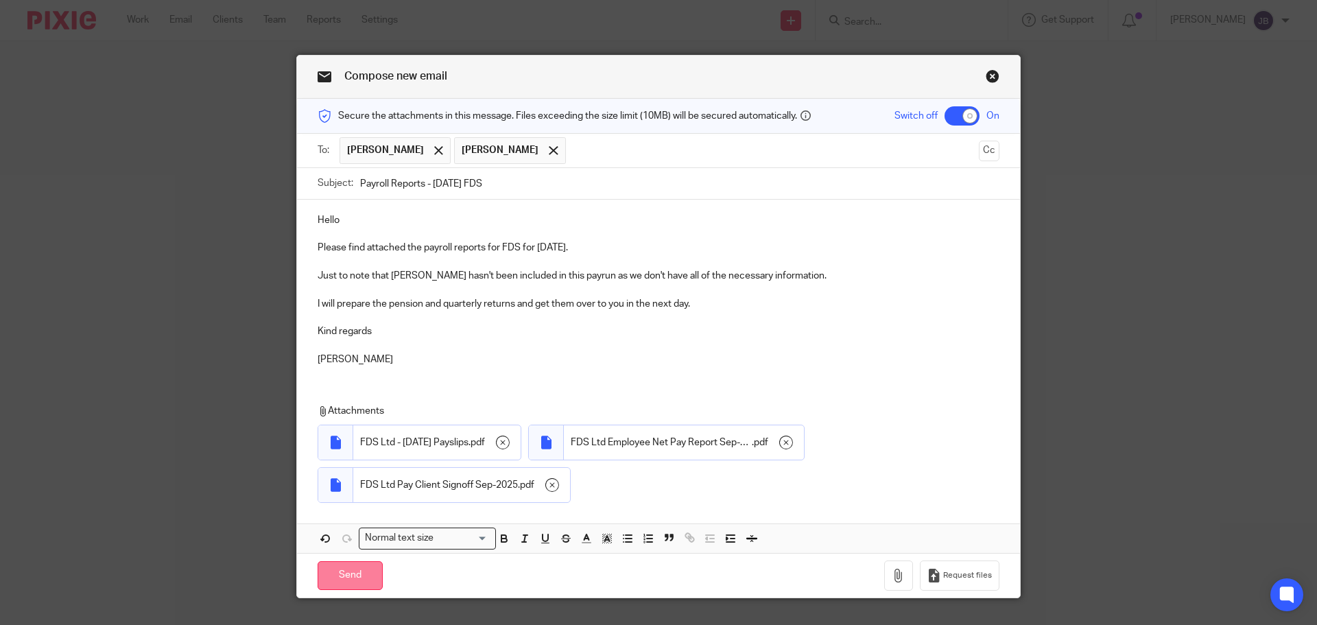
click at [355, 567] on input "Send" at bounding box center [350, 576] width 65 height 30
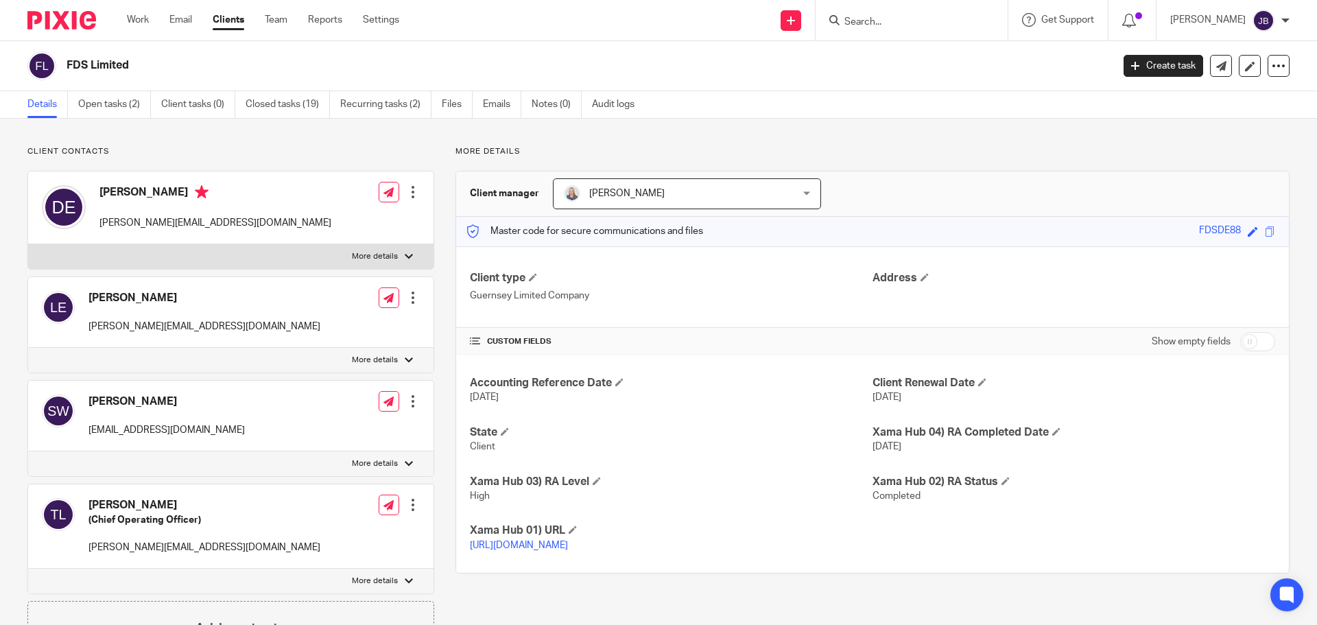
click at [936, 21] on input "Search" at bounding box center [904, 22] width 123 height 12
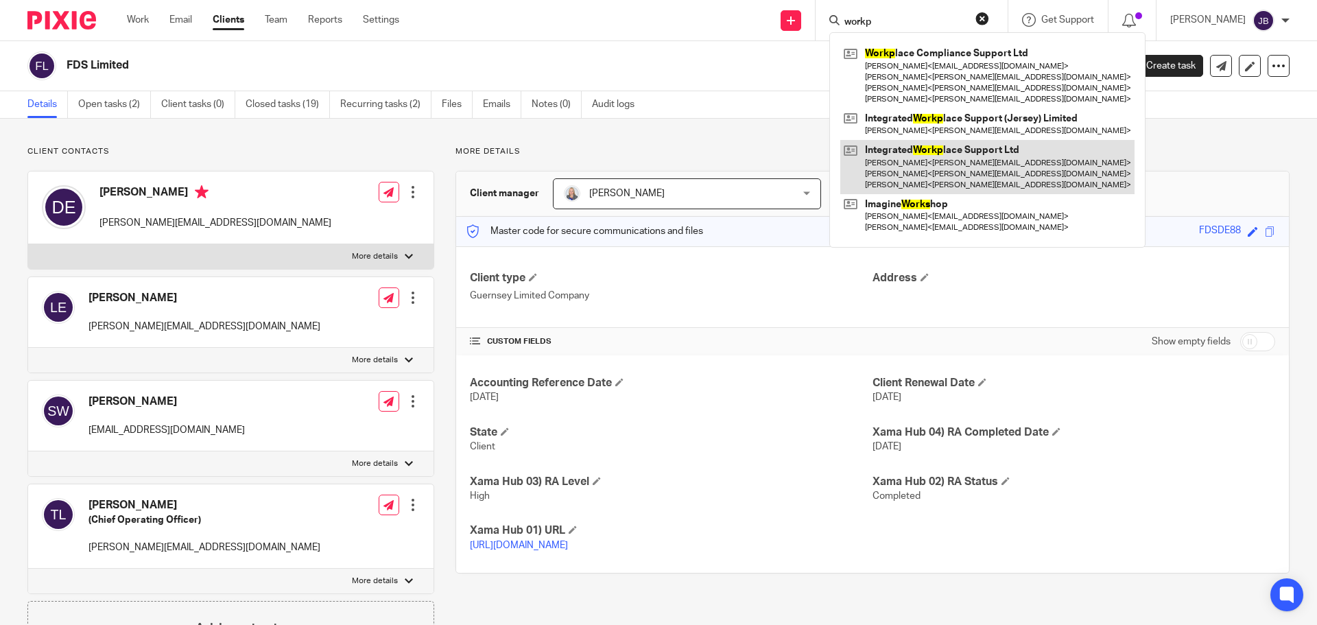
type input "workp"
drag, startPoint x: 958, startPoint y: 164, endPoint x: 943, endPoint y: 167, distance: 14.7
click at [958, 164] on link at bounding box center [987, 167] width 294 height 54
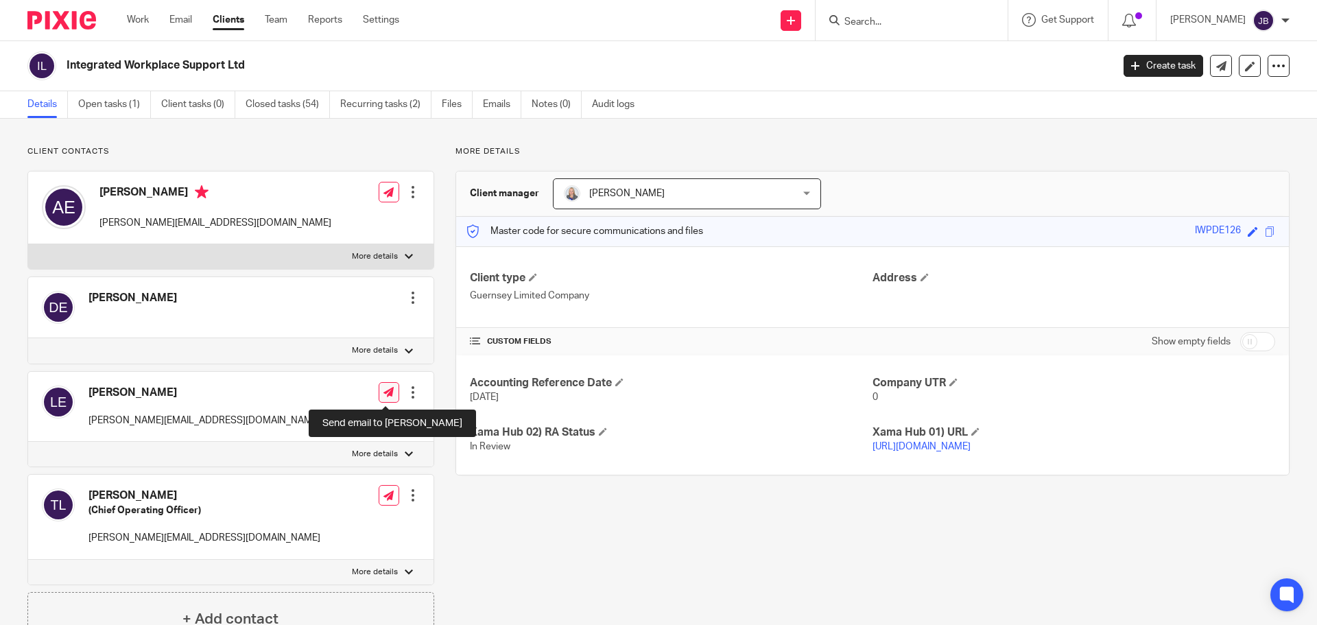
click at [390, 388] on icon at bounding box center [389, 392] width 10 height 10
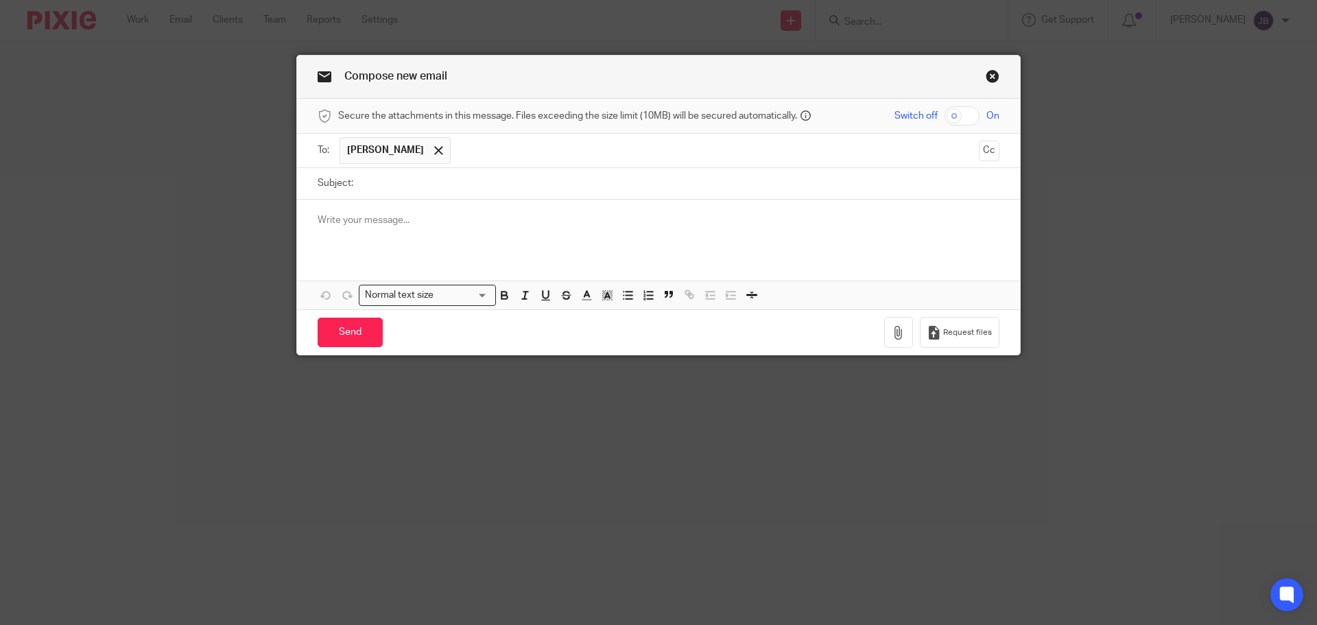
click at [464, 148] on input "text" at bounding box center [715, 150] width 515 height 27
click at [410, 183] on input "Subject:" at bounding box center [679, 183] width 639 height 31
drag, startPoint x: 471, startPoint y: 187, endPoint x: 470, endPoint y: 208, distance: 21.3
click at [470, 187] on input "IWS payroll reports - Sepebmer 2025" at bounding box center [679, 183] width 639 height 31
type input "IWS payroll reports - [DATE]"
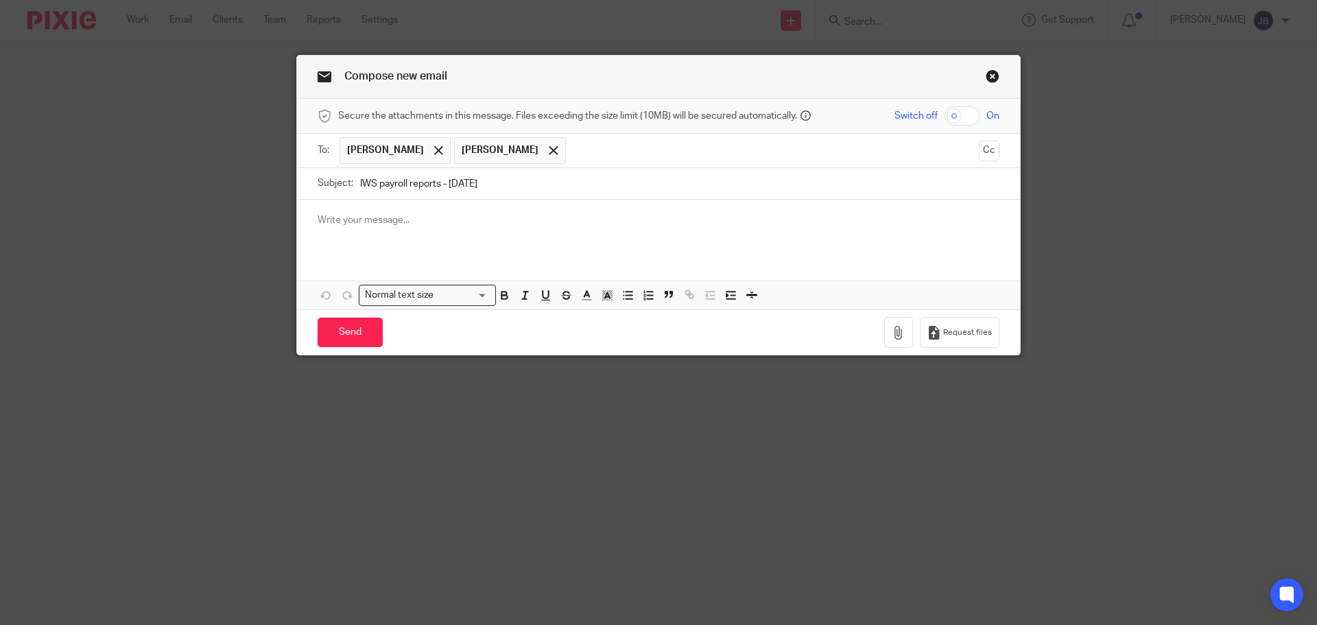
click at [341, 207] on div at bounding box center [658, 227] width 723 height 54
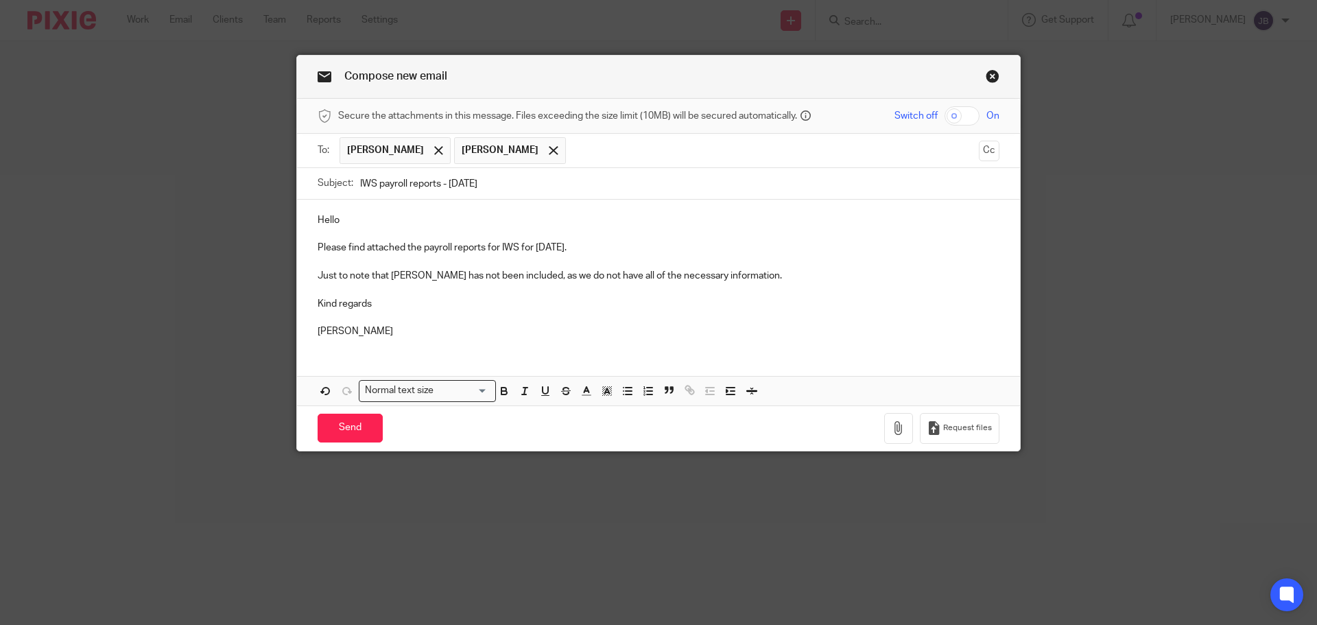
click at [786, 279] on p "Just to note that [PERSON_NAME] has not been included, as we do not have all of…" at bounding box center [659, 276] width 682 height 14
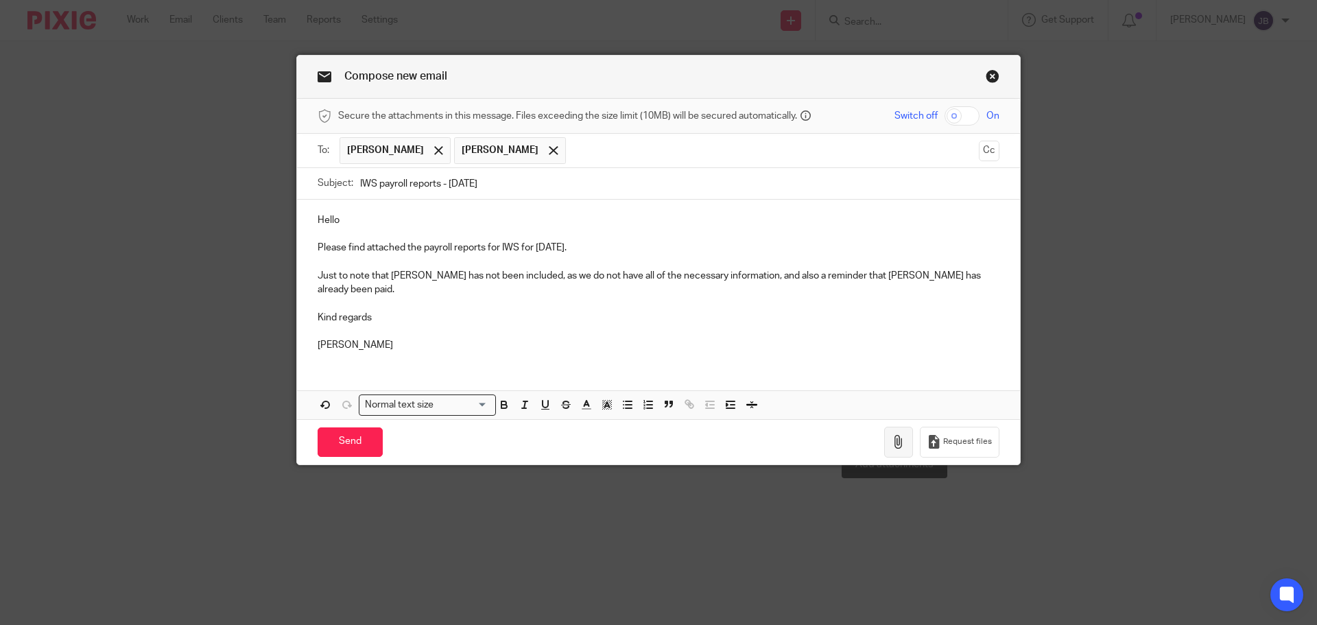
click at [887, 427] on button "button" at bounding box center [898, 442] width 29 height 31
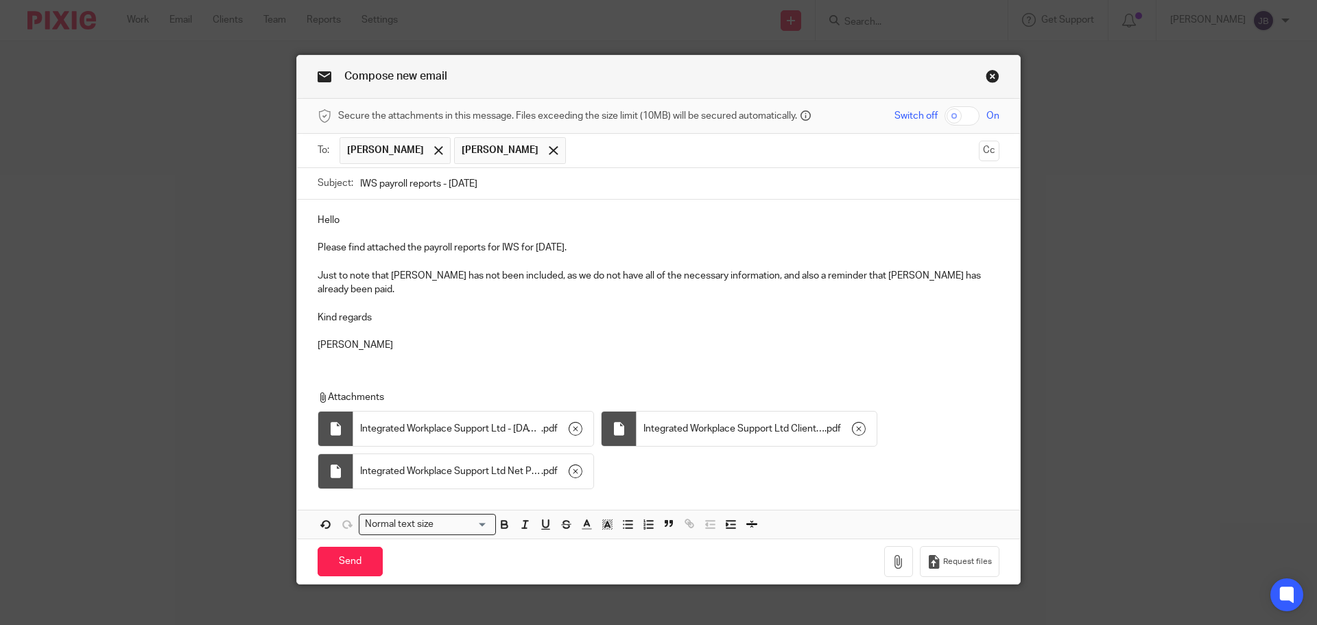
click at [974, 113] on input "checkbox" at bounding box center [962, 115] width 35 height 19
checkbox input "true"
click at [880, 552] on div "Send You have unsaved changes Request files" at bounding box center [658, 561] width 723 height 45
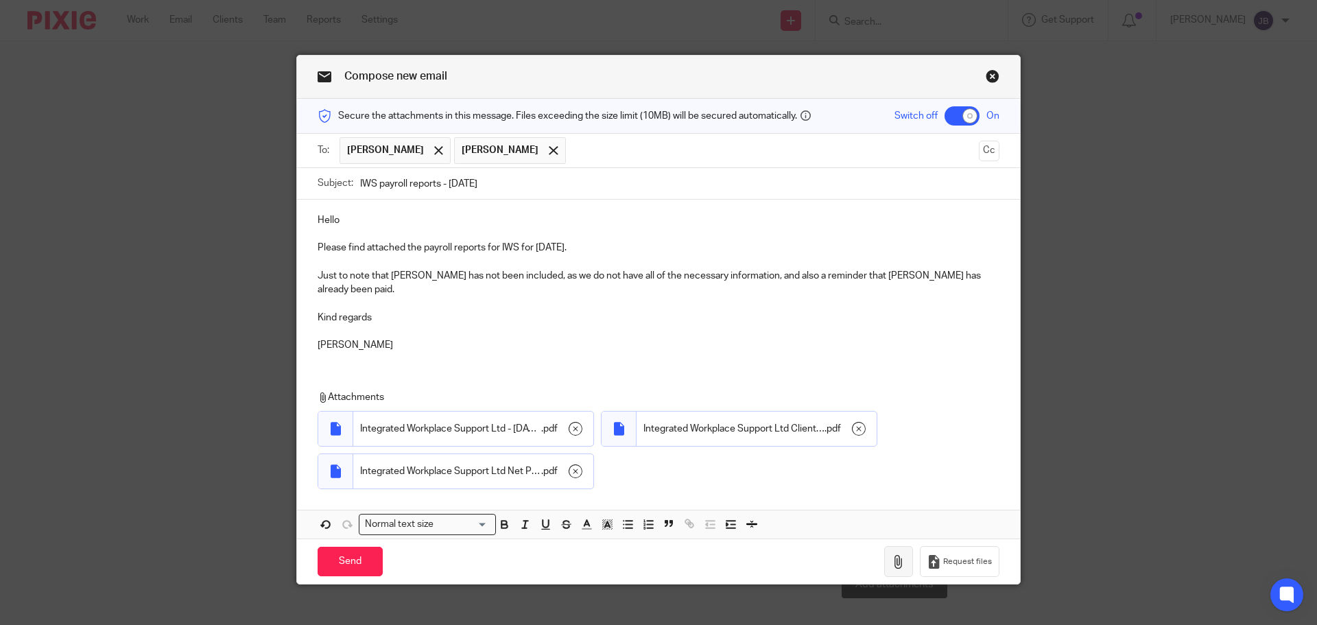
click at [895, 555] on icon "button" at bounding box center [899, 562] width 14 height 14
click at [362, 550] on input "Send" at bounding box center [350, 562] width 65 height 30
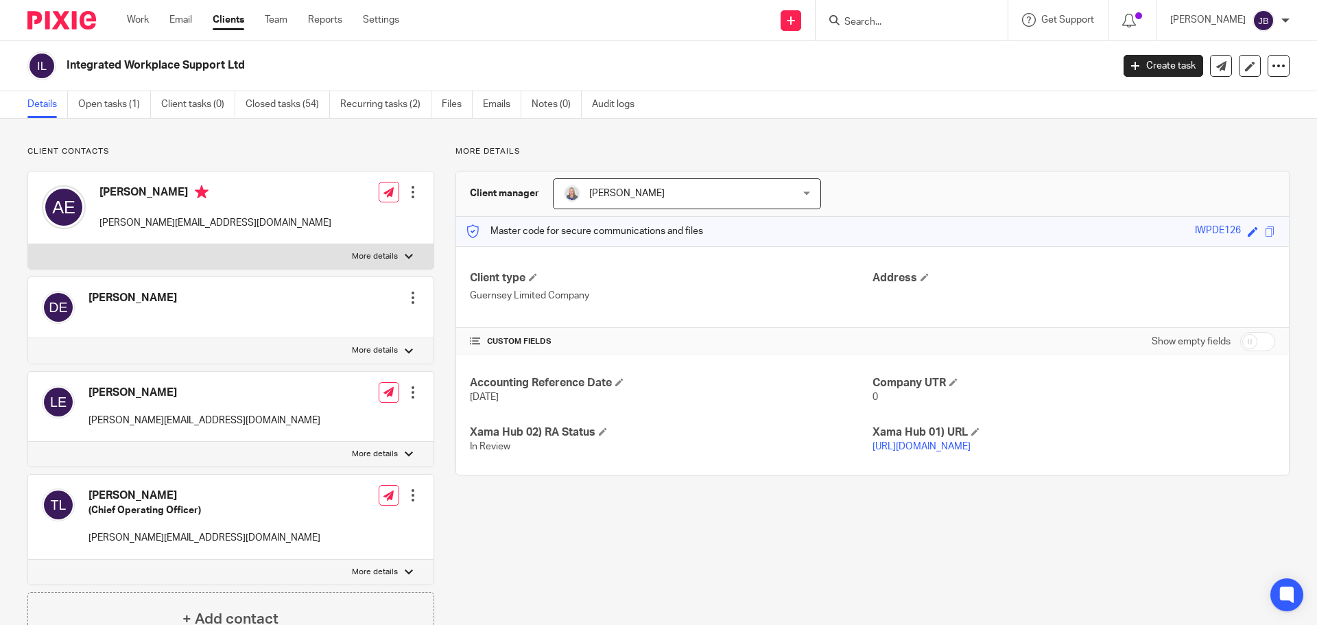
click at [939, 20] on input "Search" at bounding box center [904, 22] width 123 height 12
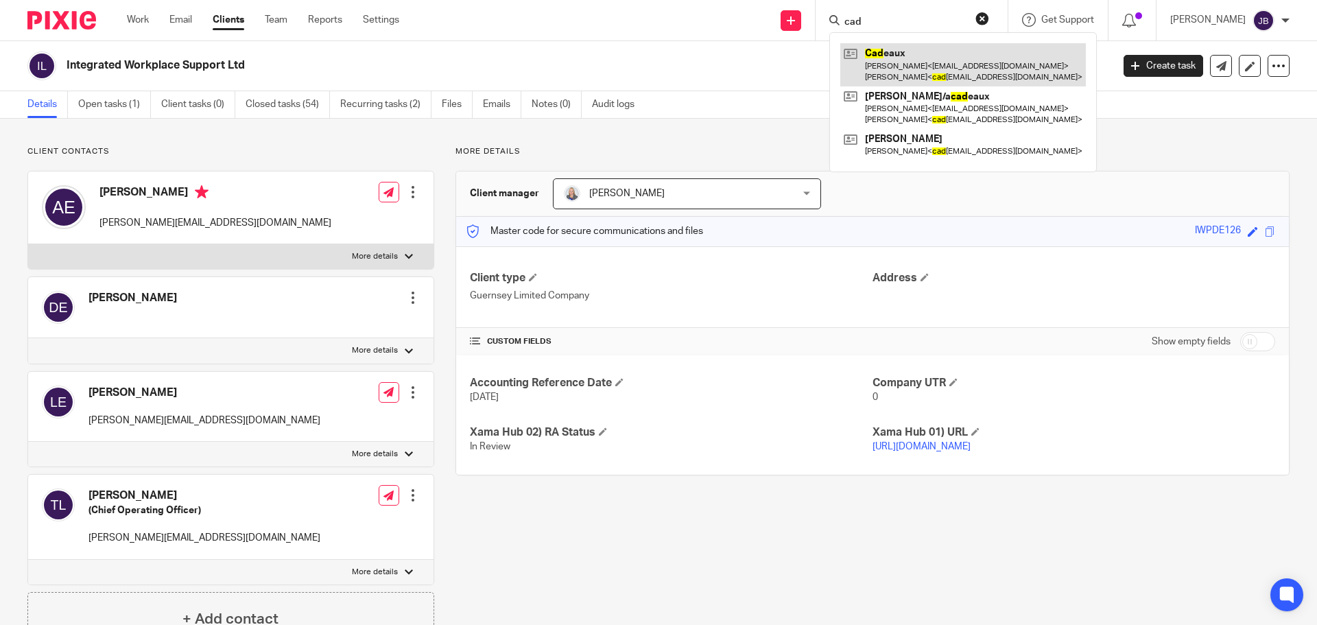
type input "cad"
click at [899, 82] on link at bounding box center [963, 64] width 246 height 43
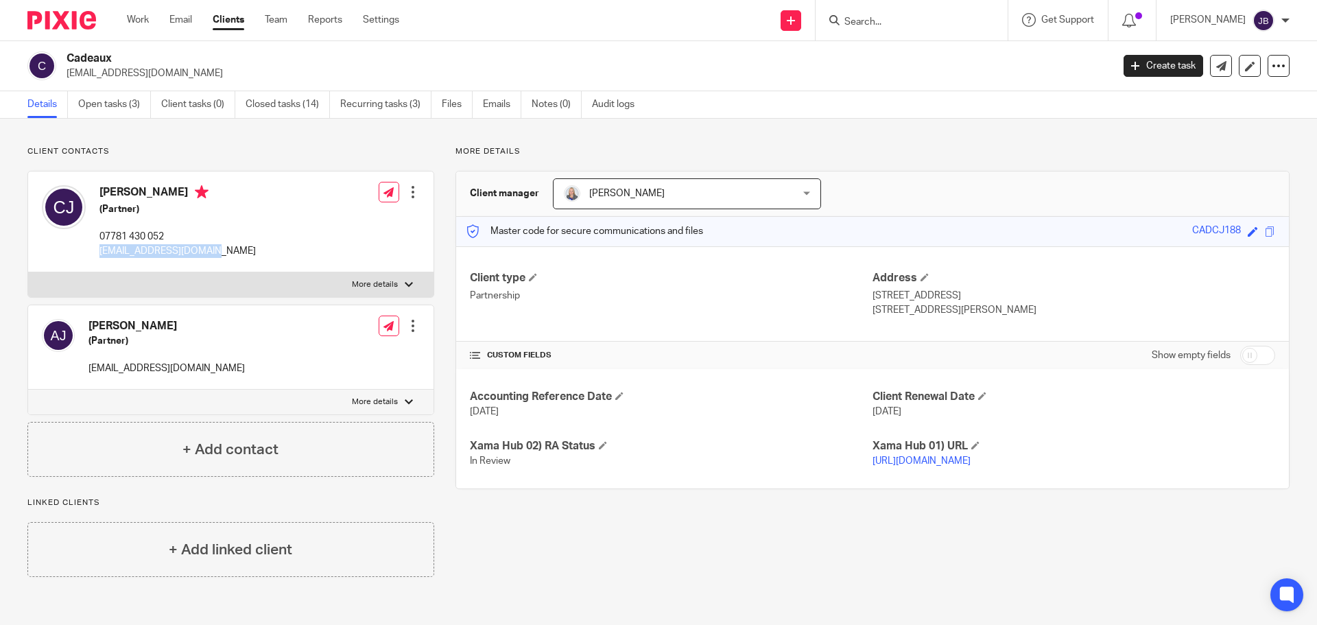
drag, startPoint x: 225, startPoint y: 250, endPoint x: 97, endPoint y: 252, distance: 127.6
click at [97, 252] on div "Carl Jones (Partner) 07781 430 052 cadeauxgsy@outlook.com Edit contact Create c…" at bounding box center [230, 222] width 405 height 101
click at [882, 23] on input "Search" at bounding box center [904, 22] width 123 height 12
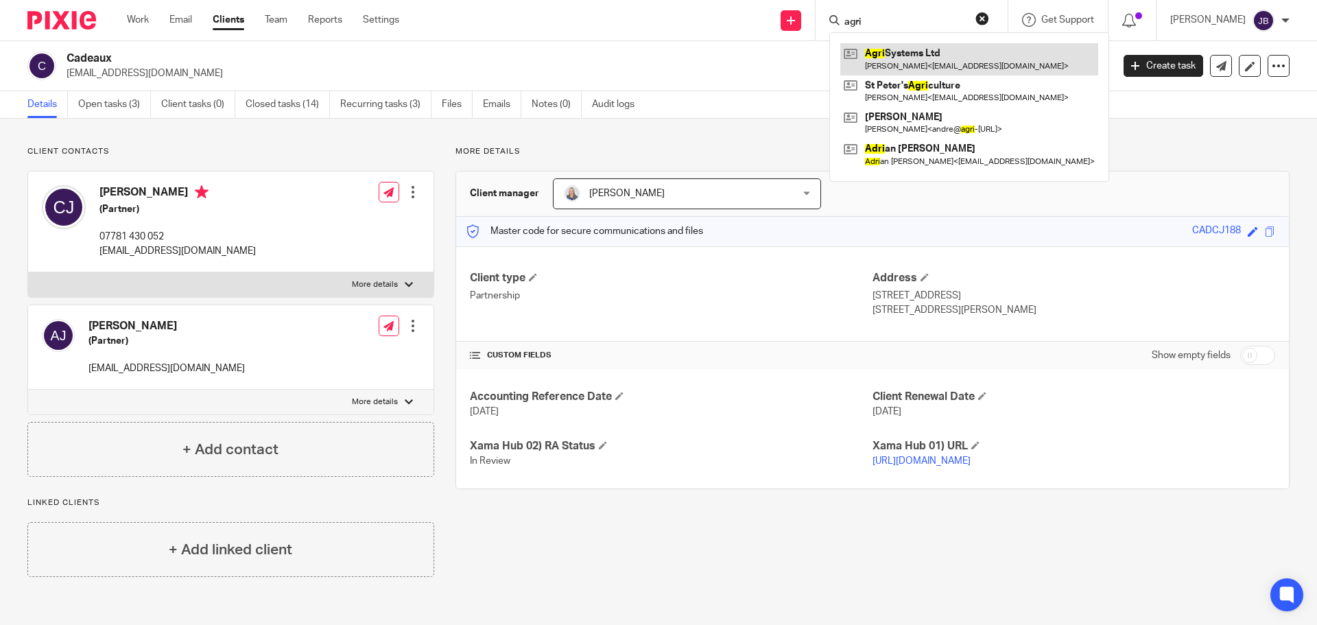
type input "agri"
click at [896, 55] on link at bounding box center [969, 59] width 258 height 32
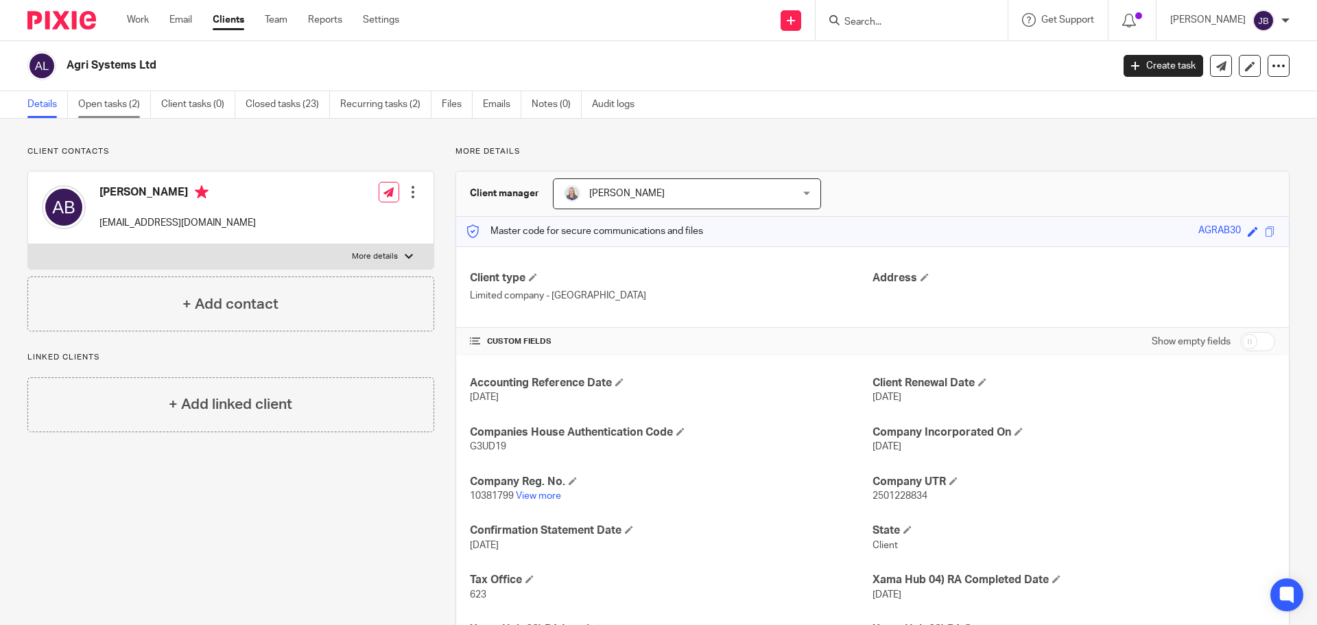
click at [110, 99] on link "Open tasks (2)" at bounding box center [114, 104] width 73 height 27
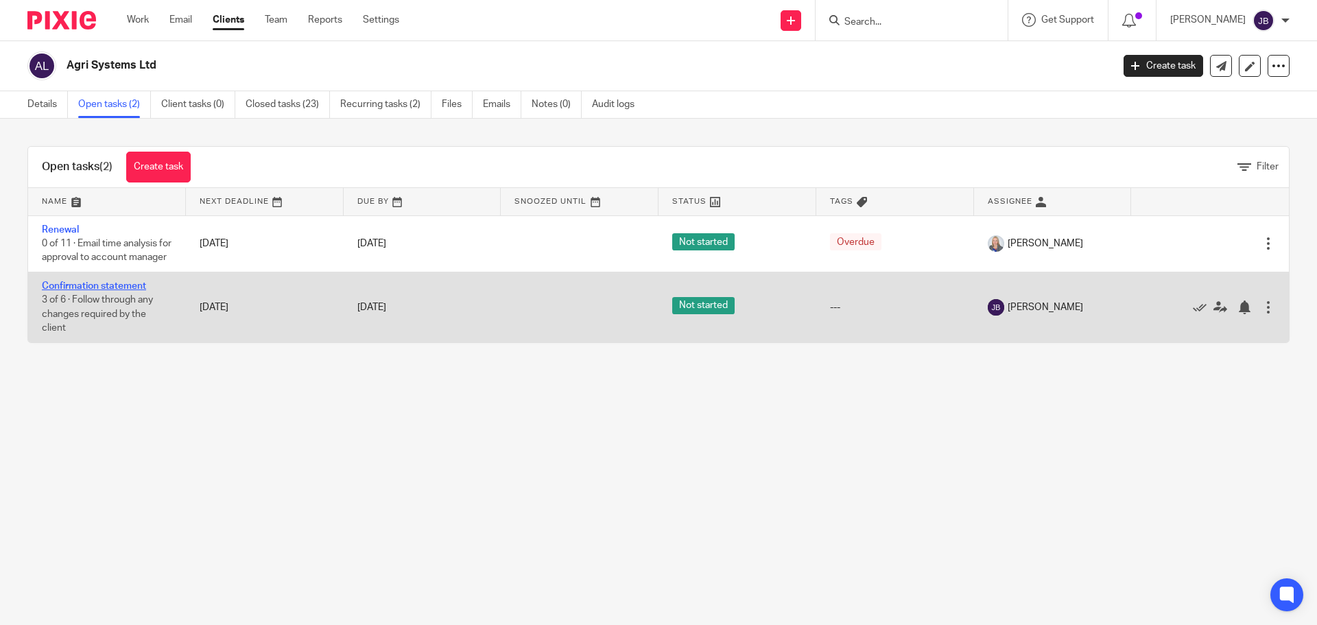
click at [74, 291] on link "Confirmation statement" at bounding box center [94, 286] width 104 height 10
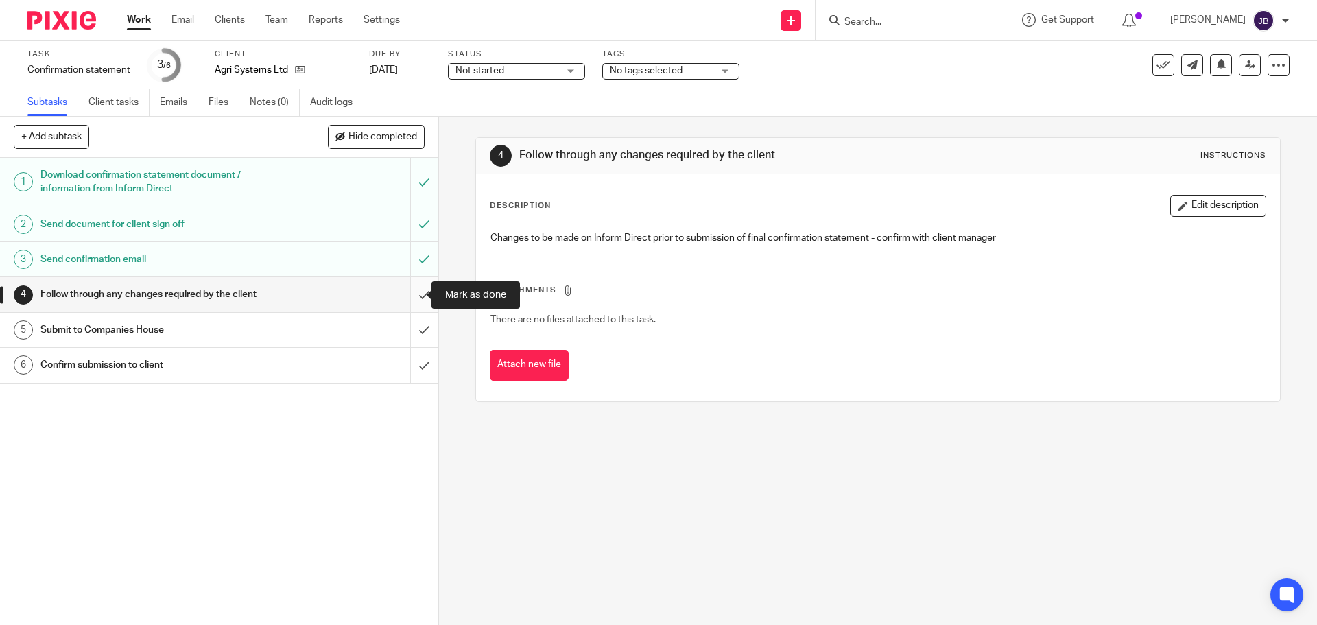
click at [411, 291] on input "submit" at bounding box center [219, 294] width 438 height 34
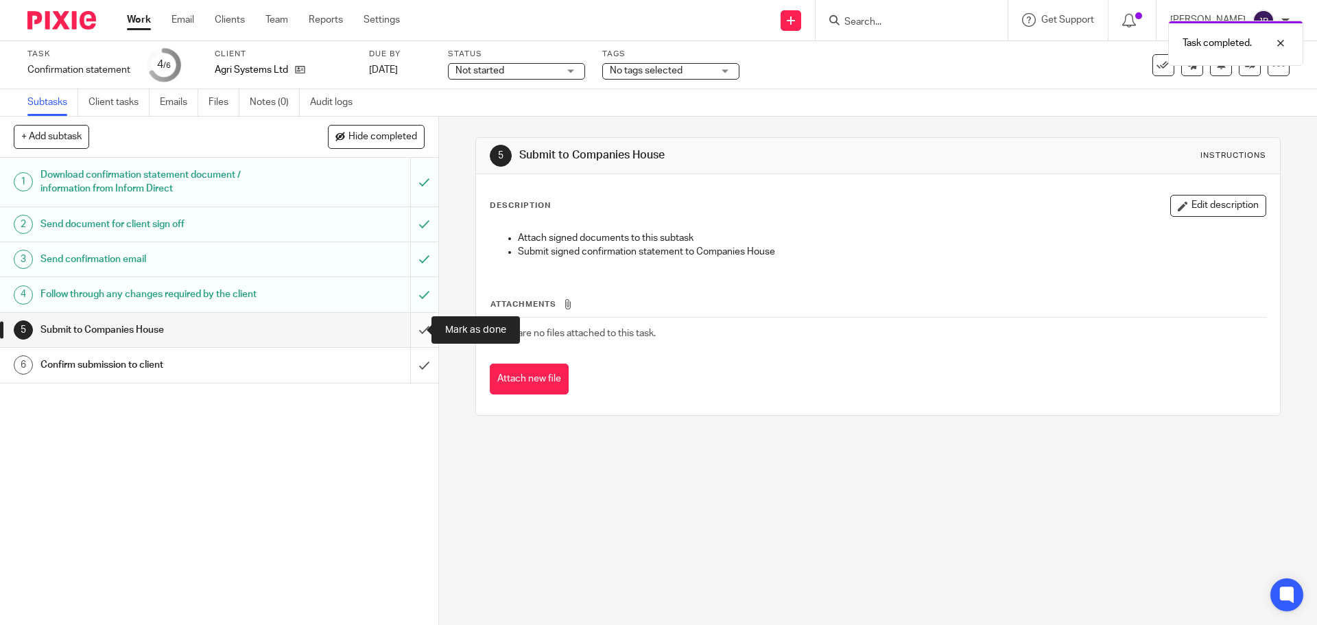
click at [417, 325] on input "submit" at bounding box center [219, 330] width 438 height 34
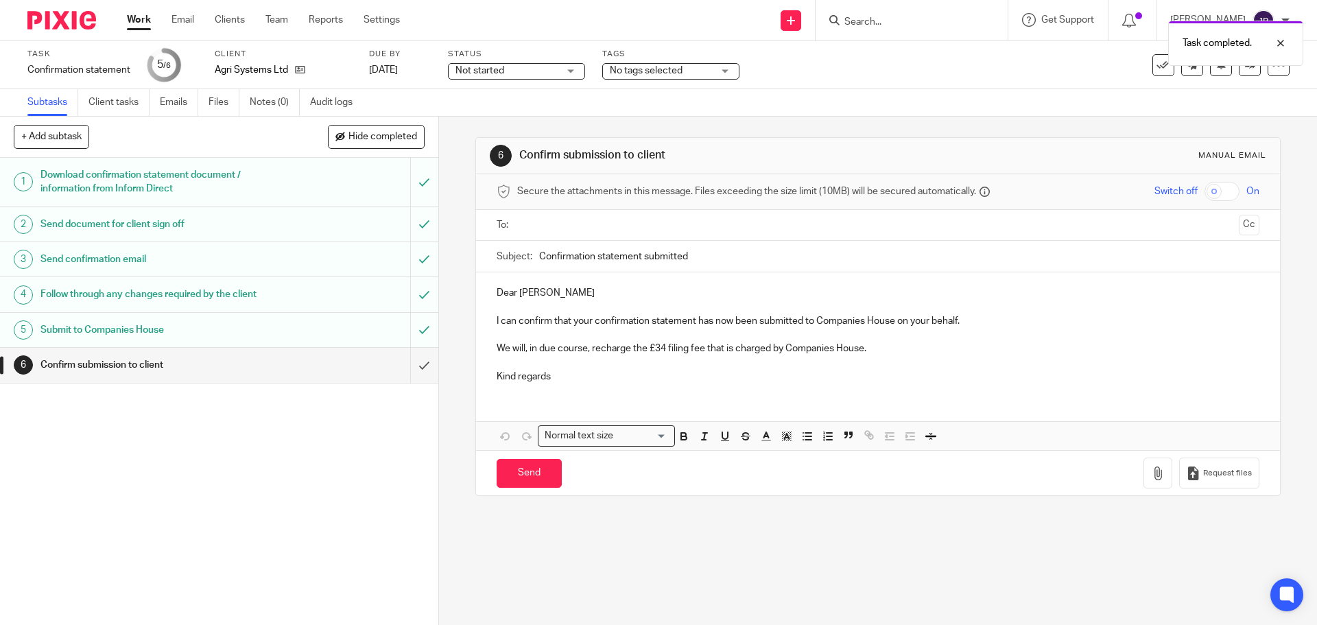
click at [568, 381] on p "Kind regards" at bounding box center [878, 377] width 762 height 14
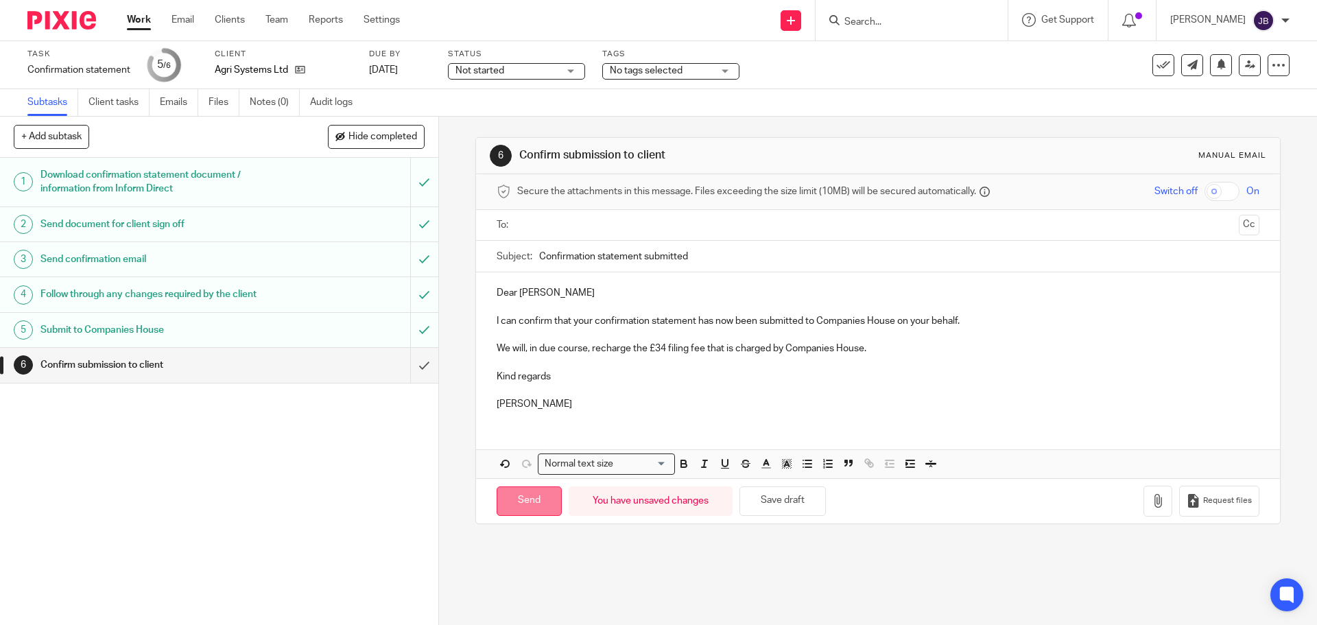
click at [532, 508] on input "Send" at bounding box center [529, 501] width 65 height 30
